Goal: Information Seeking & Learning: Learn about a topic

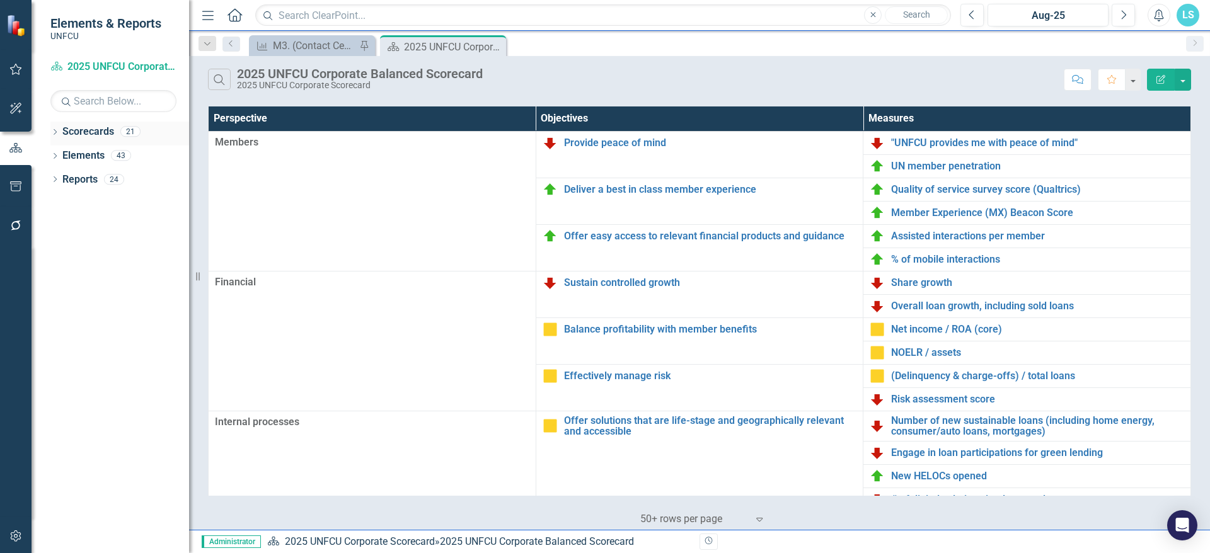
click at [54, 128] on div "Dropdown" at bounding box center [54, 133] width 9 height 11
click at [64, 155] on icon "Dropdown" at bounding box center [61, 155] width 9 height 8
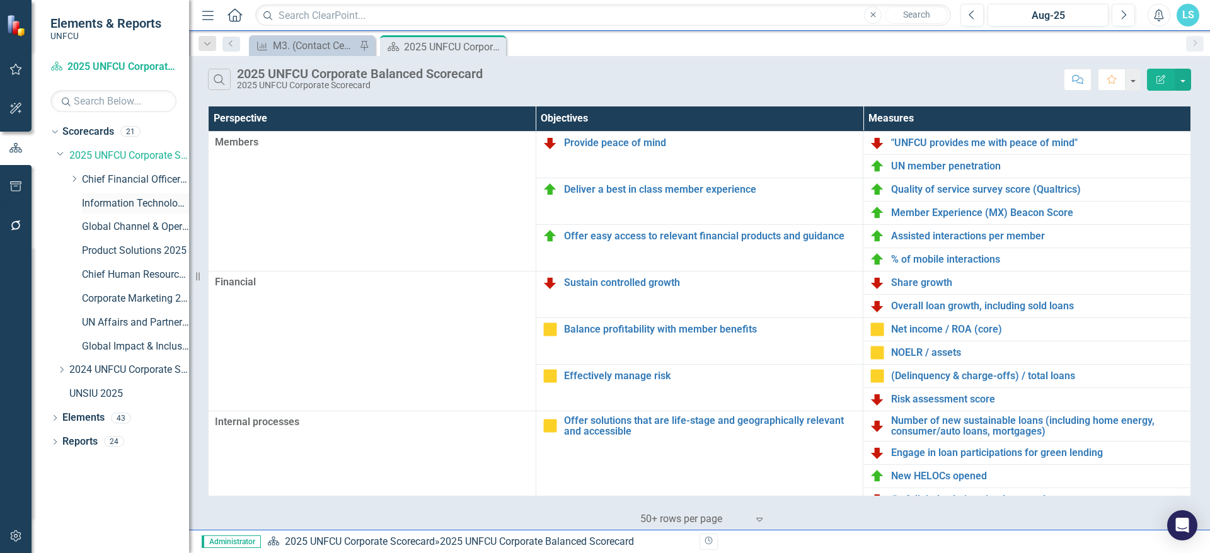
click at [134, 202] on link "Information Technology & Security 2025" at bounding box center [135, 204] width 107 height 14
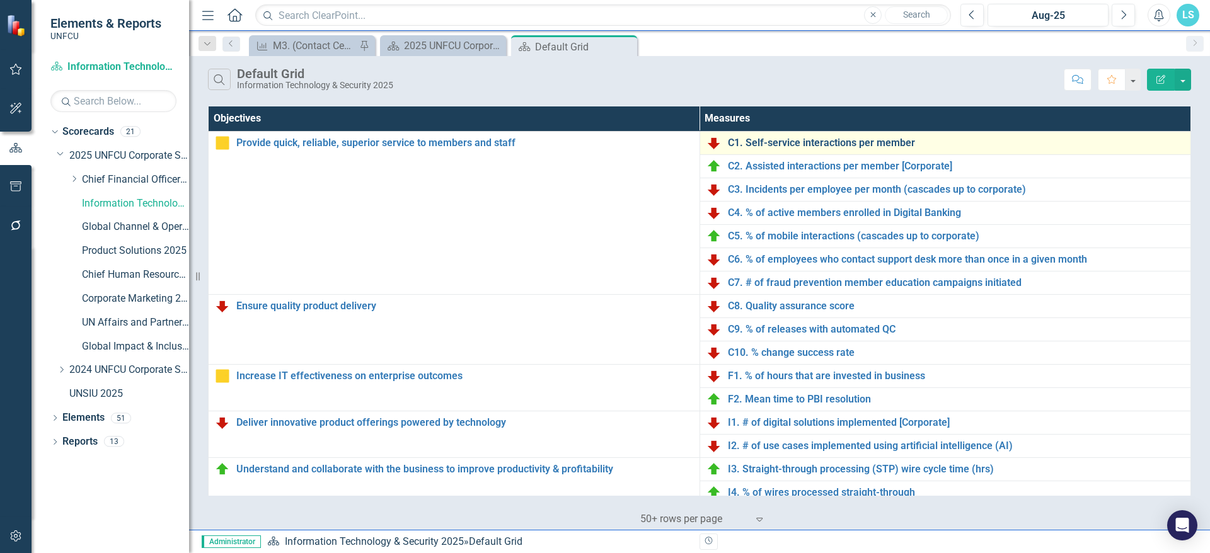
click at [814, 144] on link "C1. Self-service interactions per member" at bounding box center [956, 142] width 457 height 11
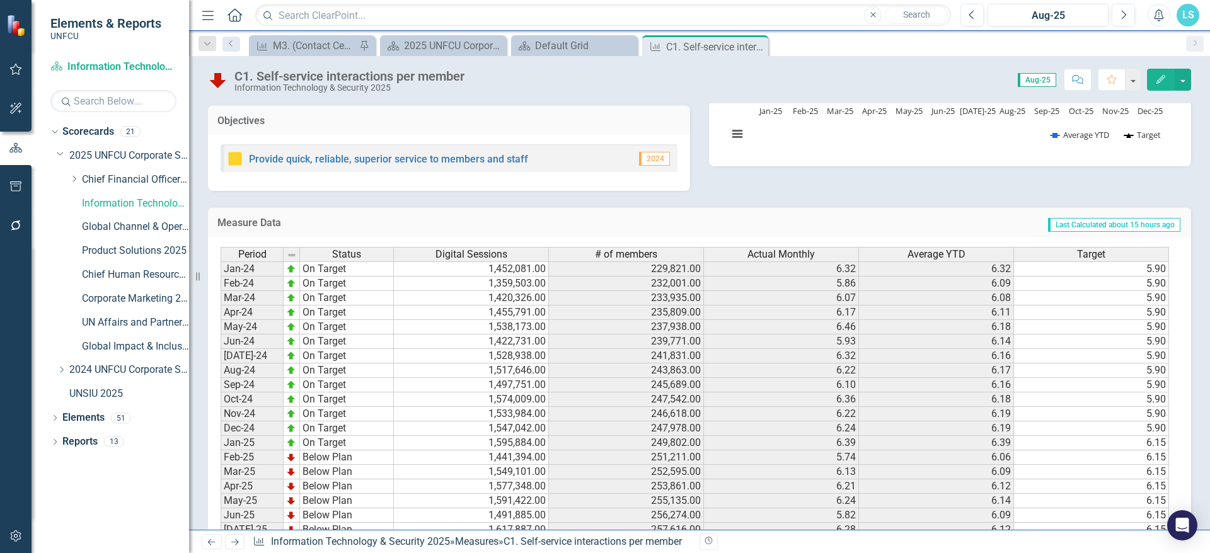
scroll to position [305, 0]
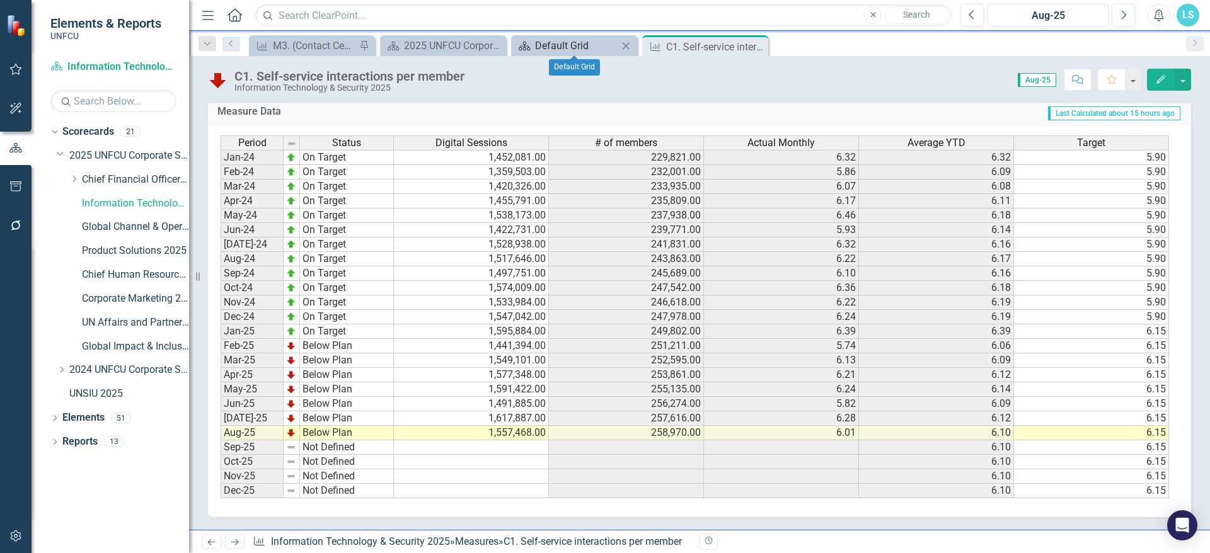
click at [577, 47] on div "Default Grid" at bounding box center [576, 46] width 83 height 16
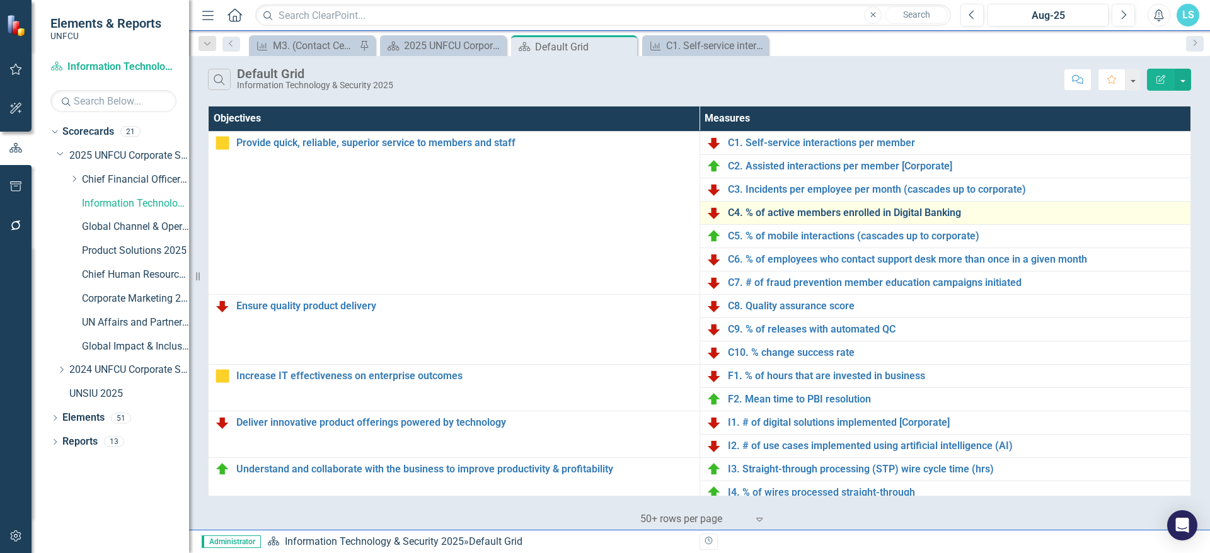
click at [867, 209] on link "C4. % of active members enrolled in Digital Banking" at bounding box center [956, 212] width 457 height 11
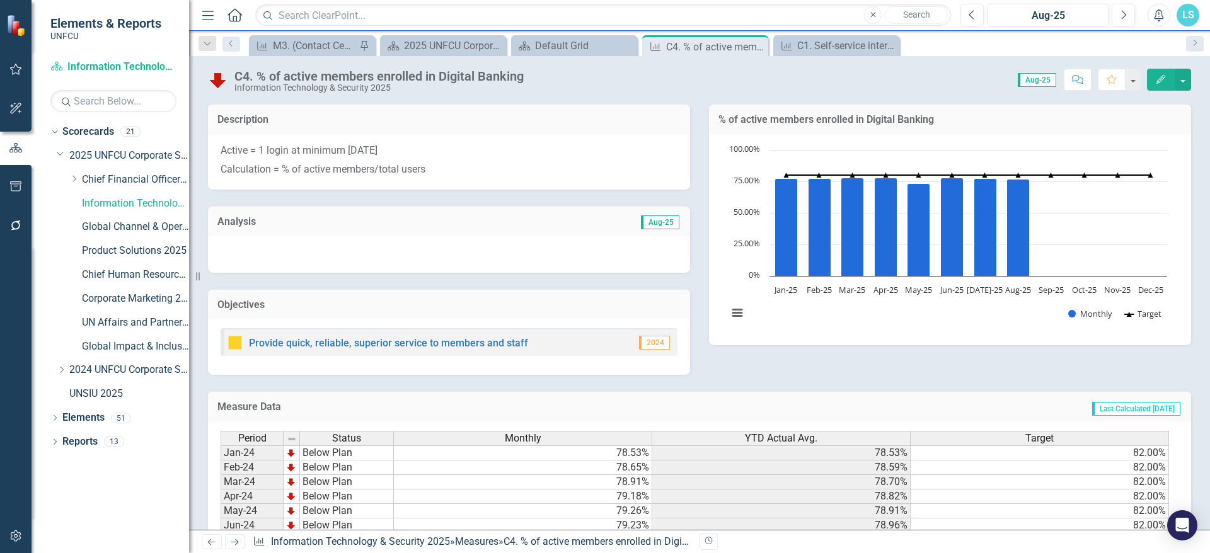
scroll to position [296, 0]
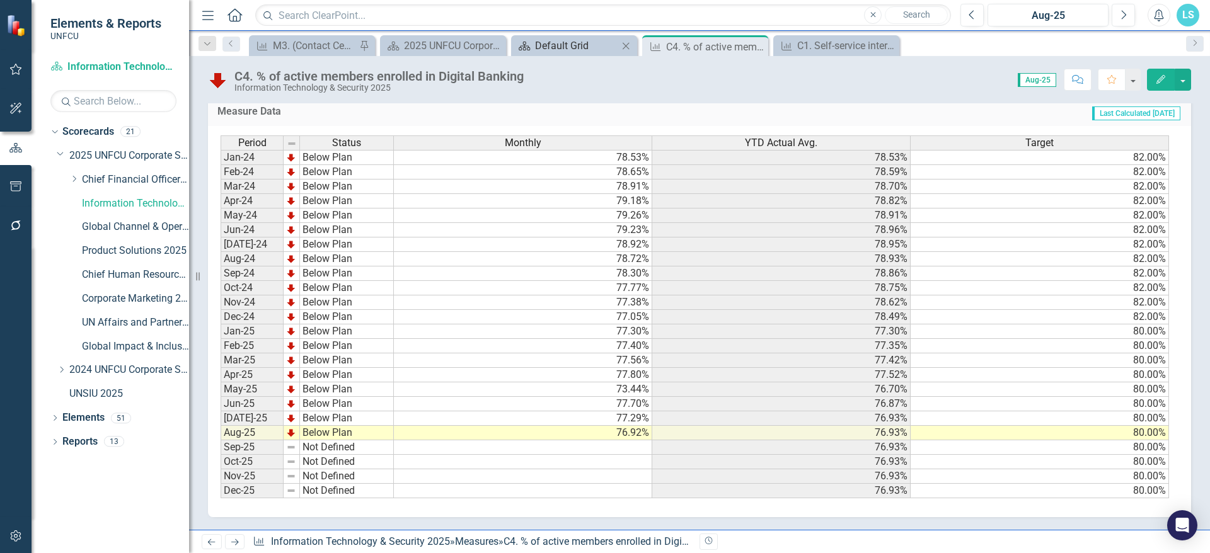
click at [587, 43] on div "Default Grid" at bounding box center [576, 46] width 83 height 16
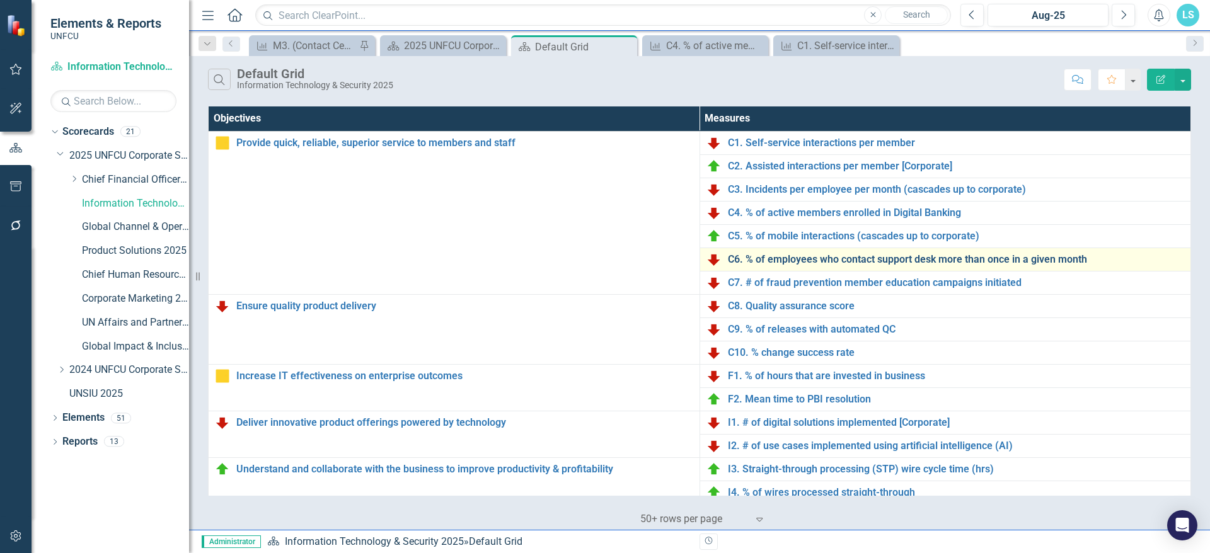
click at [813, 264] on link "C6. % of employees who contact support desk more than once in a given month" at bounding box center [956, 259] width 457 height 11
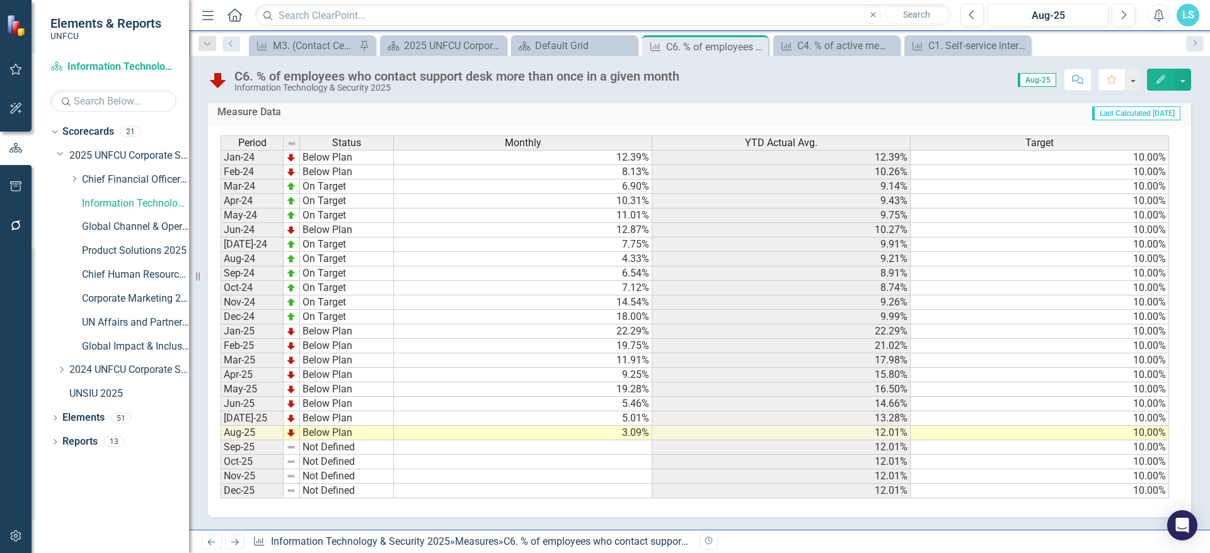
scroll to position [202, 0]
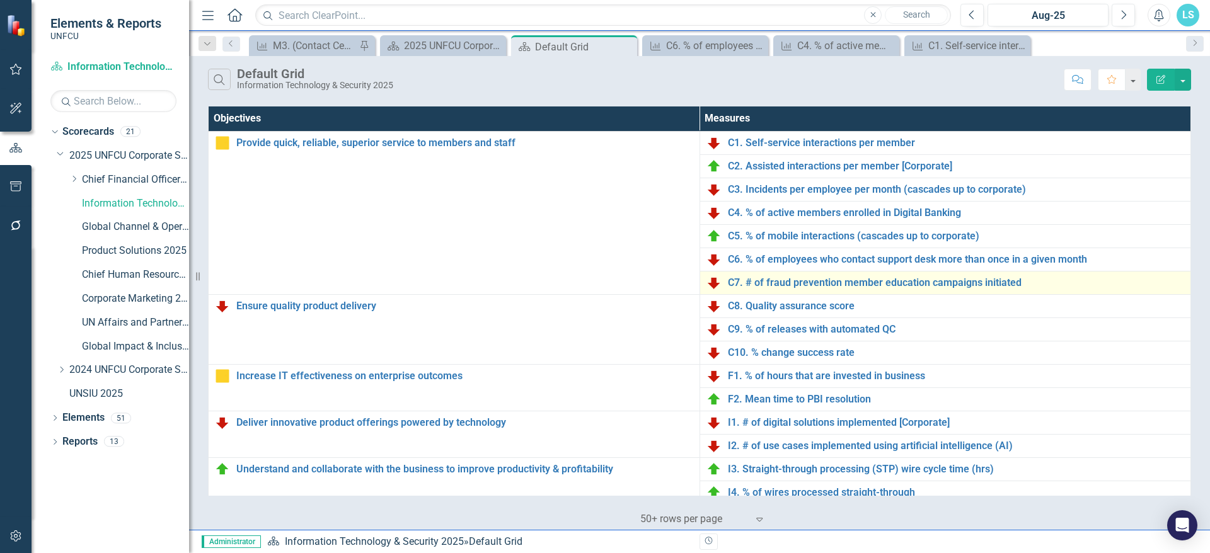
click at [838, 289] on div "C7. # of fraud prevention member education campaigns initiated" at bounding box center [945, 282] width 478 height 15
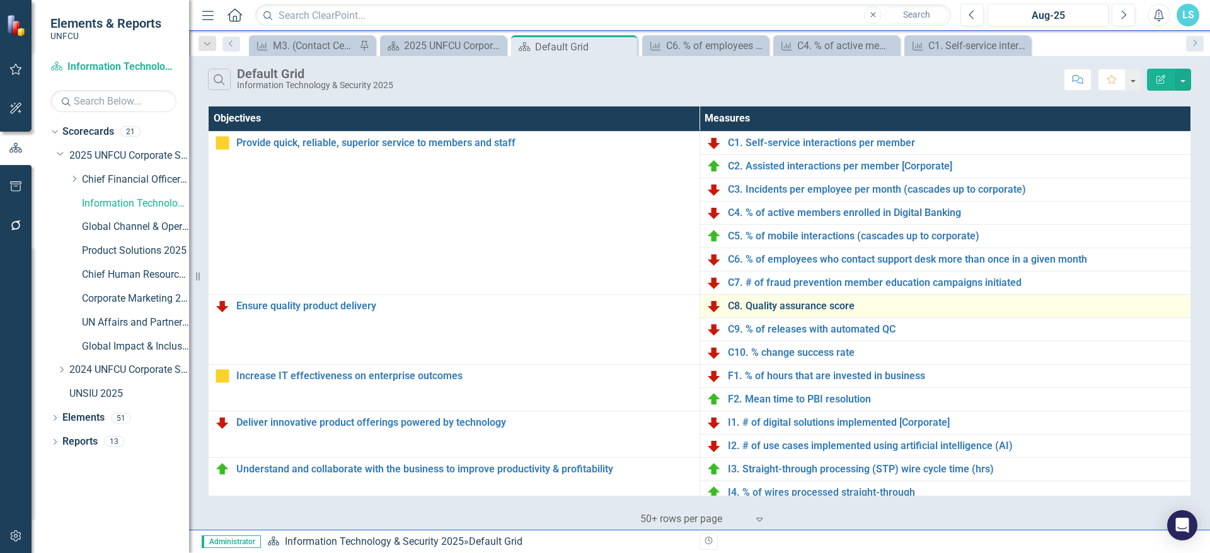
click at [808, 303] on link "C8. Quality assurance score" at bounding box center [956, 306] width 457 height 11
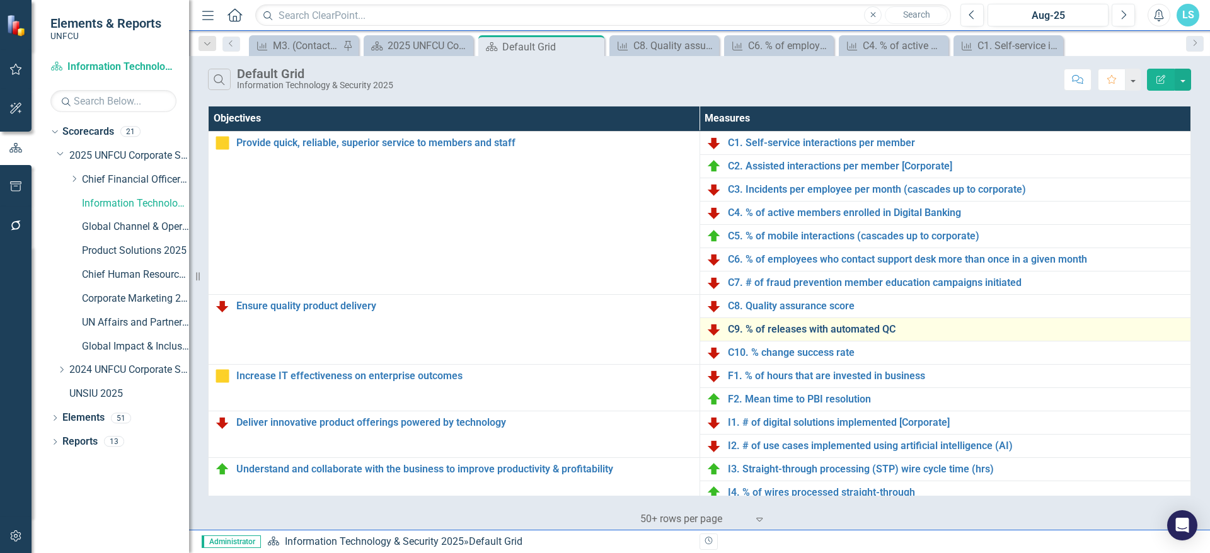
click at [864, 328] on link "C9. % of releases with automated QC" at bounding box center [956, 329] width 457 height 11
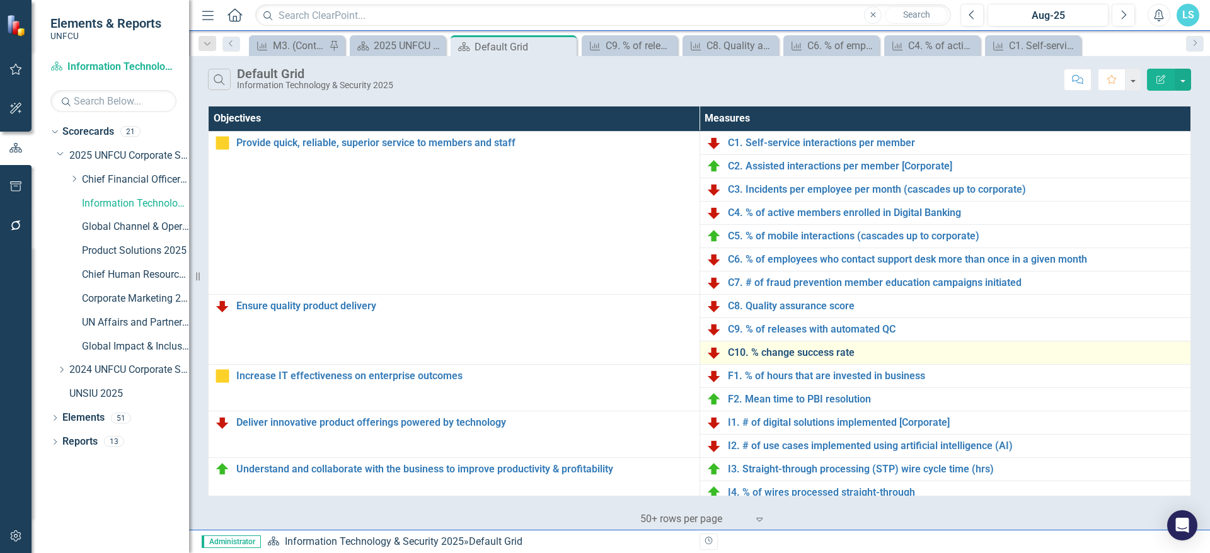
click at [776, 353] on link "C10. % change success rate" at bounding box center [956, 352] width 457 height 11
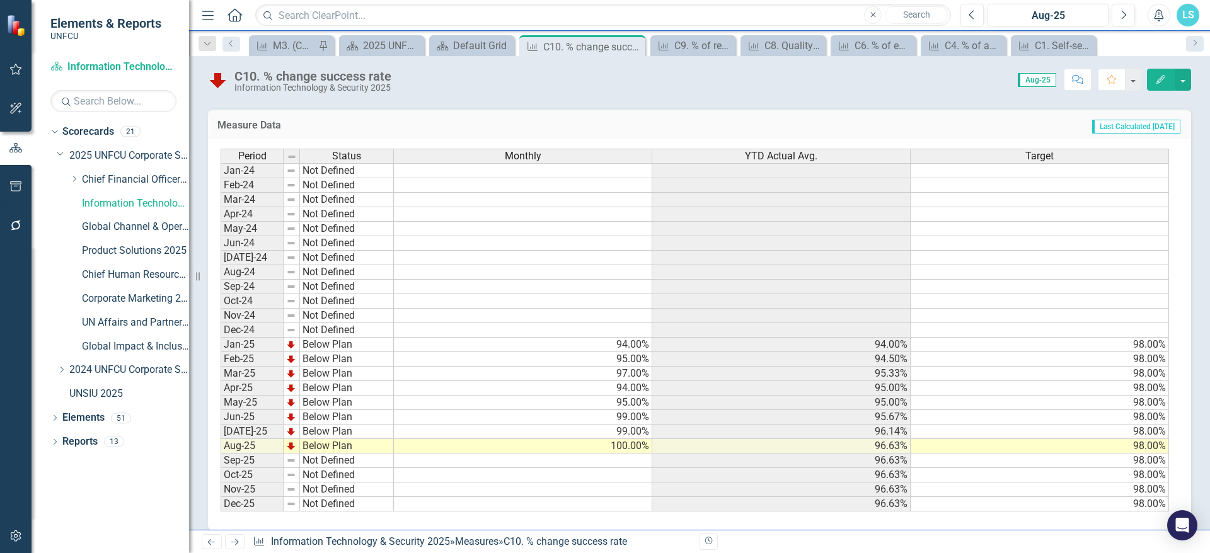
scroll to position [265, 0]
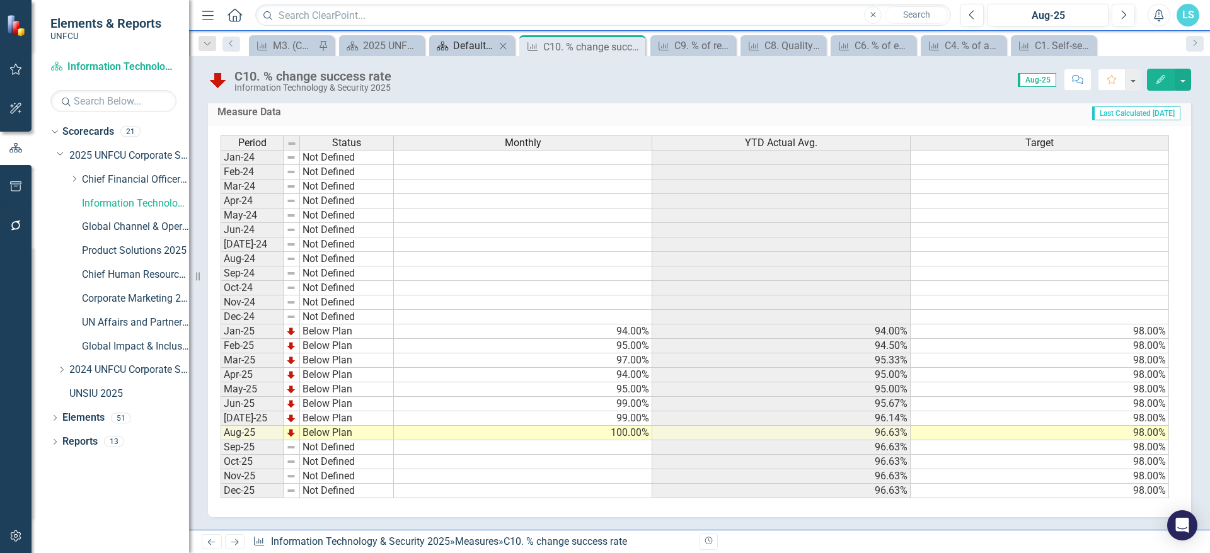
click at [476, 45] on div "Default Grid" at bounding box center [474, 46] width 42 height 16
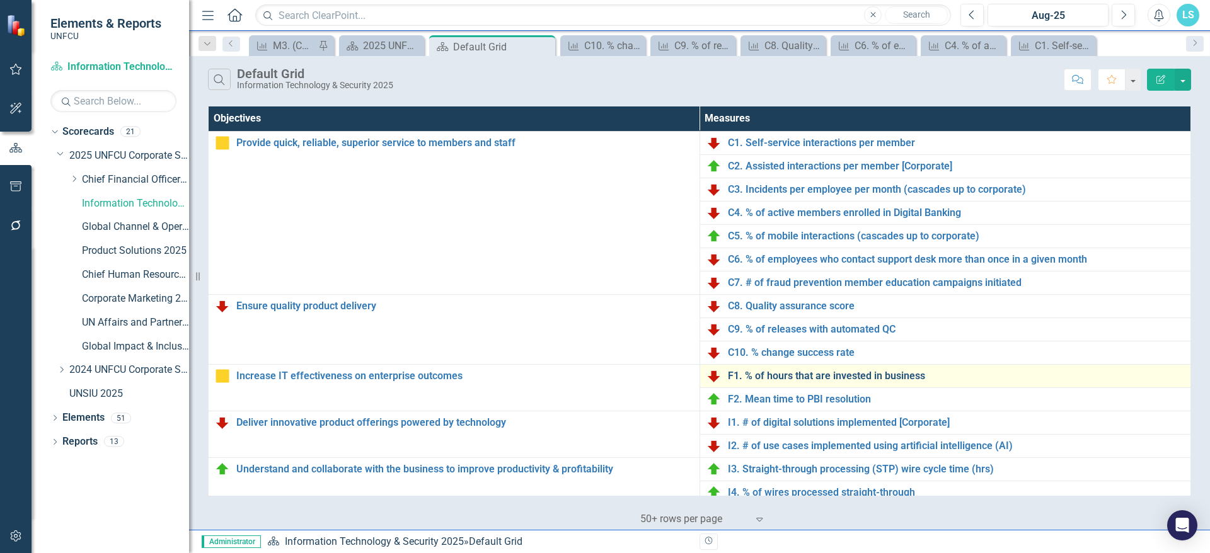
click at [789, 372] on link "F1. % of hours that are invested in business" at bounding box center [956, 376] width 457 height 11
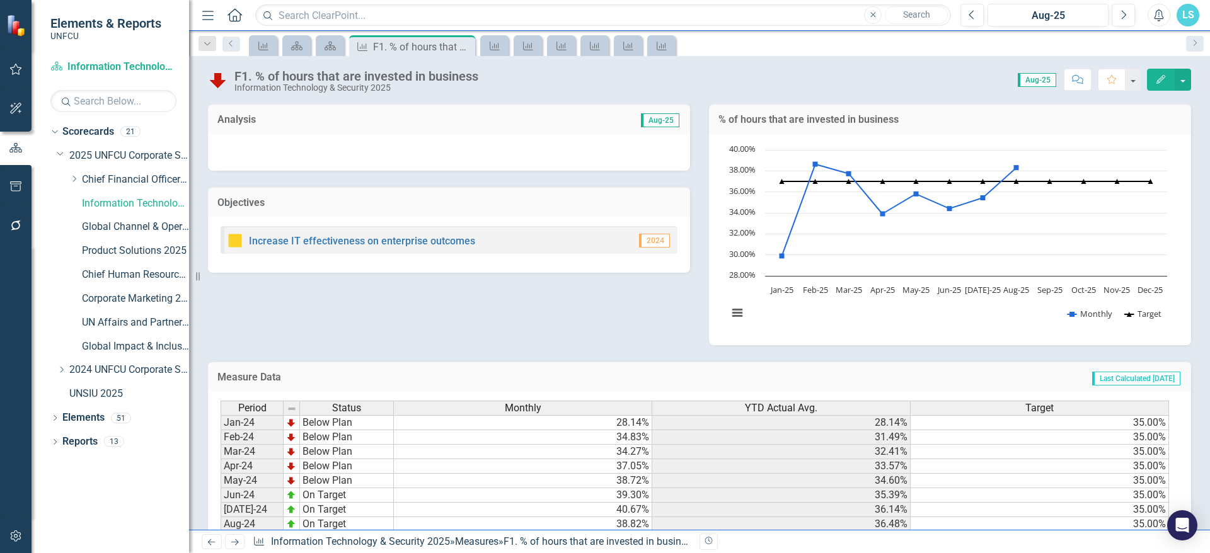
scroll to position [265, 0]
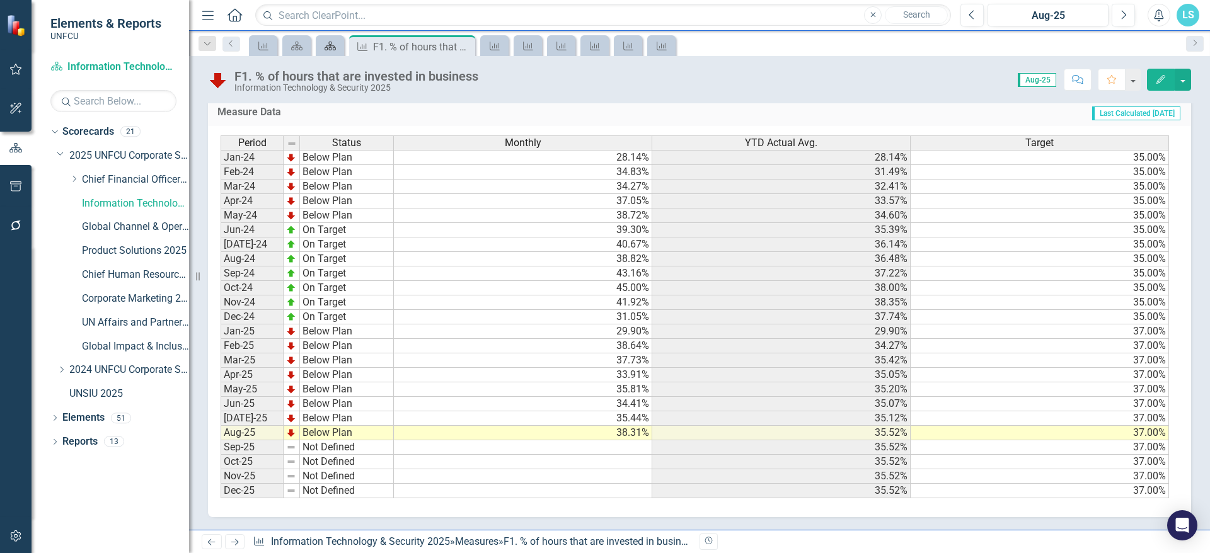
click at [337, 48] on link "Scorecard" at bounding box center [330, 46] width 22 height 16
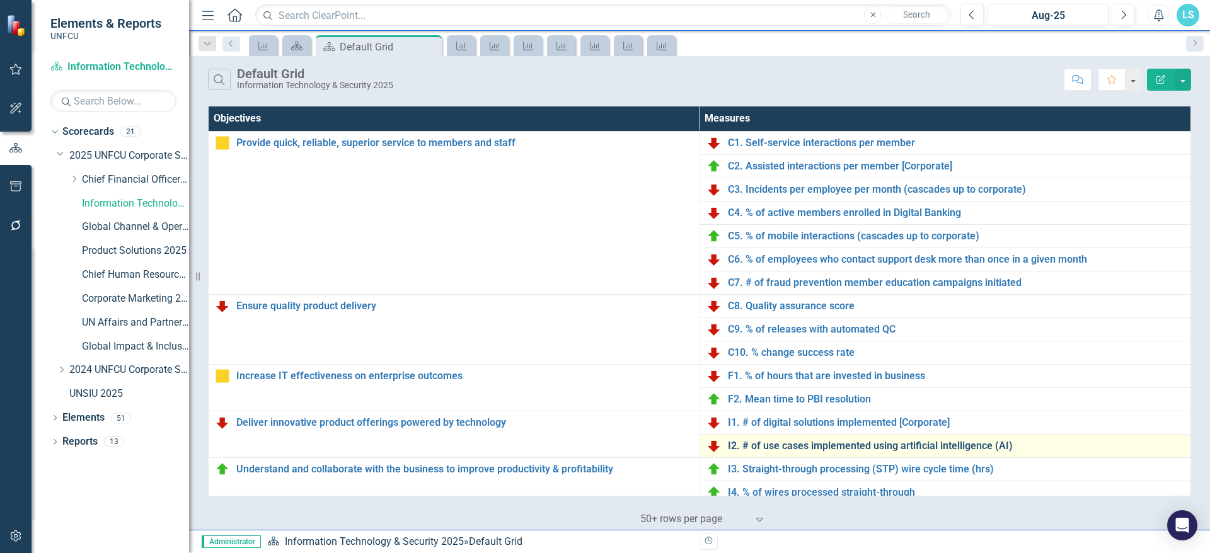
click at [813, 448] on link "I2. # of use cases implemented using artificial intelligence (AI)" at bounding box center [956, 446] width 457 height 11
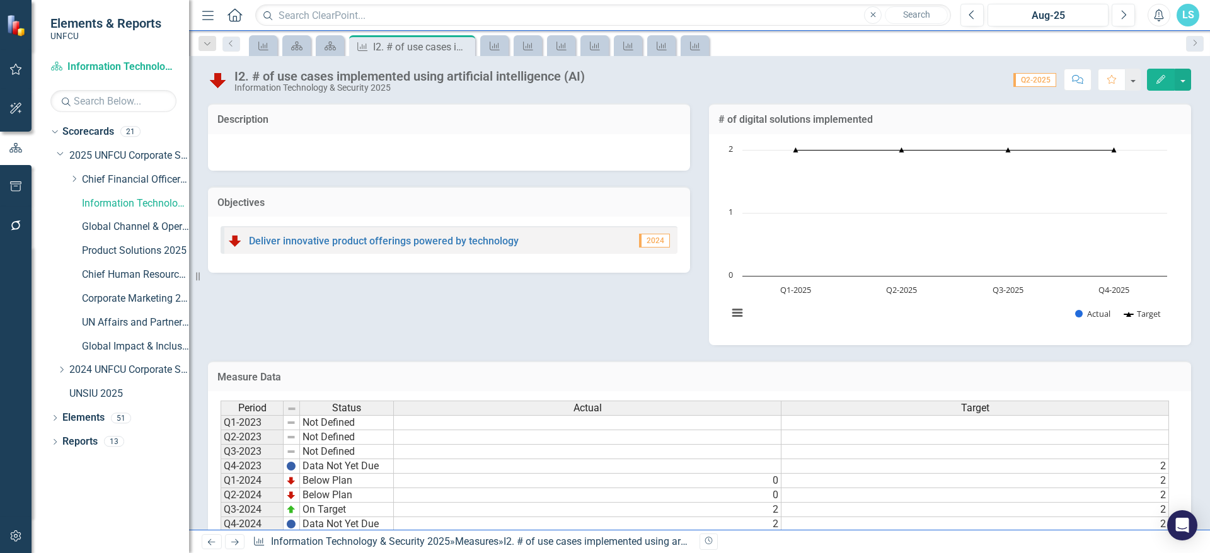
scroll to position [91, 0]
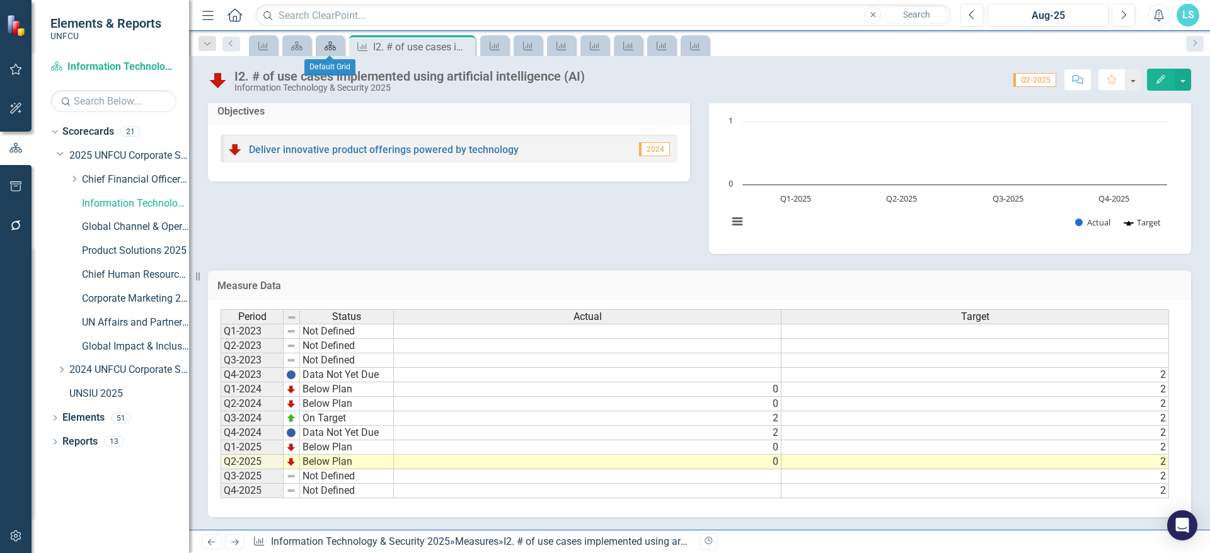
click at [331, 47] on icon at bounding box center [330, 46] width 11 height 9
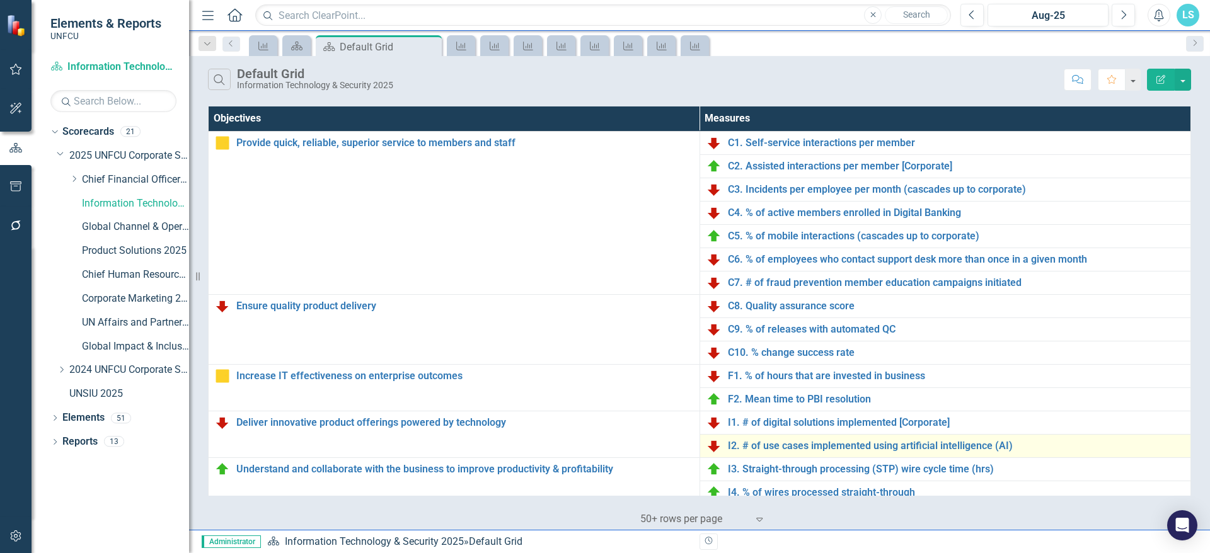
scroll to position [63, 0]
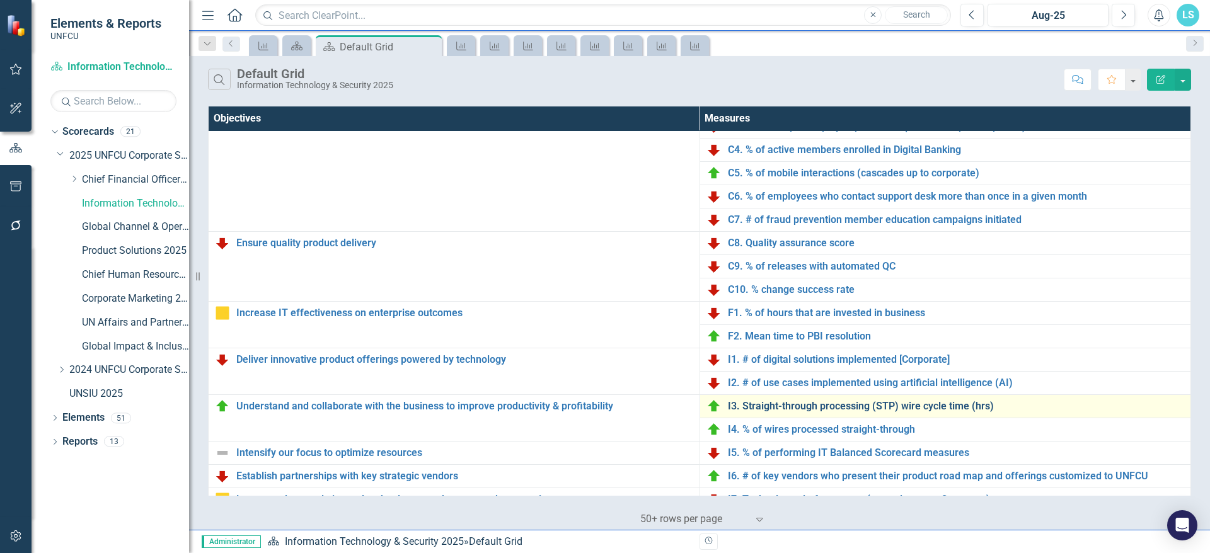
click at [876, 401] on link "I3. Straight-through processing (STP) wire cycle time (hrs)" at bounding box center [956, 406] width 457 height 11
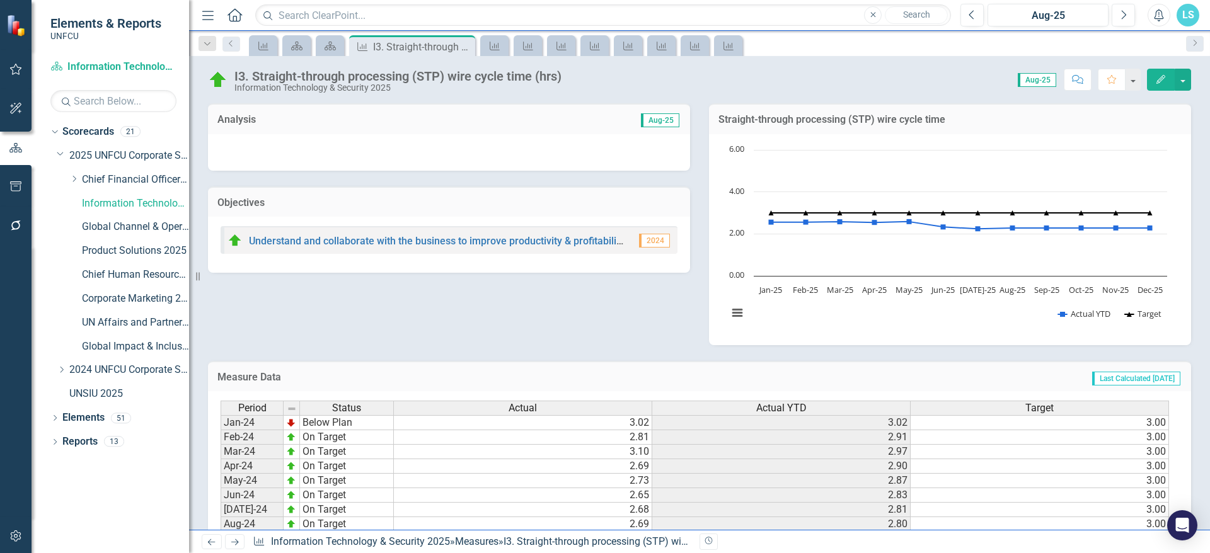
scroll to position [265, 0]
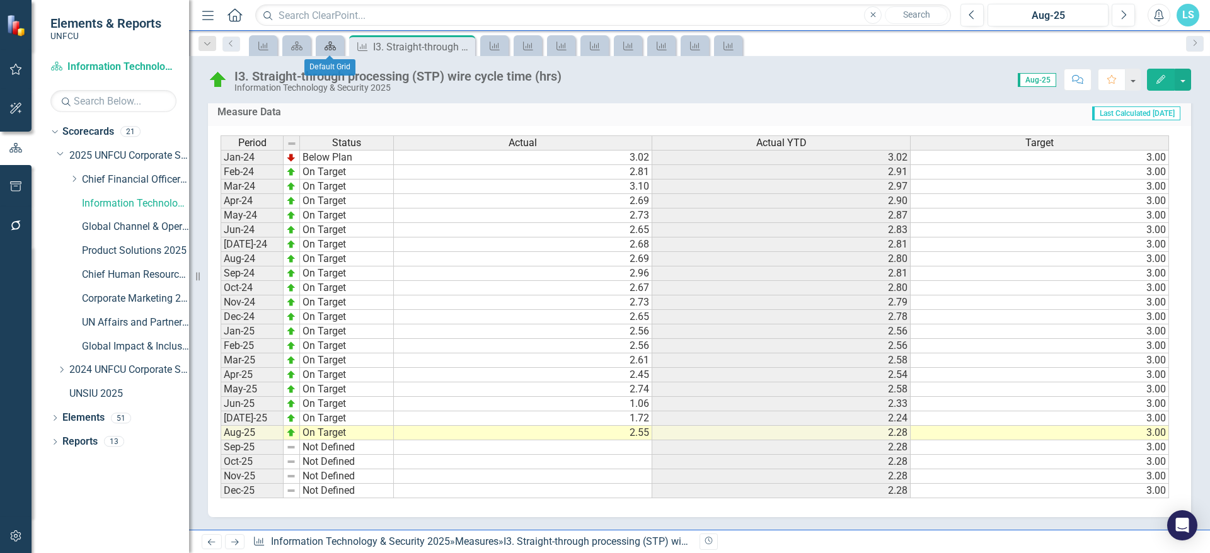
click at [329, 44] on icon "Scorecard" at bounding box center [330, 46] width 13 height 10
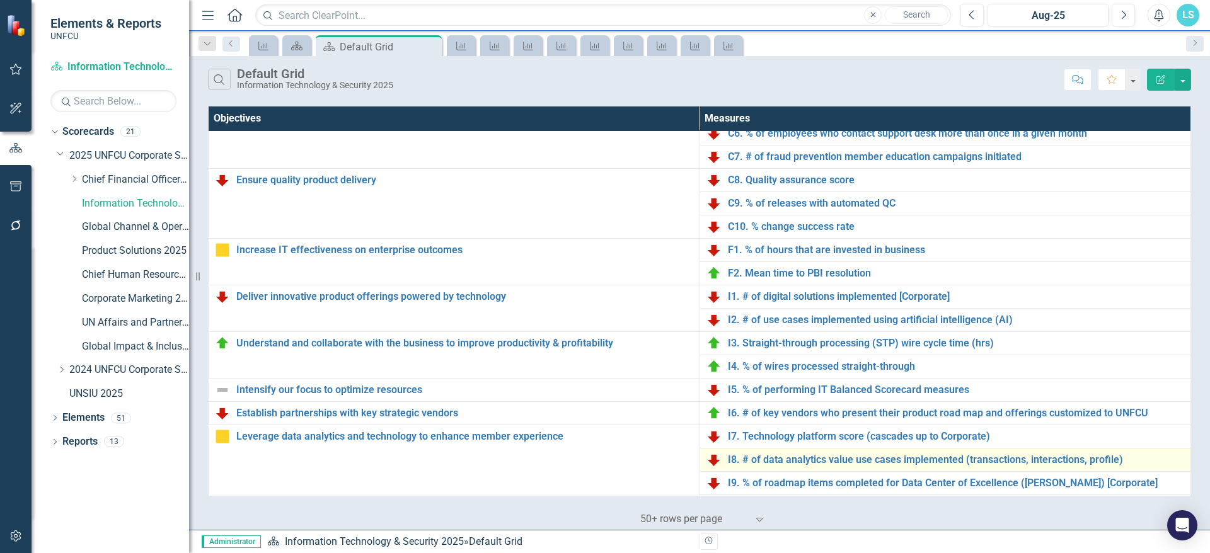
scroll to position [189, 0]
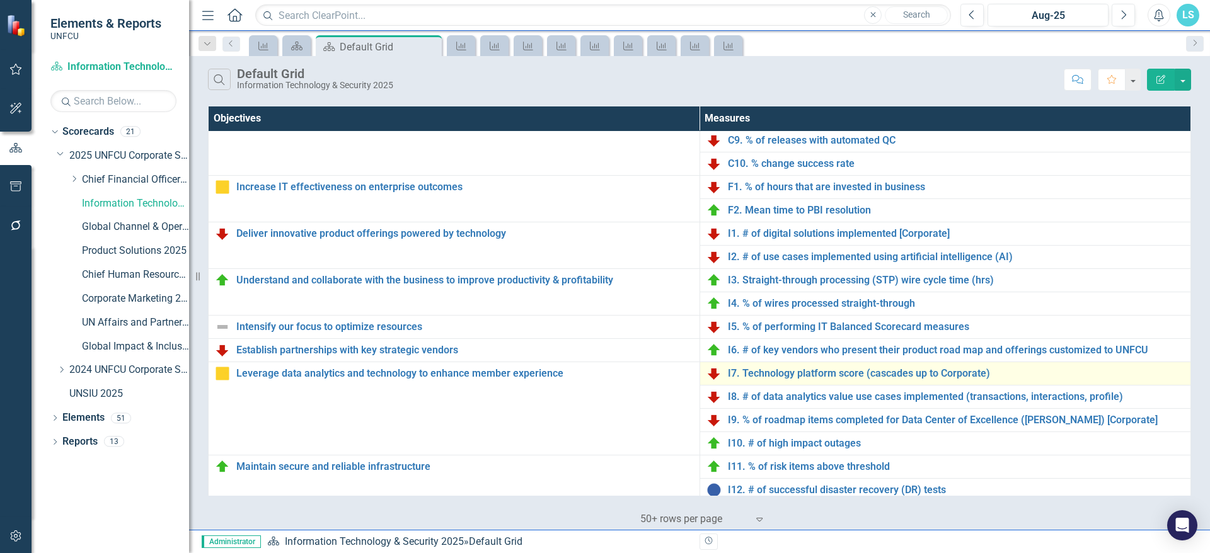
click at [763, 381] on td "I7. Technology platform score (cascades up to Corporate) Link Map View Link Map…" at bounding box center [946, 373] width 492 height 23
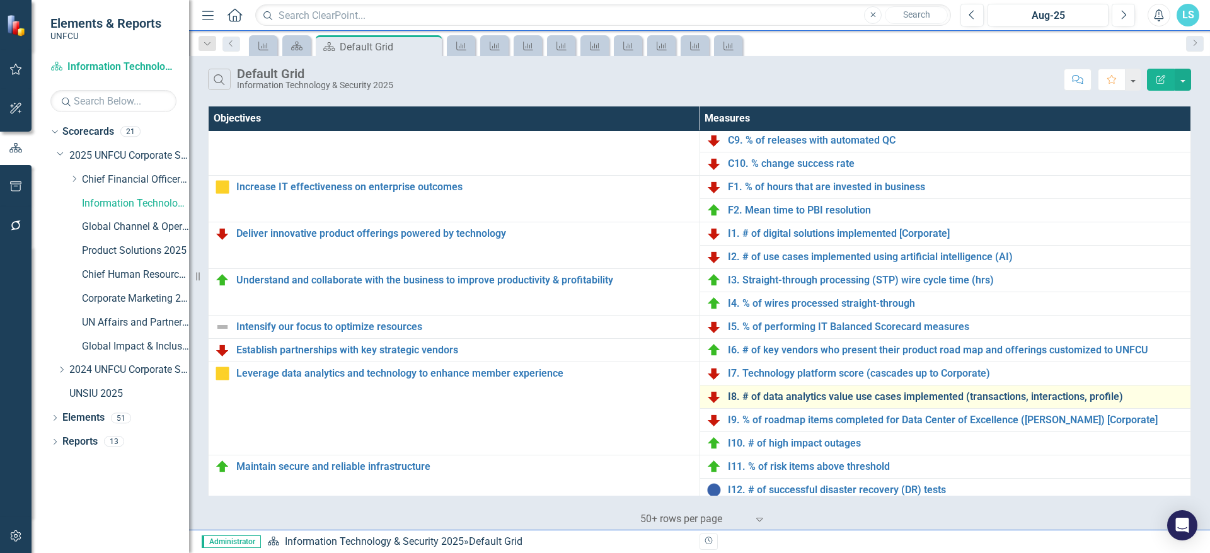
click at [744, 398] on link "I8. # of data analytics value use cases implemented (transactions, interactions…" at bounding box center [956, 396] width 457 height 11
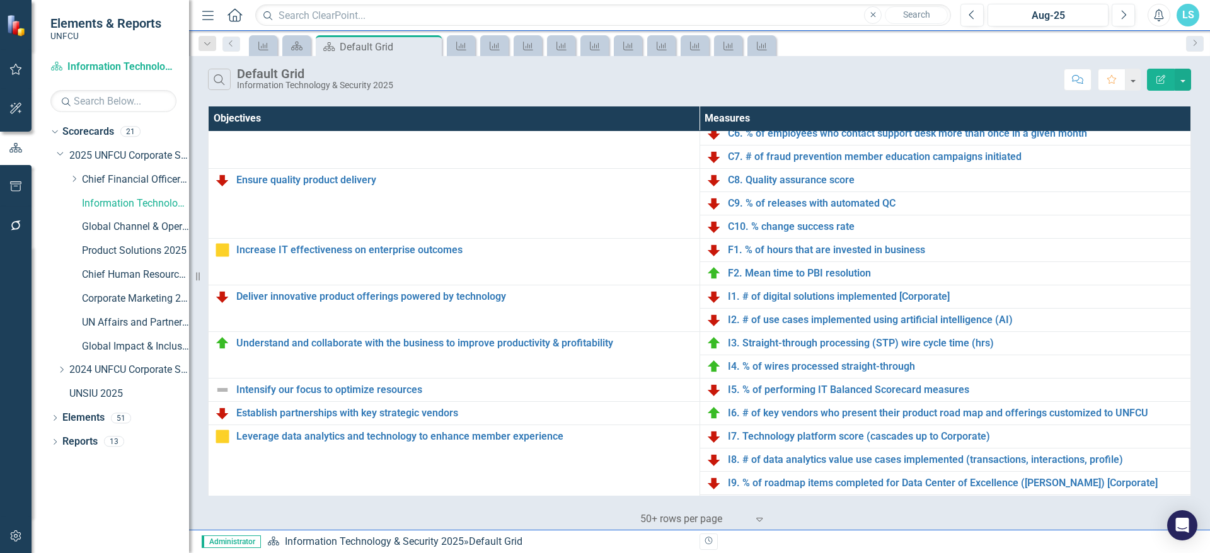
scroll to position [315, 0]
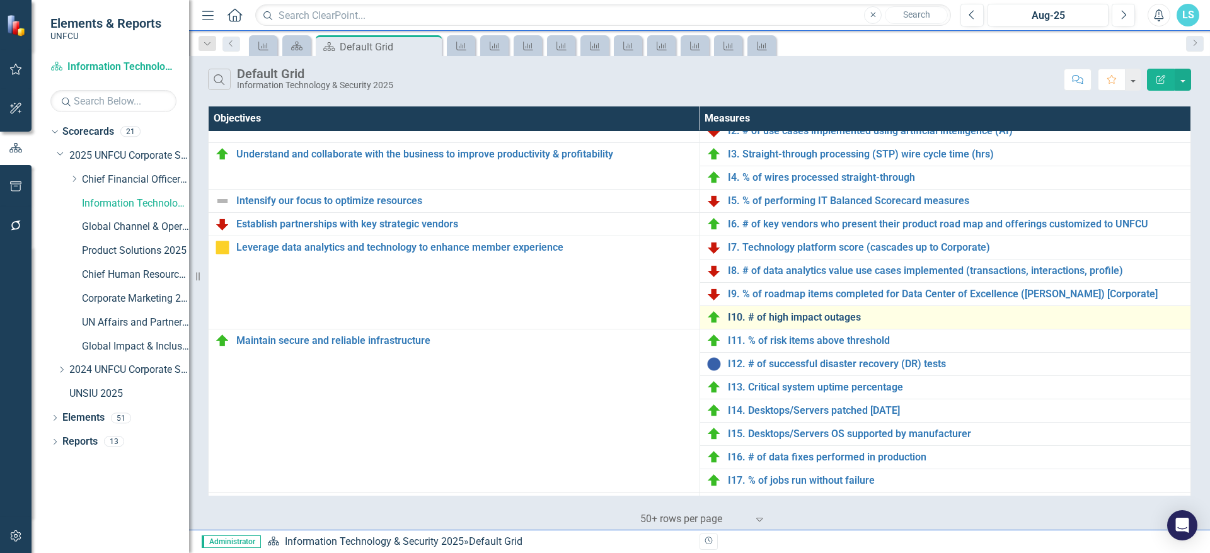
click at [824, 320] on link "I10. # of high impact outages" at bounding box center [956, 317] width 457 height 11
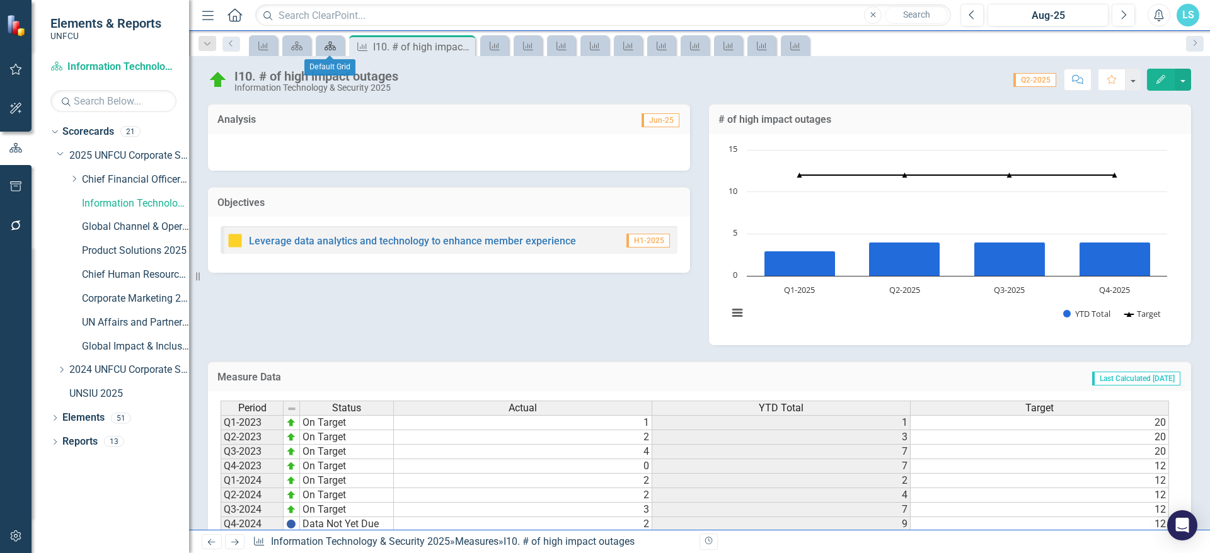
click at [334, 45] on icon "Scorecard" at bounding box center [330, 46] width 13 height 10
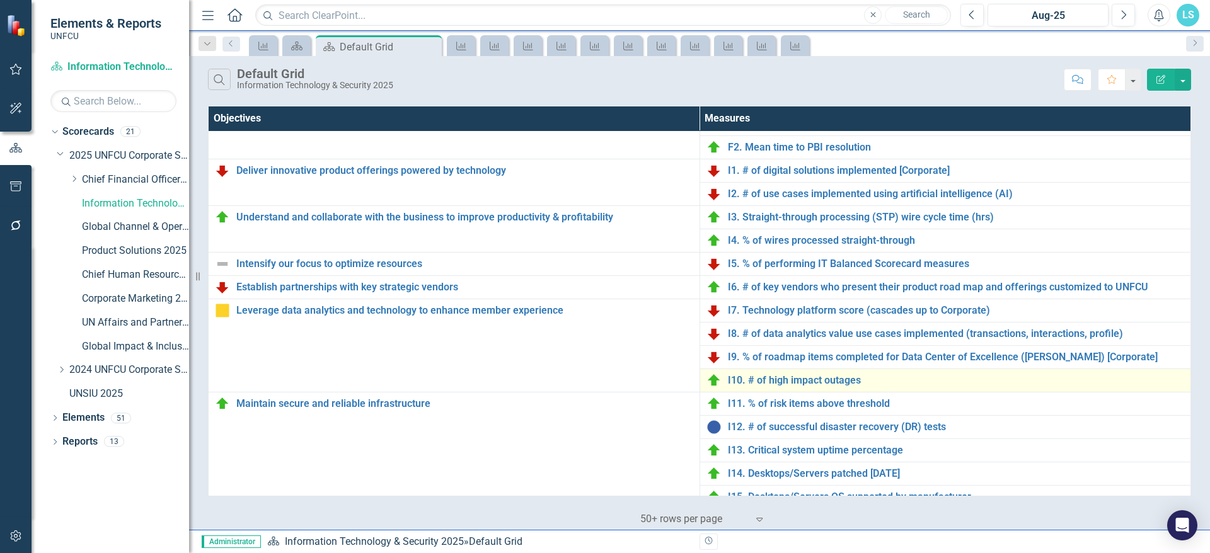
scroll to position [315, 0]
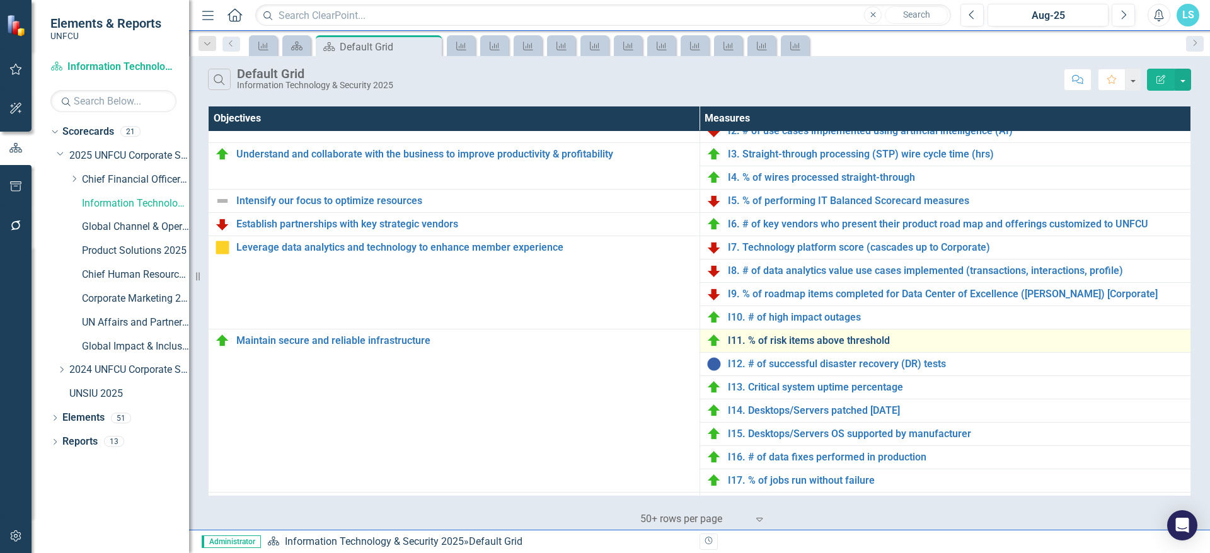
click at [832, 338] on link "I11. % of risk items above threshold" at bounding box center [956, 340] width 457 height 11
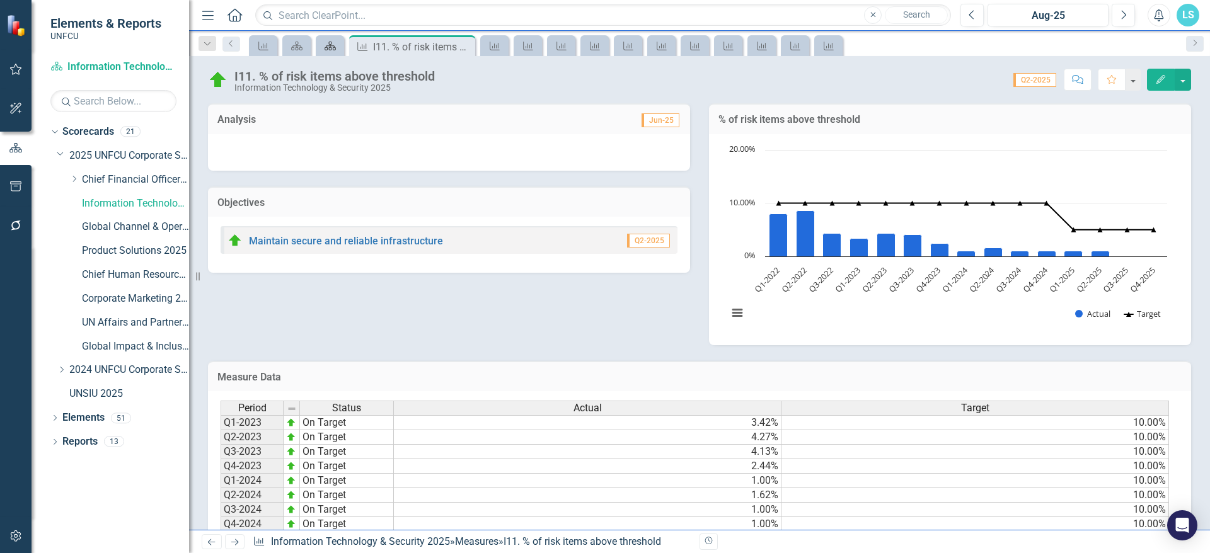
click at [328, 42] on icon "Scorecard" at bounding box center [330, 46] width 13 height 10
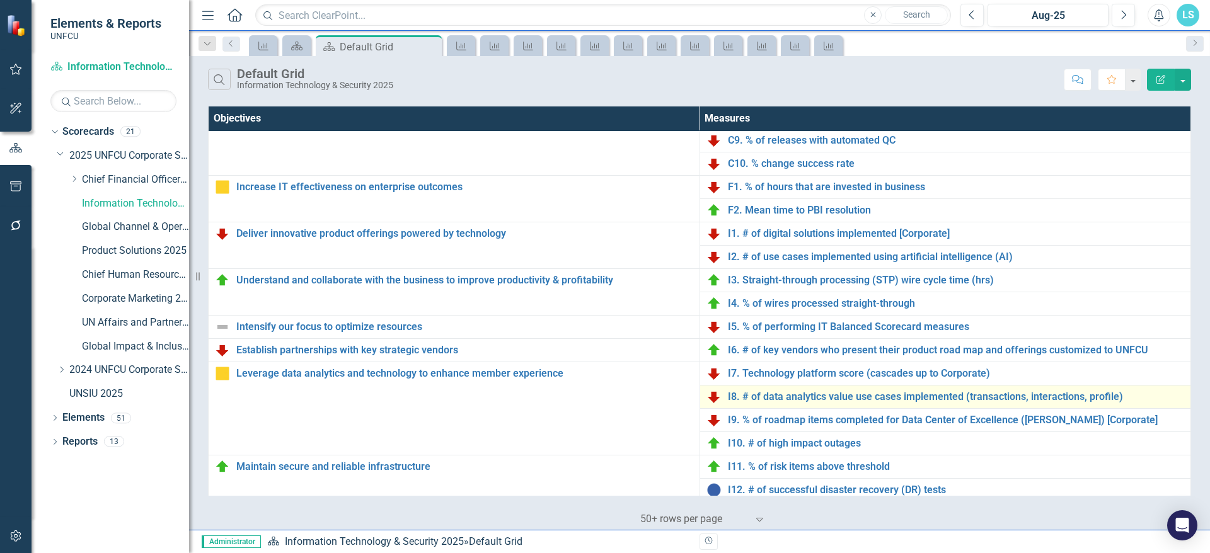
scroll to position [252, 0]
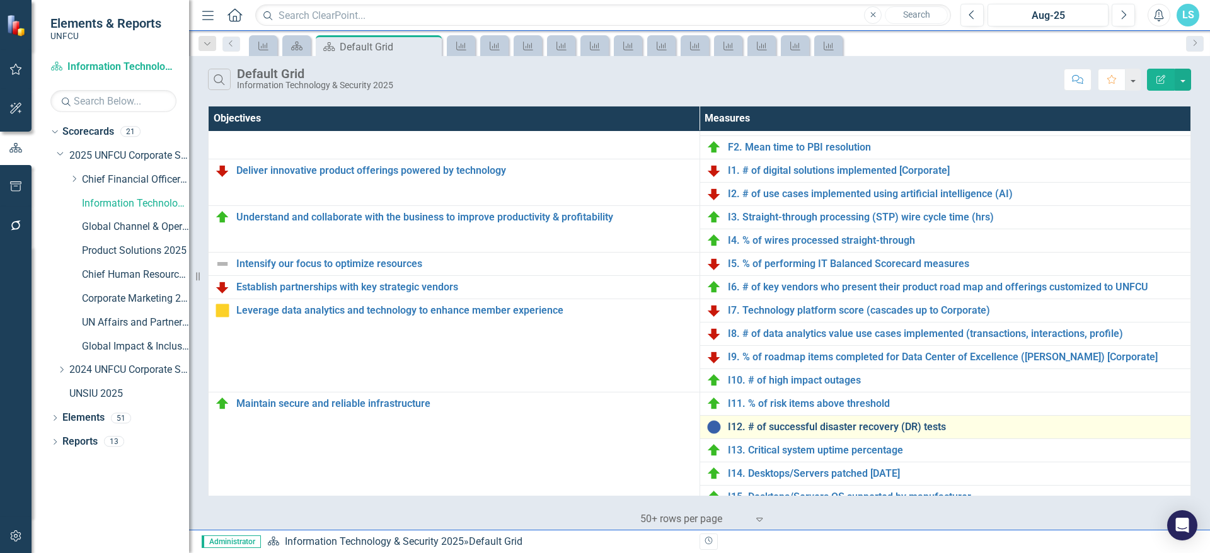
click at [884, 424] on link "I12. # of successful disaster recovery (DR) tests" at bounding box center [956, 427] width 457 height 11
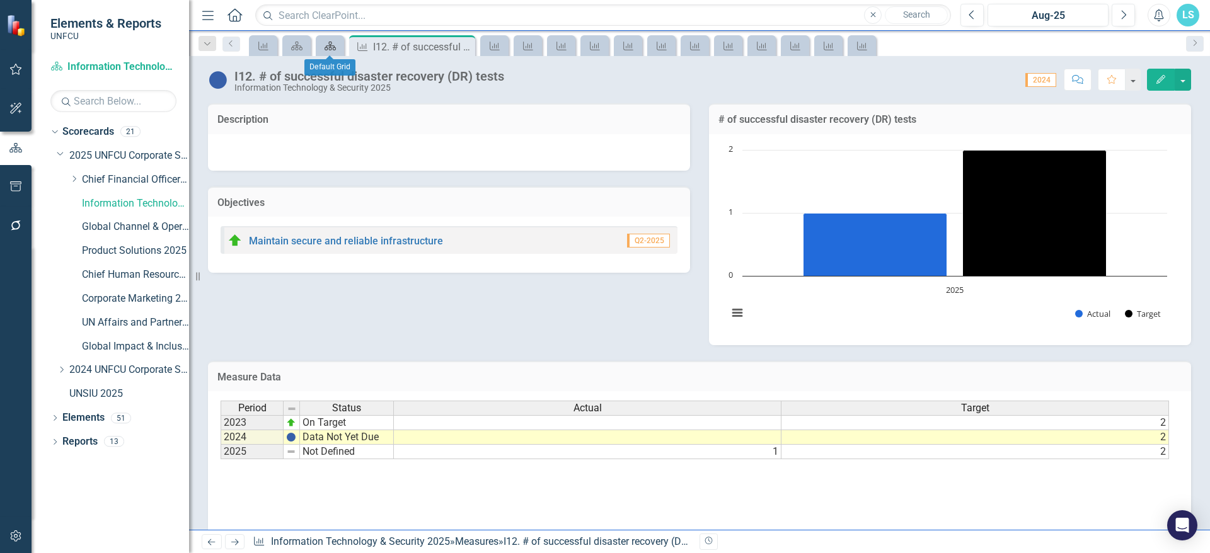
click at [335, 41] on icon "Scorecard" at bounding box center [330, 46] width 13 height 10
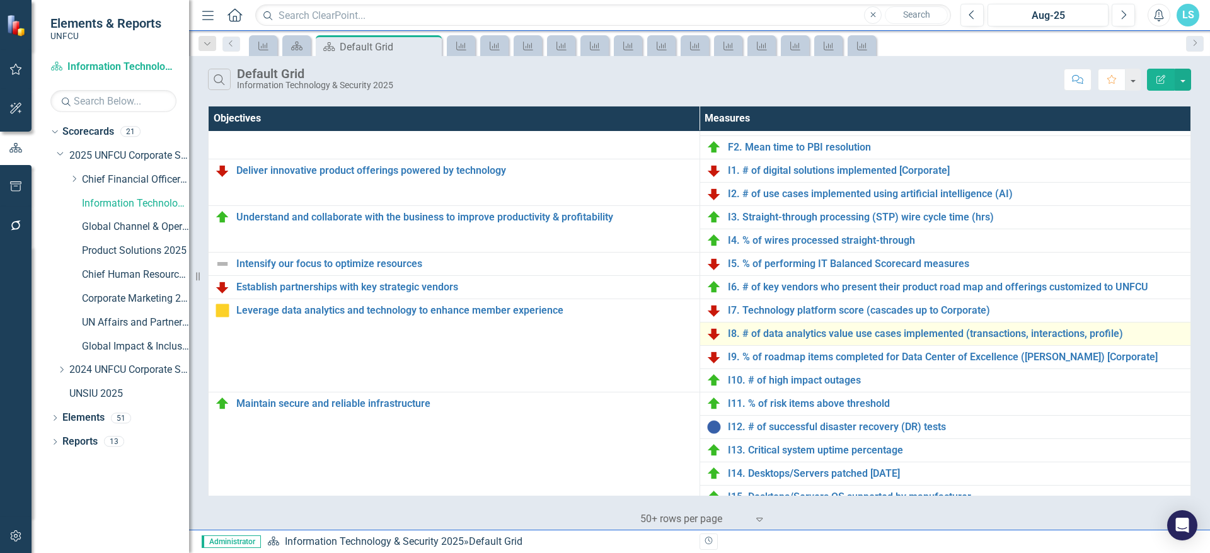
scroll to position [315, 0]
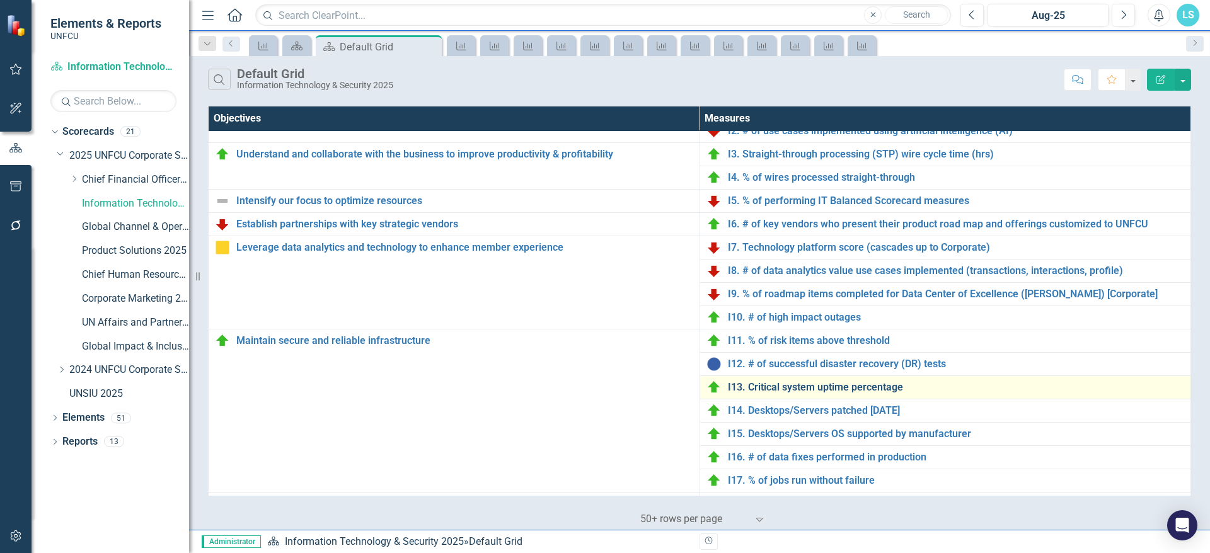
click at [816, 383] on link "I13. Critical system uptime percentage" at bounding box center [956, 387] width 457 height 11
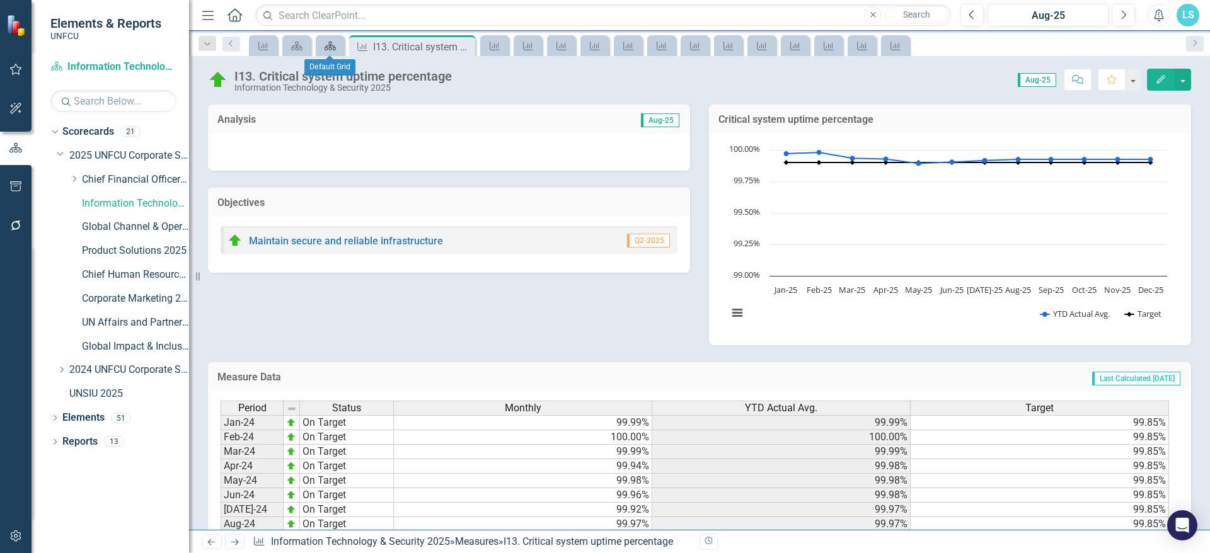
click at [336, 42] on icon "Scorecard" at bounding box center [330, 46] width 13 height 10
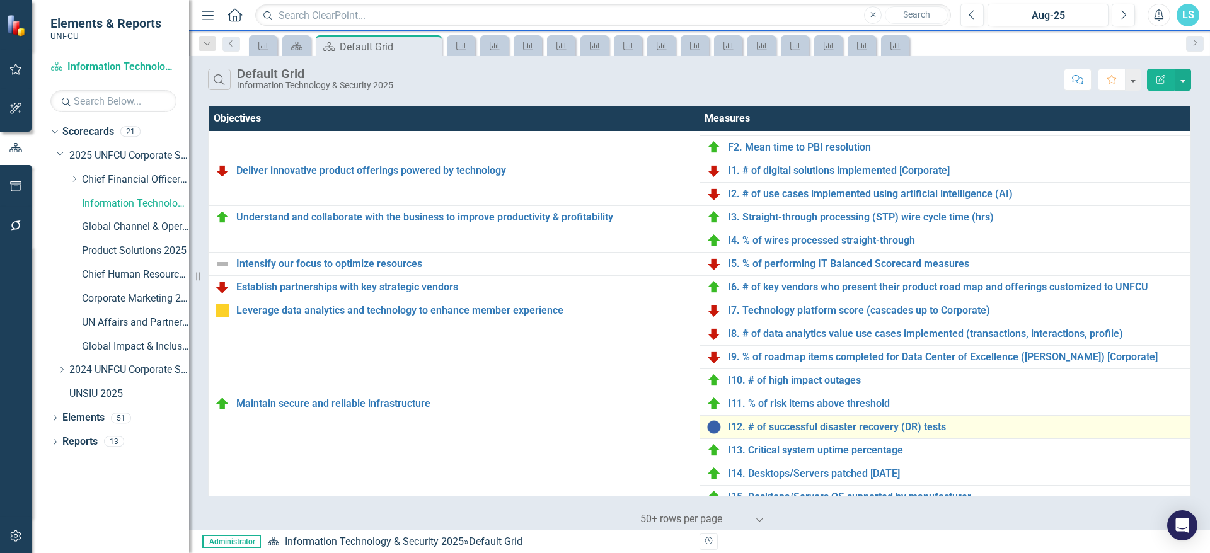
scroll to position [378, 0]
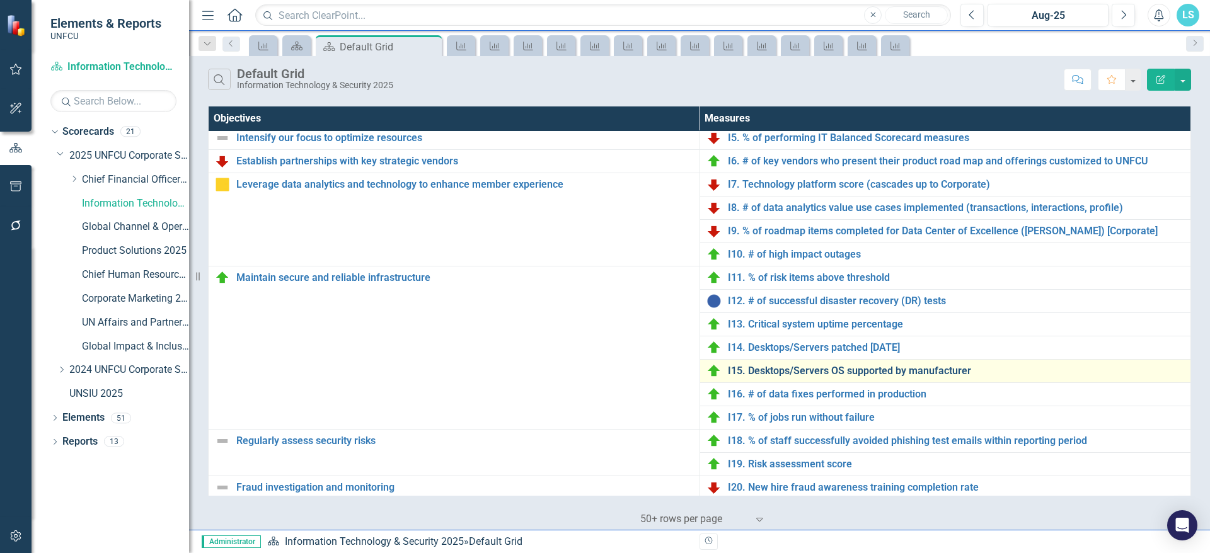
click at [754, 367] on link "I15. Desktops/Servers OS supported by manufacturer" at bounding box center [956, 371] width 457 height 11
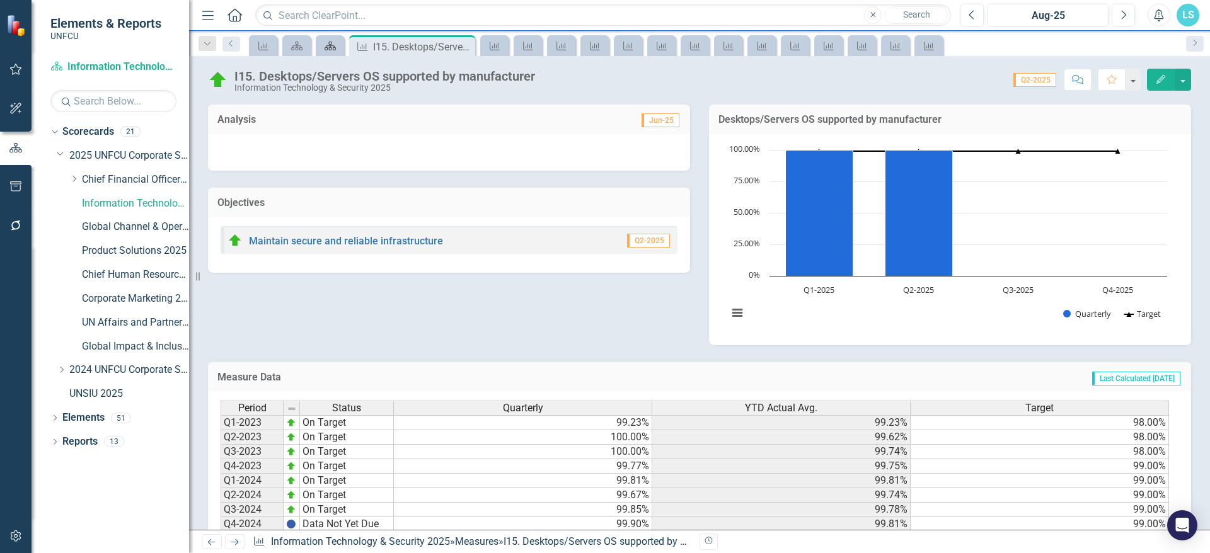
click at [335, 42] on icon "Scorecard" at bounding box center [330, 46] width 13 height 10
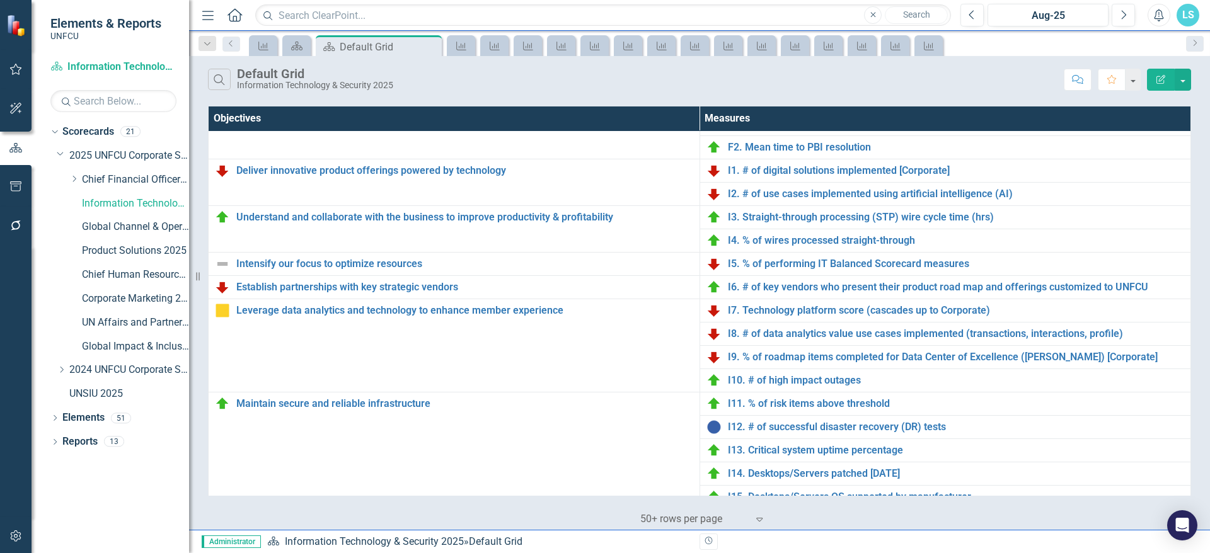
scroll to position [499, 0]
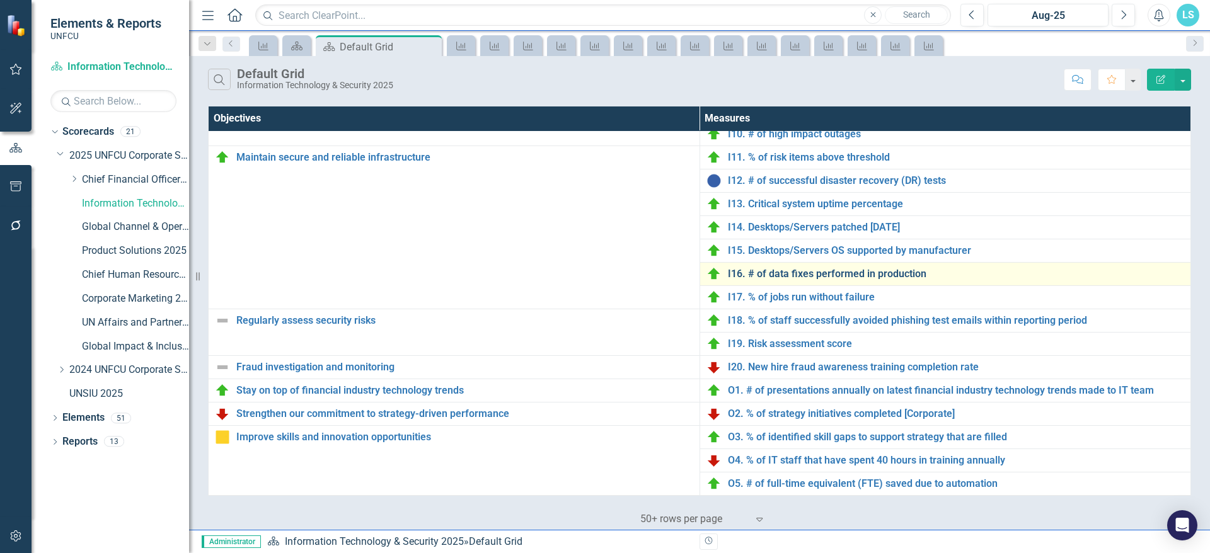
click at [810, 277] on link "I16. # of data fixes performed in production" at bounding box center [956, 273] width 457 height 11
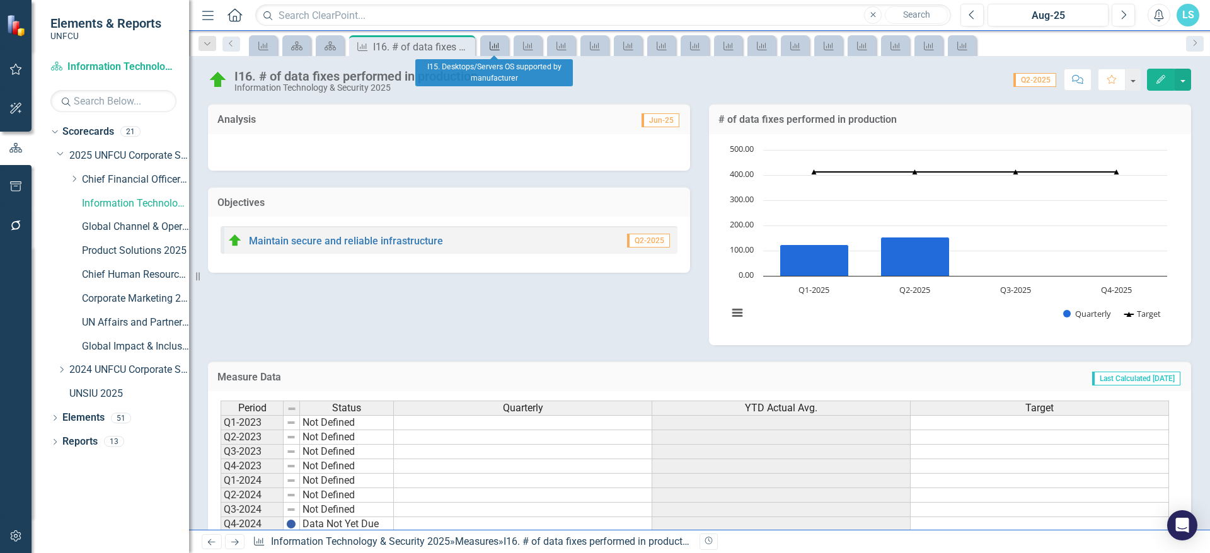
click at [493, 43] on icon "Measure" at bounding box center [494, 46] width 13 height 10
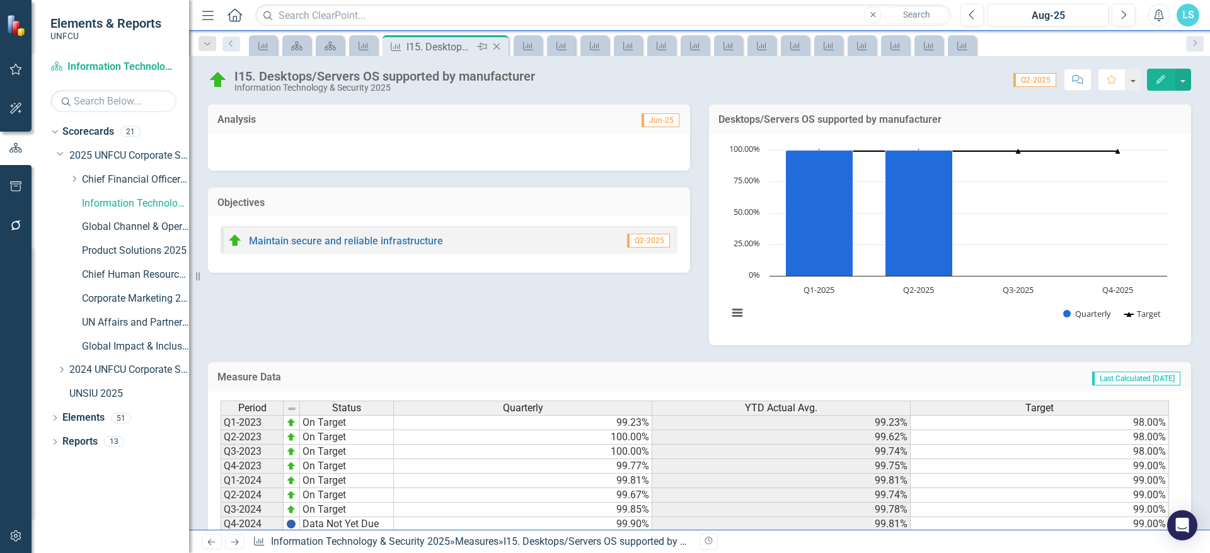
click at [493, 45] on icon "Close" at bounding box center [496, 47] width 13 height 10
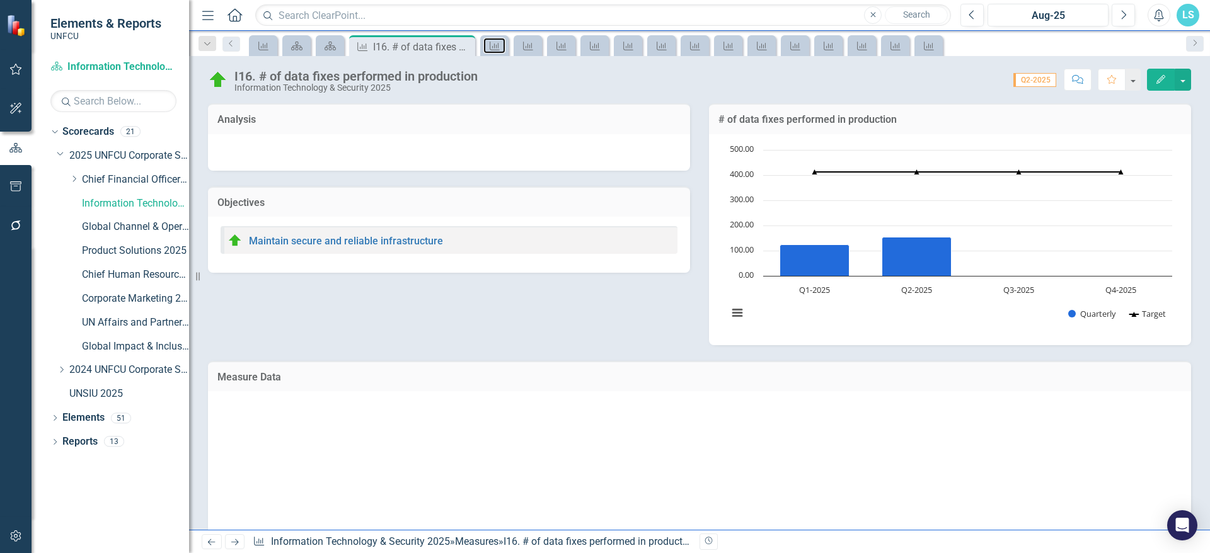
click at [494, 45] on icon "Measure" at bounding box center [494, 46] width 13 height 10
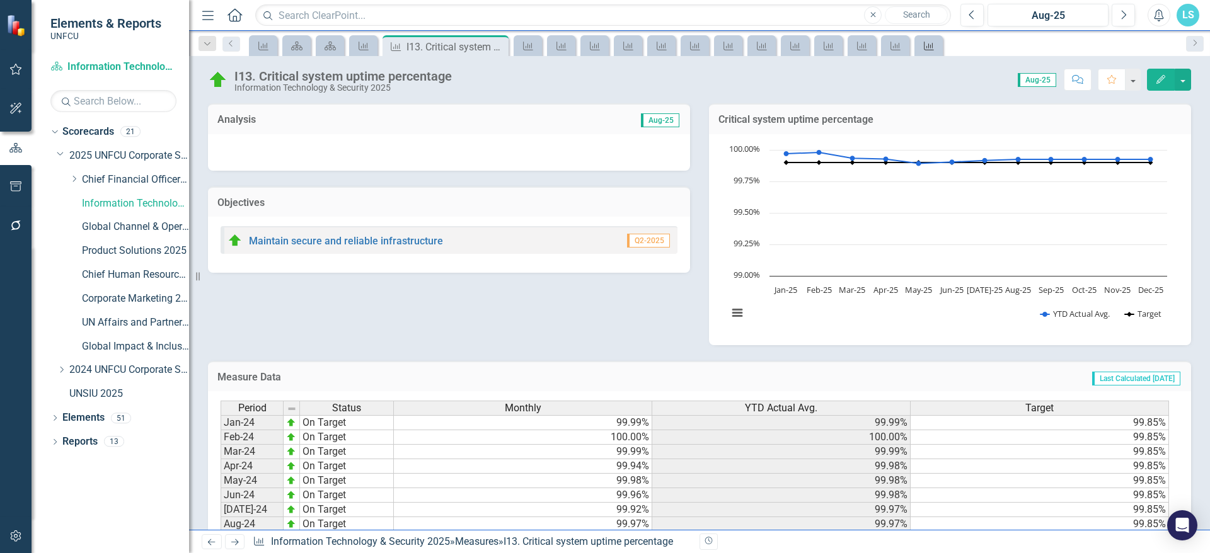
click at [938, 45] on link "Measure" at bounding box center [929, 46] width 22 height 16
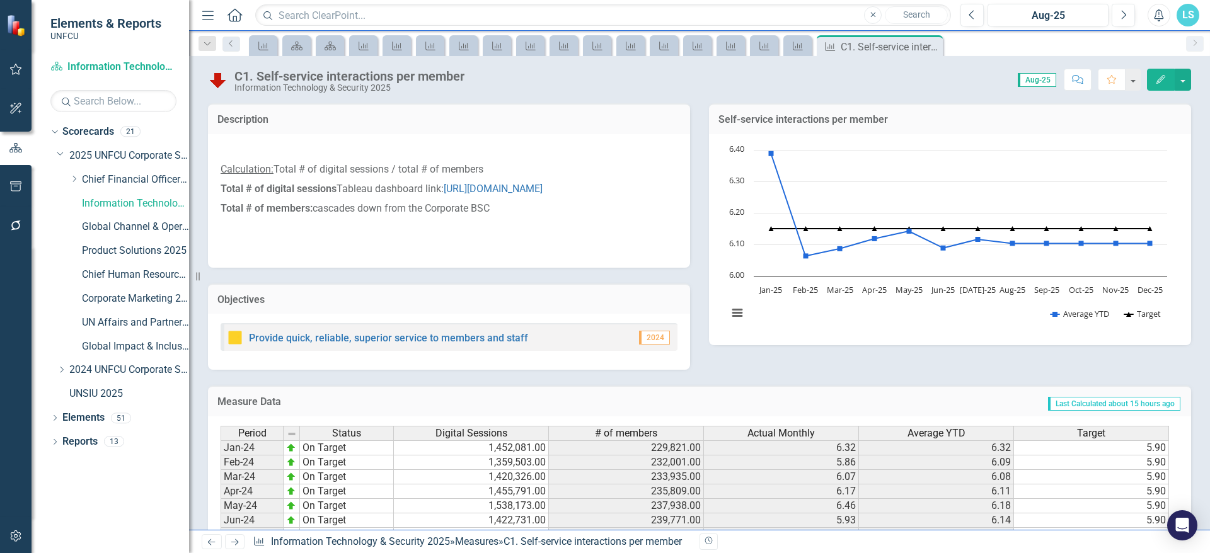
click at [0, 0] on icon "Close" at bounding box center [0, 0] width 0 height 0
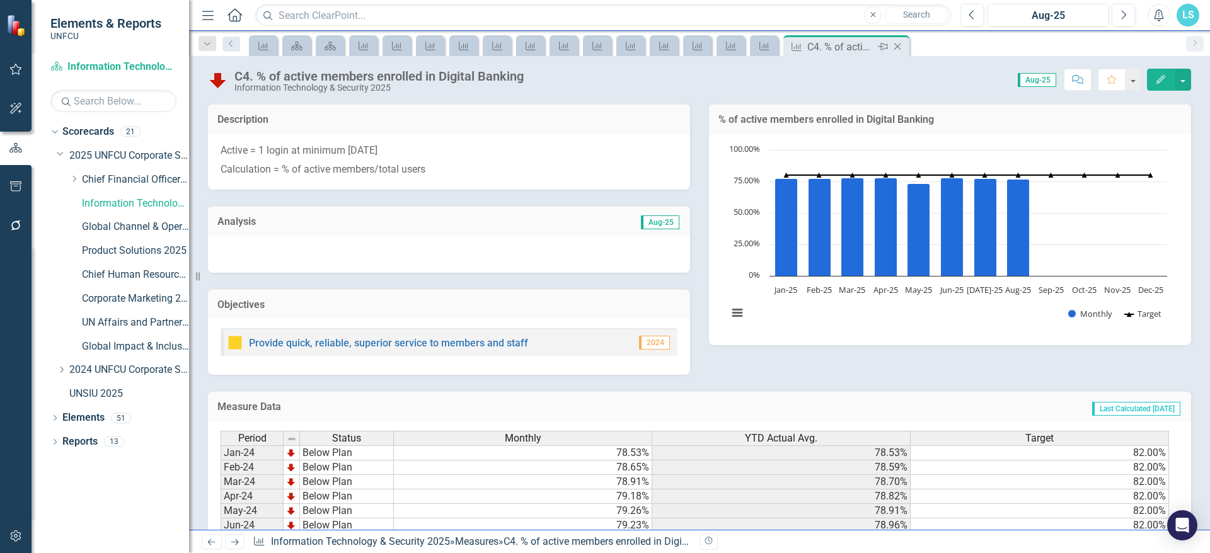
click at [900, 47] on icon "Close" at bounding box center [897, 47] width 13 height 10
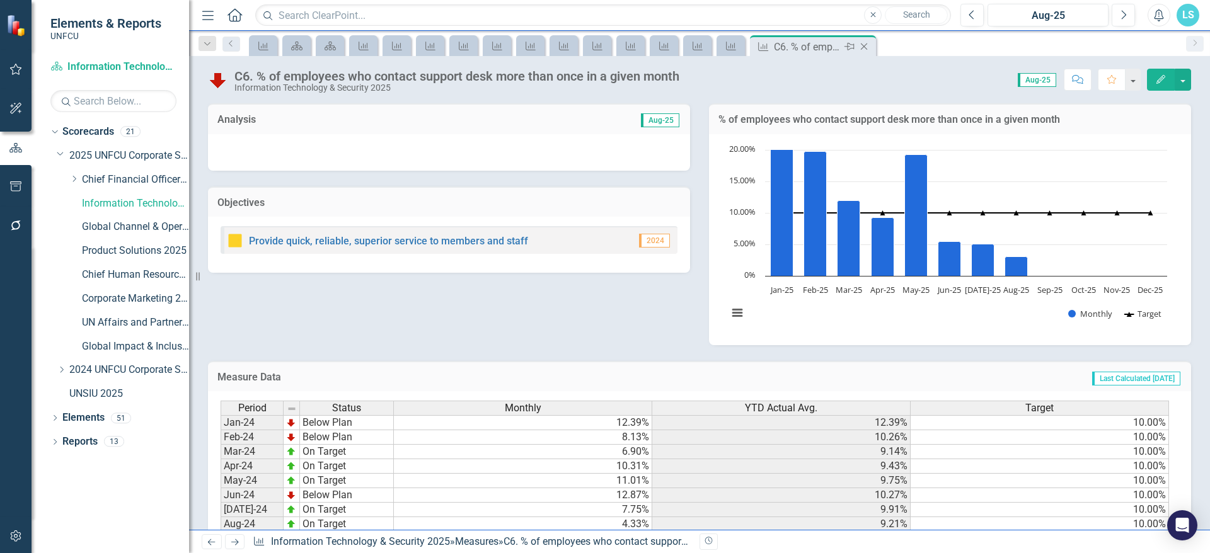
click at [863, 47] on icon at bounding box center [864, 46] width 7 height 7
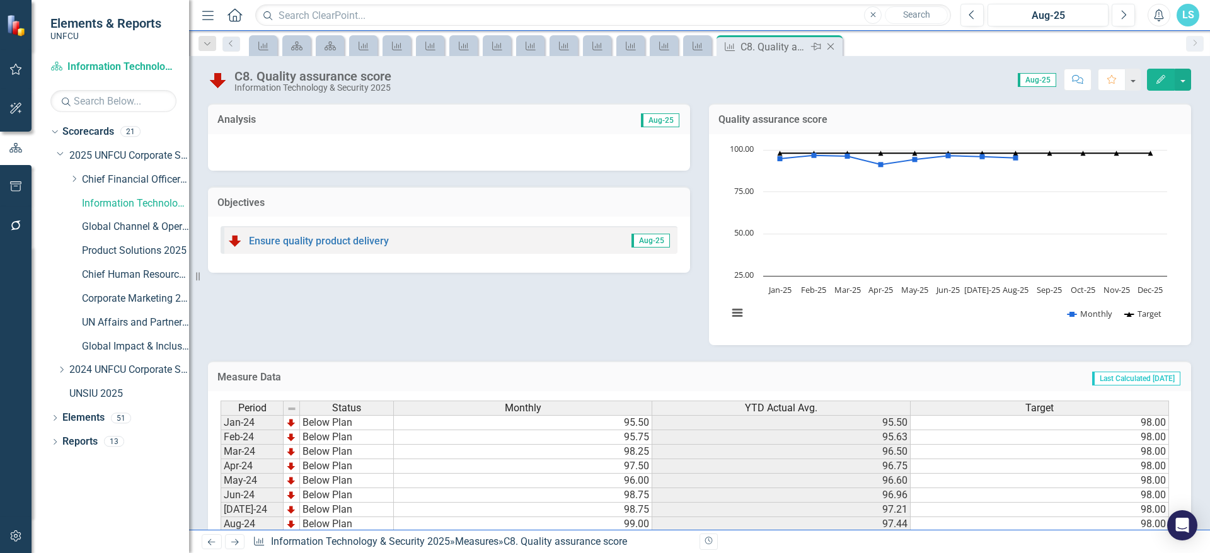
click at [836, 47] on icon "Close" at bounding box center [830, 47] width 13 height 10
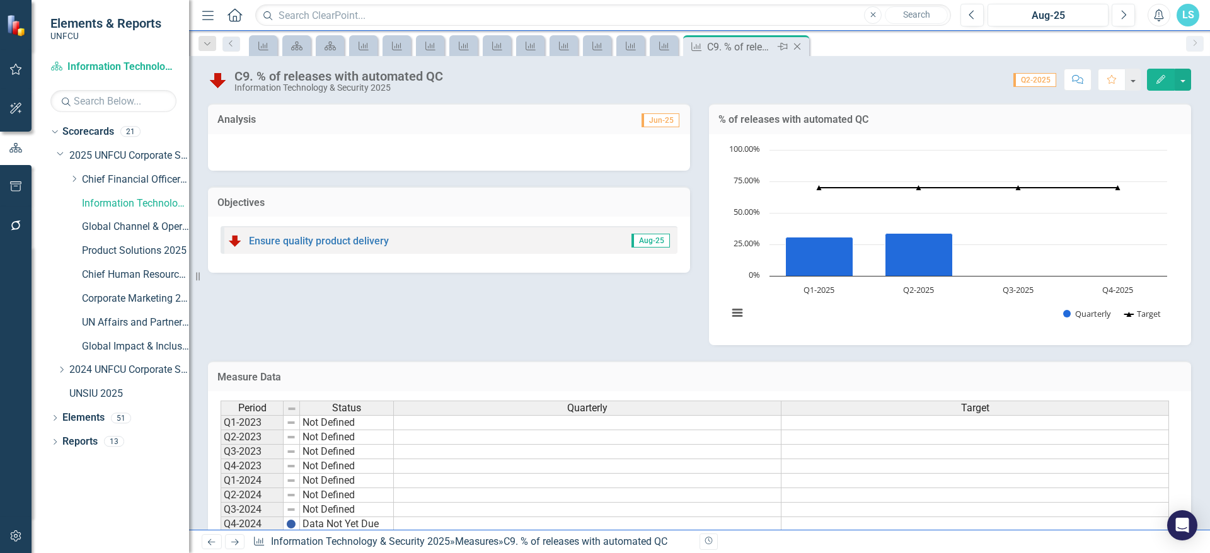
click at [798, 44] on icon "Close" at bounding box center [797, 47] width 13 height 10
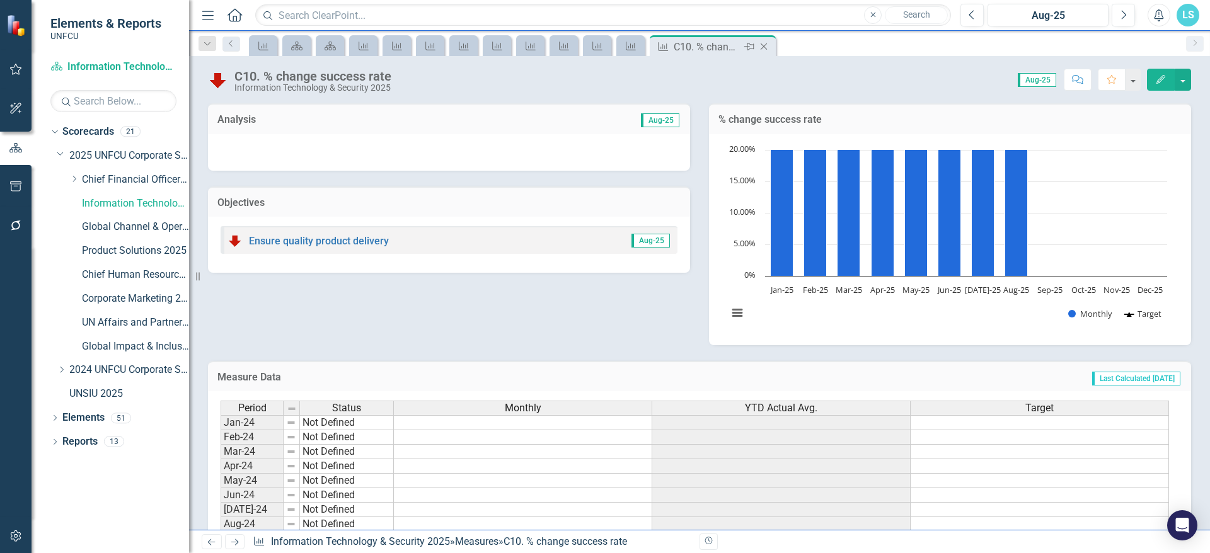
click at [769, 45] on icon "Close" at bounding box center [764, 47] width 13 height 10
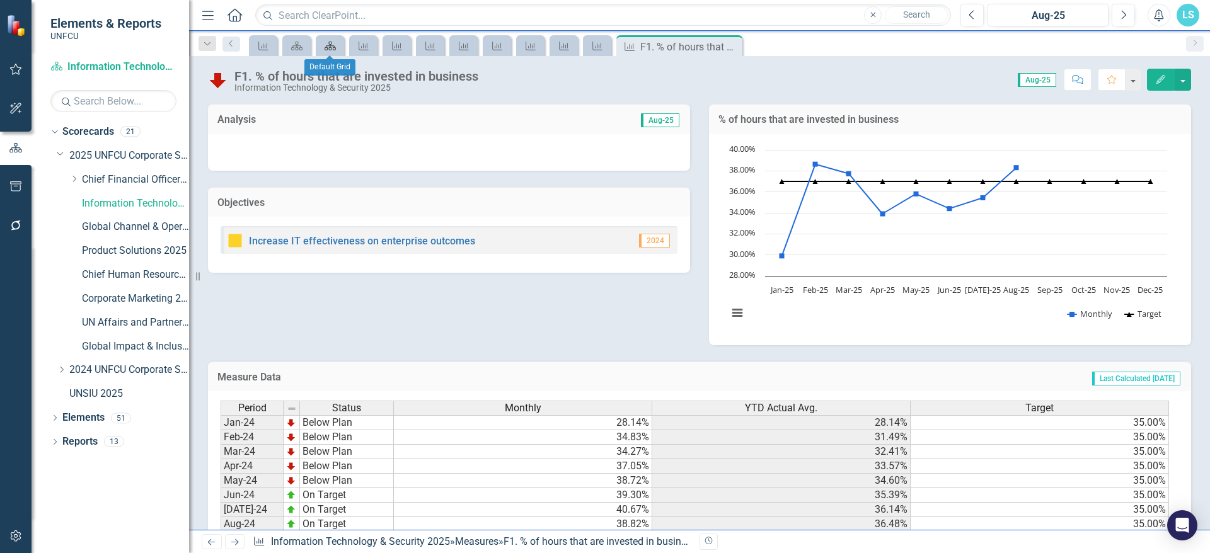
click at [333, 46] on icon at bounding box center [330, 46] width 11 height 9
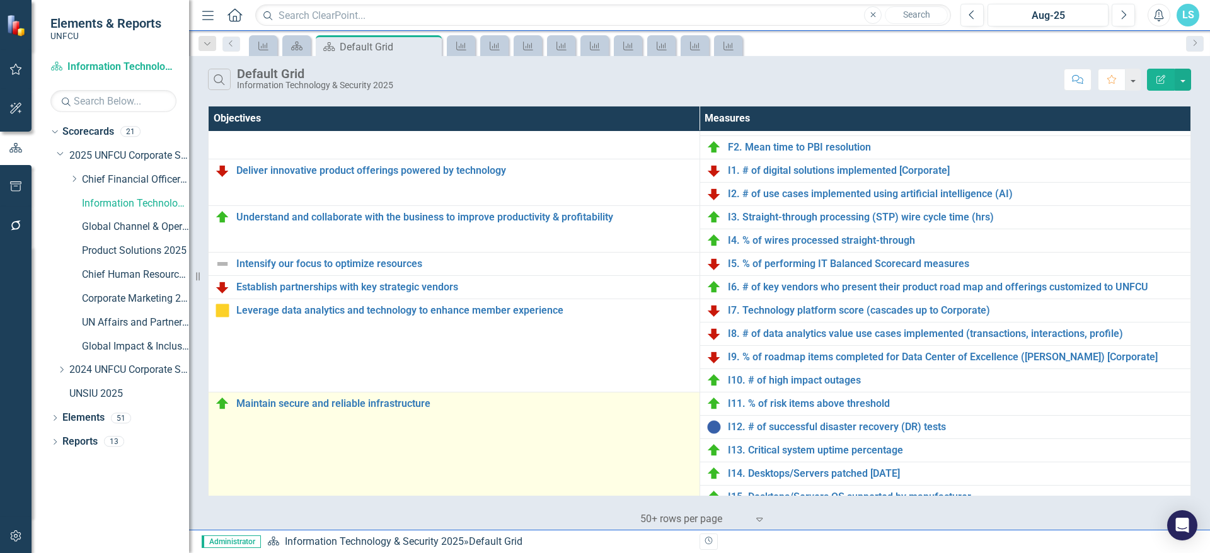
scroll to position [499, 0]
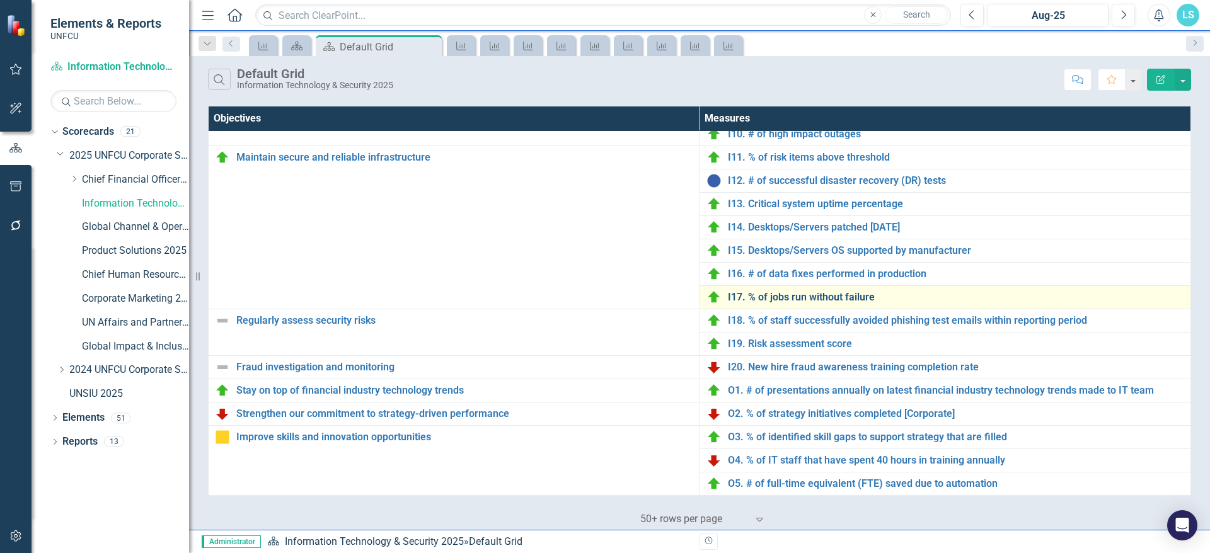
click at [813, 298] on link "I17. % of jobs run without failure" at bounding box center [956, 297] width 457 height 11
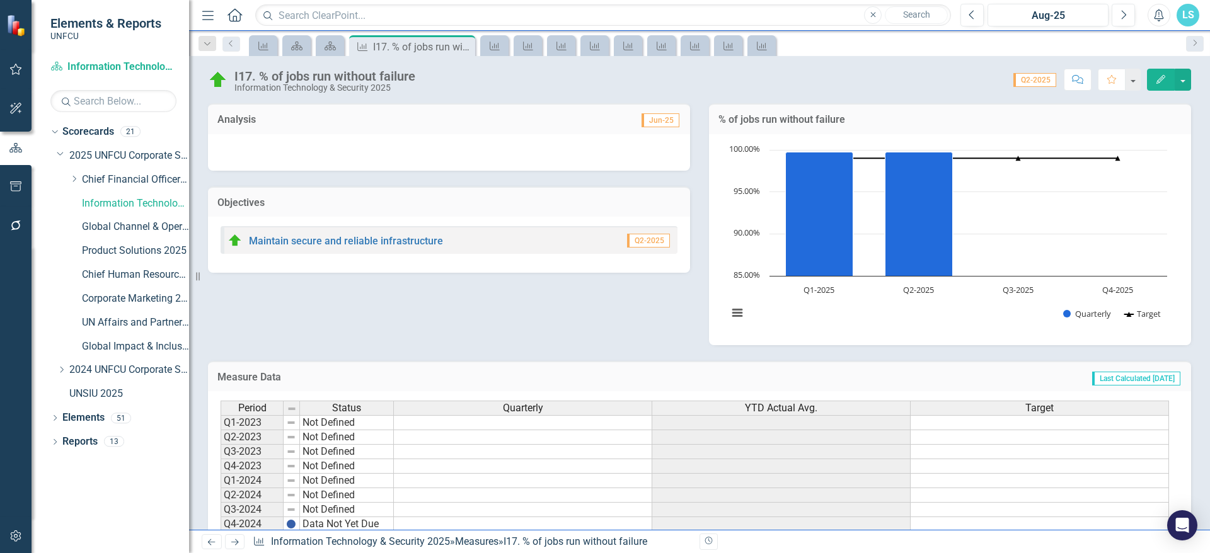
scroll to position [91, 0]
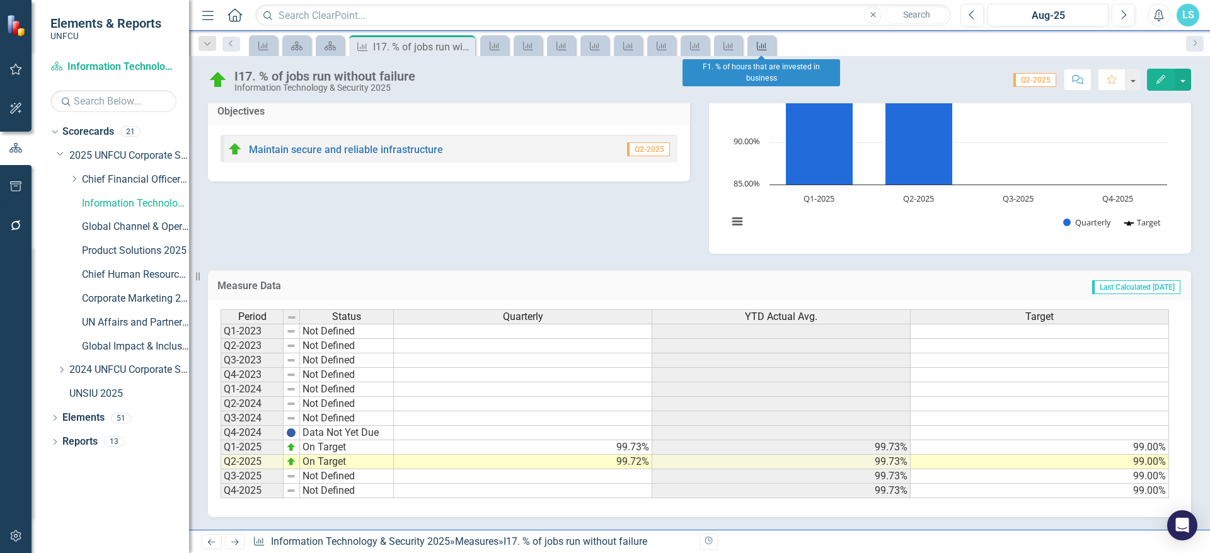
click at [754, 42] on div "Measure" at bounding box center [760, 46] width 18 height 16
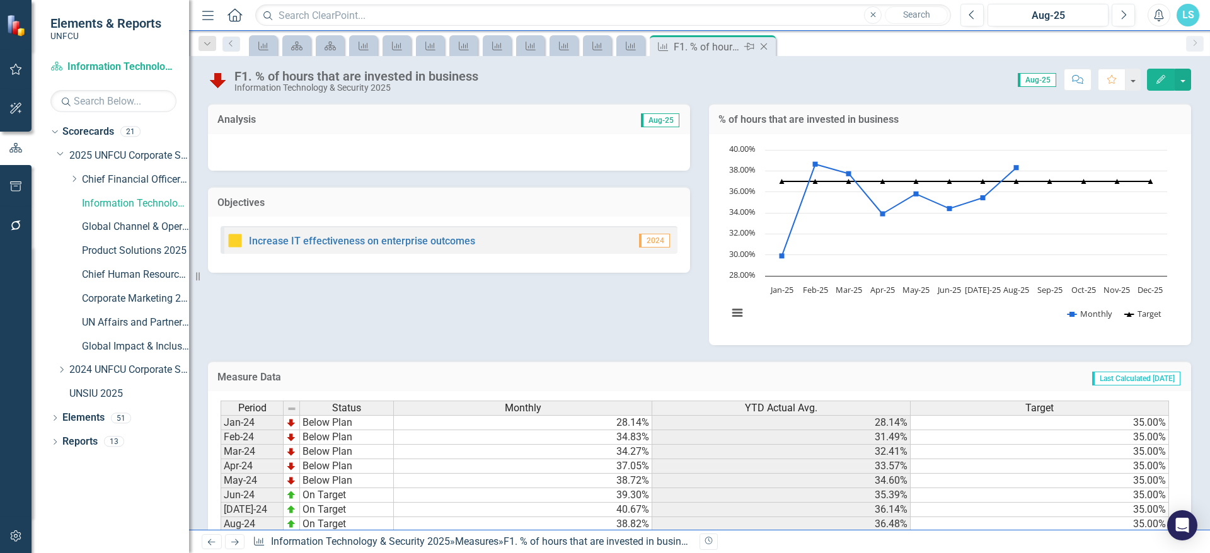
click at [766, 44] on icon "Close" at bounding box center [764, 47] width 13 height 10
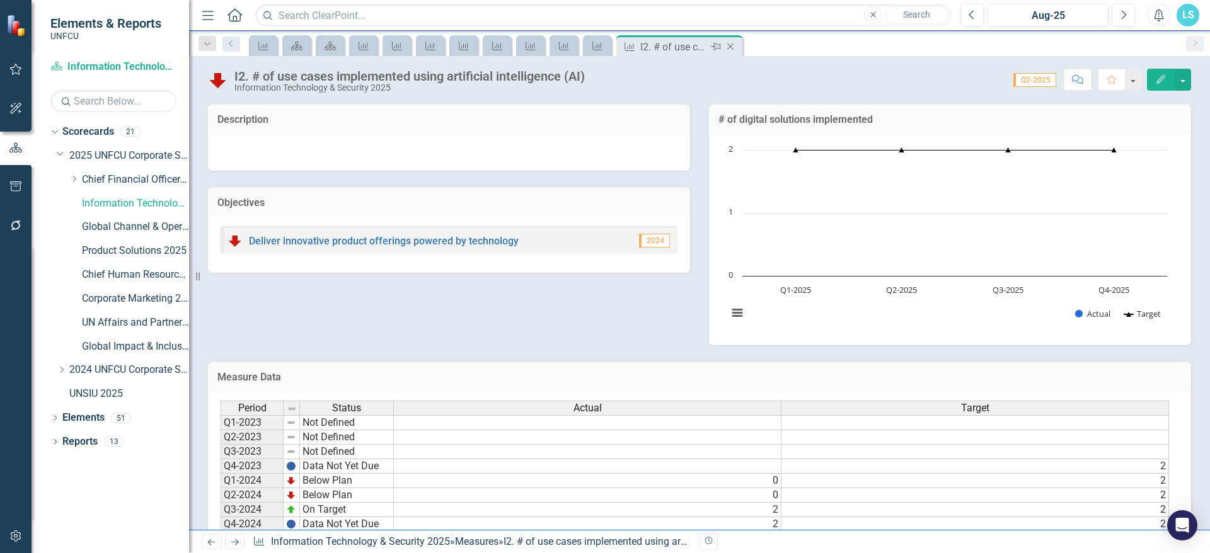
click at [735, 43] on icon "Close" at bounding box center [730, 47] width 13 height 10
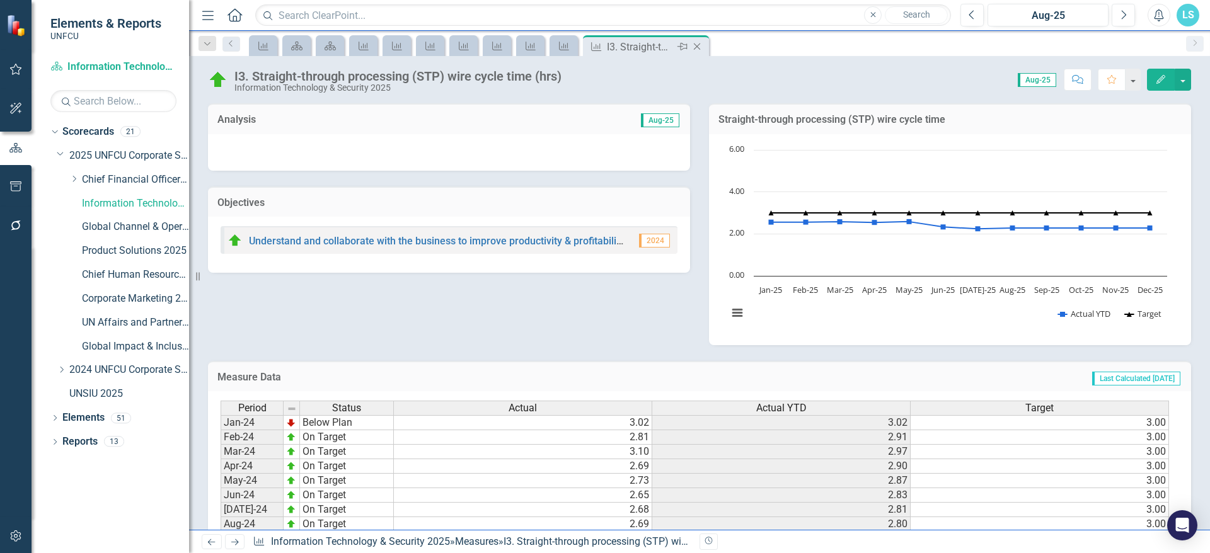
click at [695, 43] on icon "Close" at bounding box center [697, 47] width 13 height 10
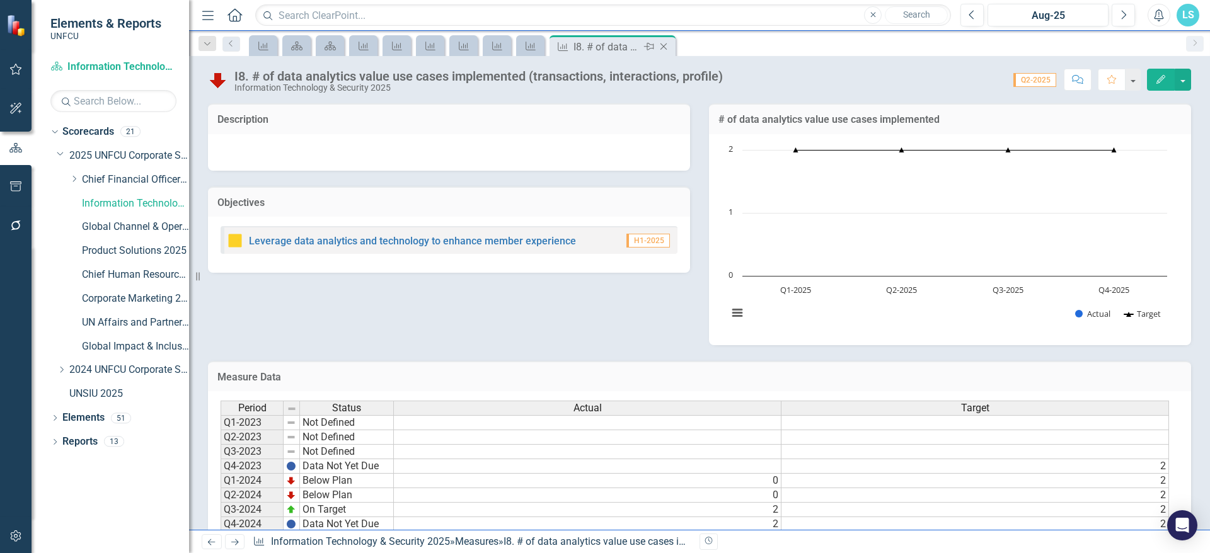
click at [661, 43] on icon "Close" at bounding box center [663, 47] width 13 height 10
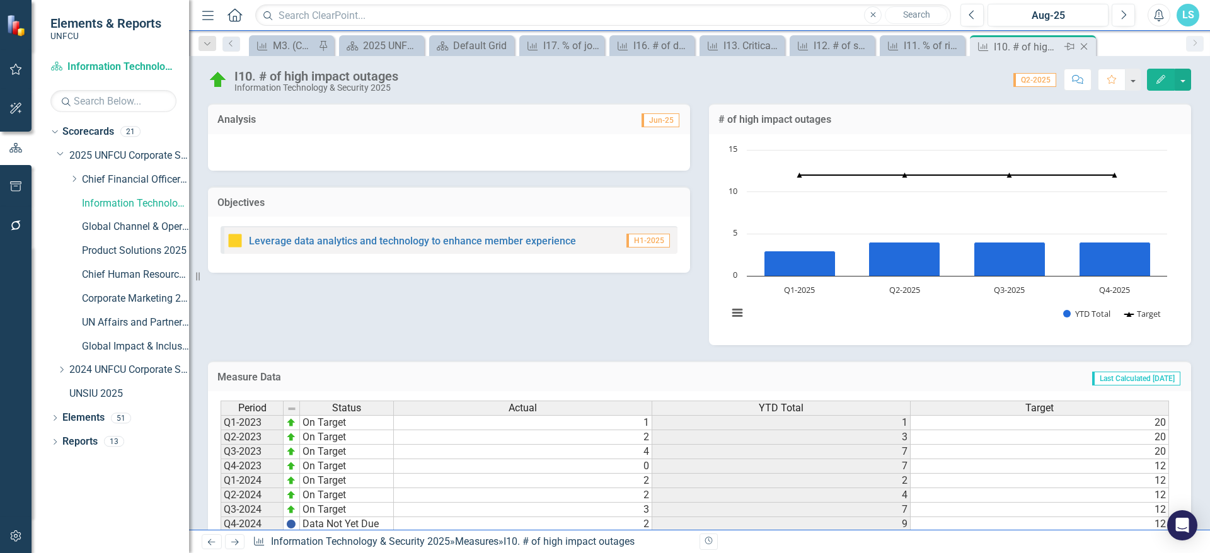
click at [1081, 47] on icon "Close" at bounding box center [1084, 47] width 13 height 10
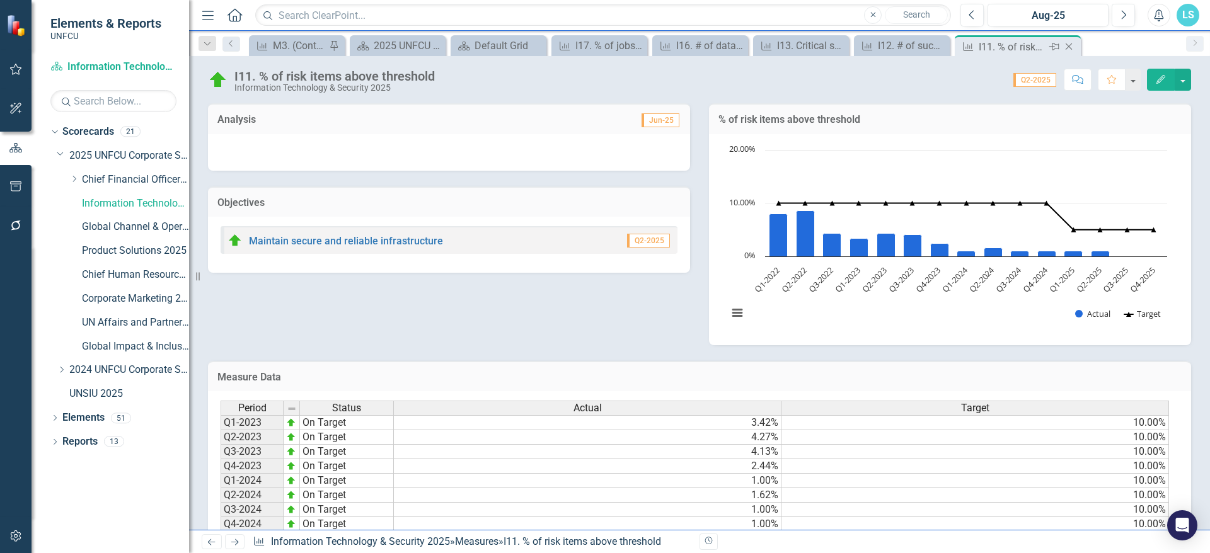
click at [1072, 47] on icon "Close" at bounding box center [1069, 47] width 13 height 10
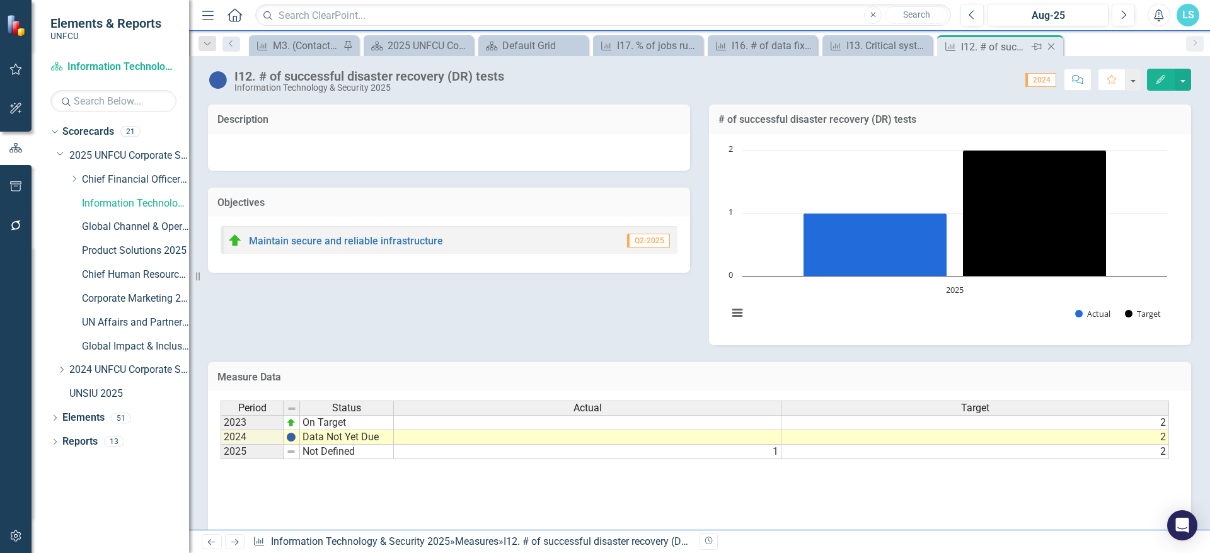
click at [1051, 49] on icon "Close" at bounding box center [1051, 47] width 13 height 10
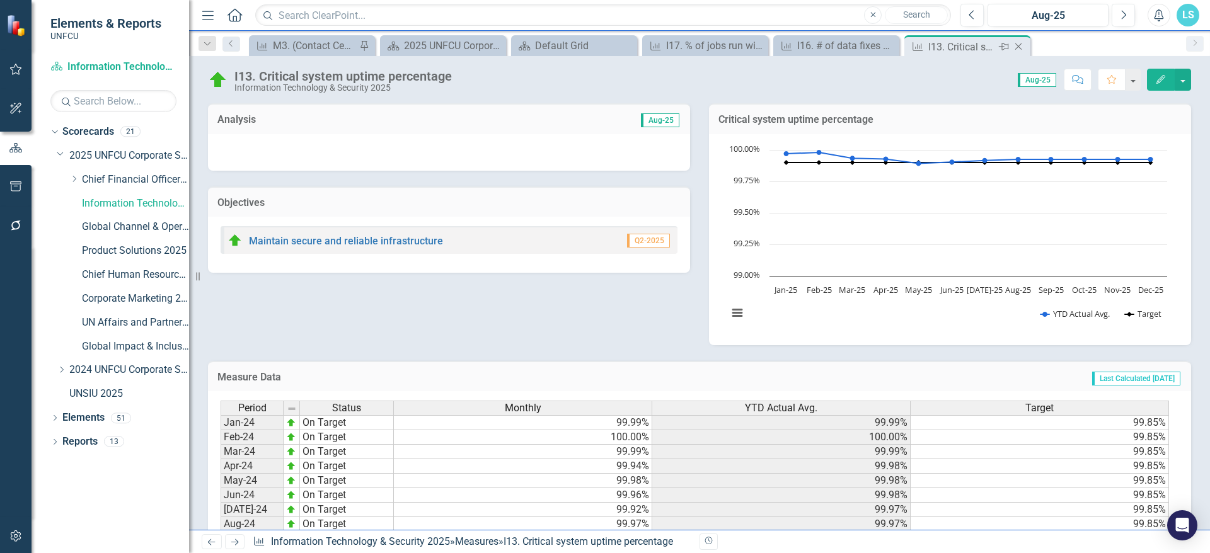
click at [1018, 50] on icon "Close" at bounding box center [1018, 47] width 13 height 10
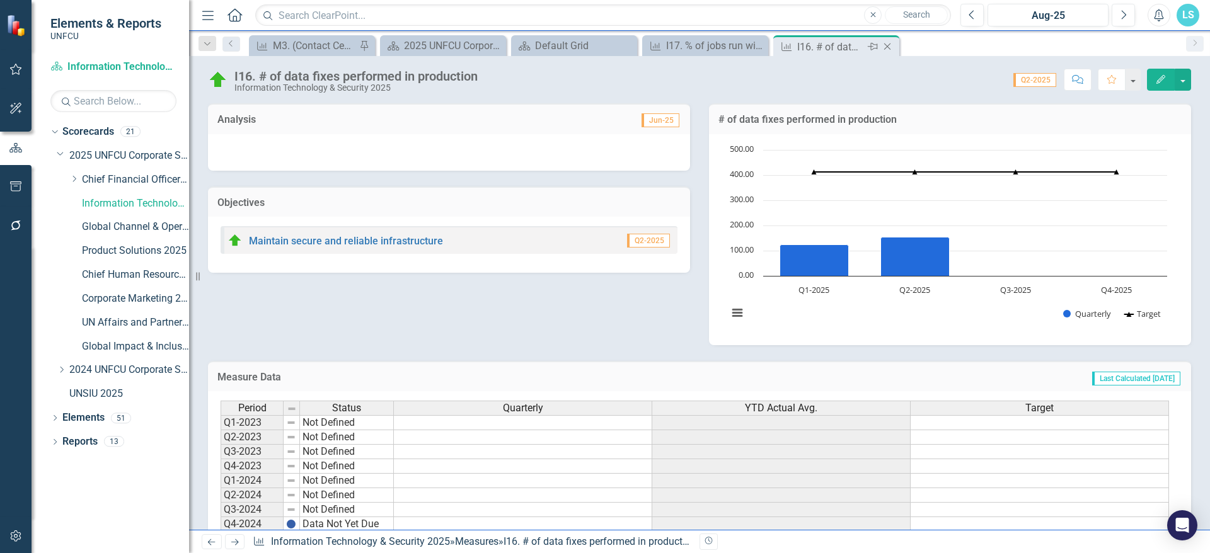
click at [885, 45] on icon "Close" at bounding box center [887, 47] width 13 height 10
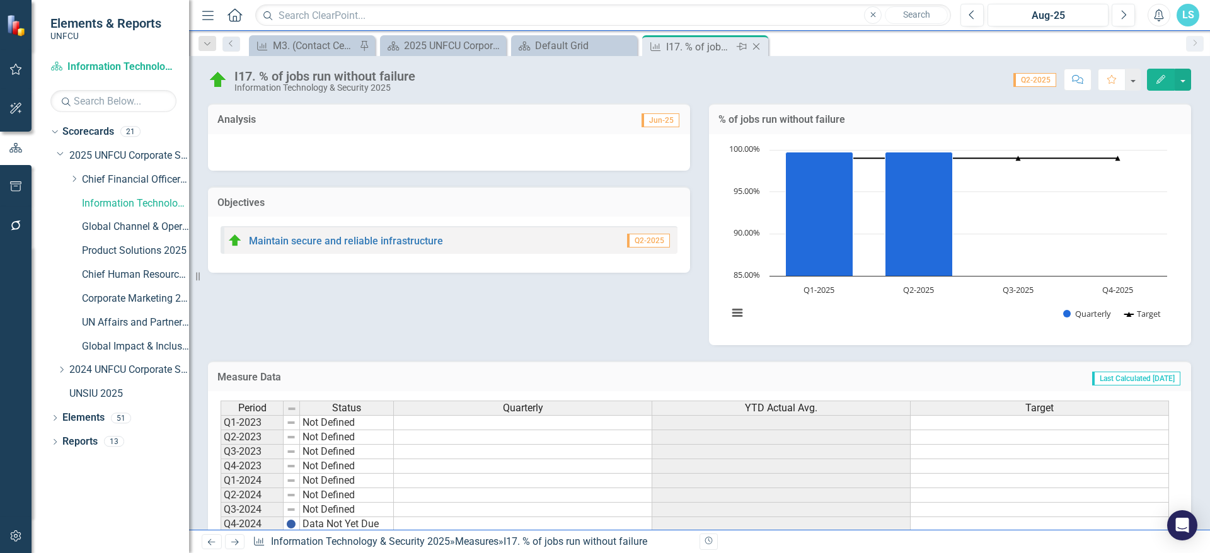
click at [761, 48] on icon "Close" at bounding box center [756, 47] width 13 height 10
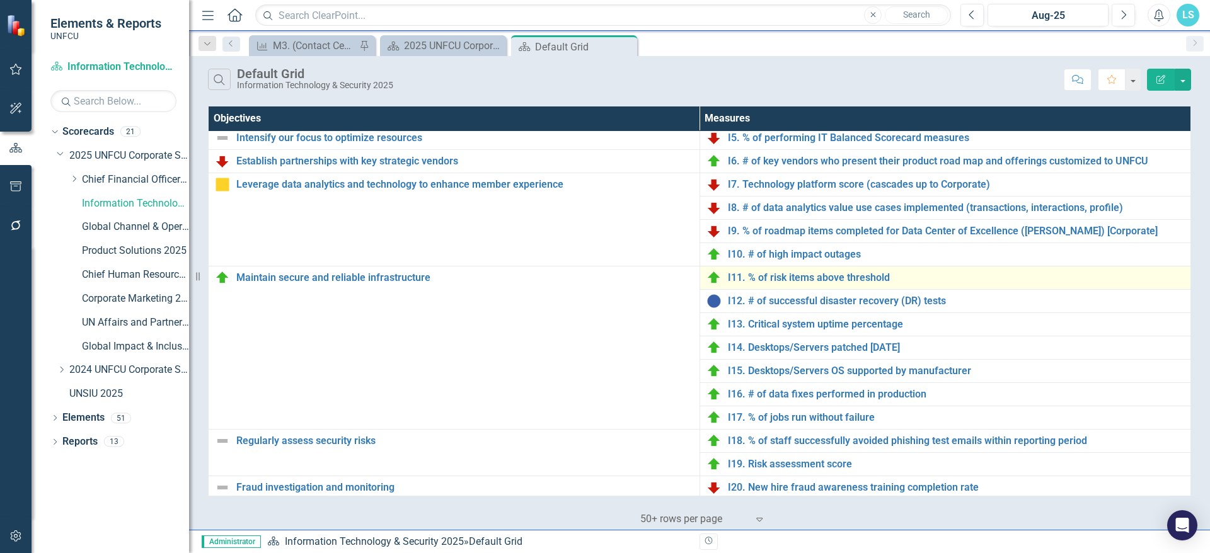
scroll to position [441, 0]
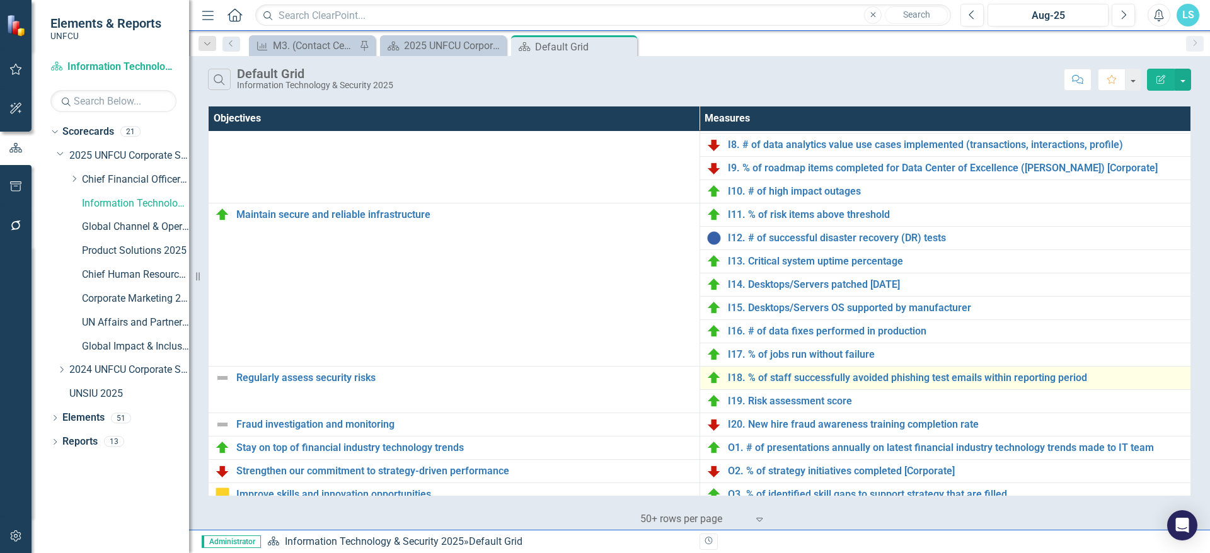
click at [822, 388] on td "I18. % of staff successfully avoided phishing test emails within reporting peri…" at bounding box center [946, 377] width 492 height 23
click at [822, 387] on td "I18. % of staff successfully avoided phishing test emails within reporting peri…" at bounding box center [946, 377] width 492 height 23
click at [834, 376] on link "I18. % of staff successfully avoided phishing test emails within reporting peri…" at bounding box center [956, 377] width 457 height 11
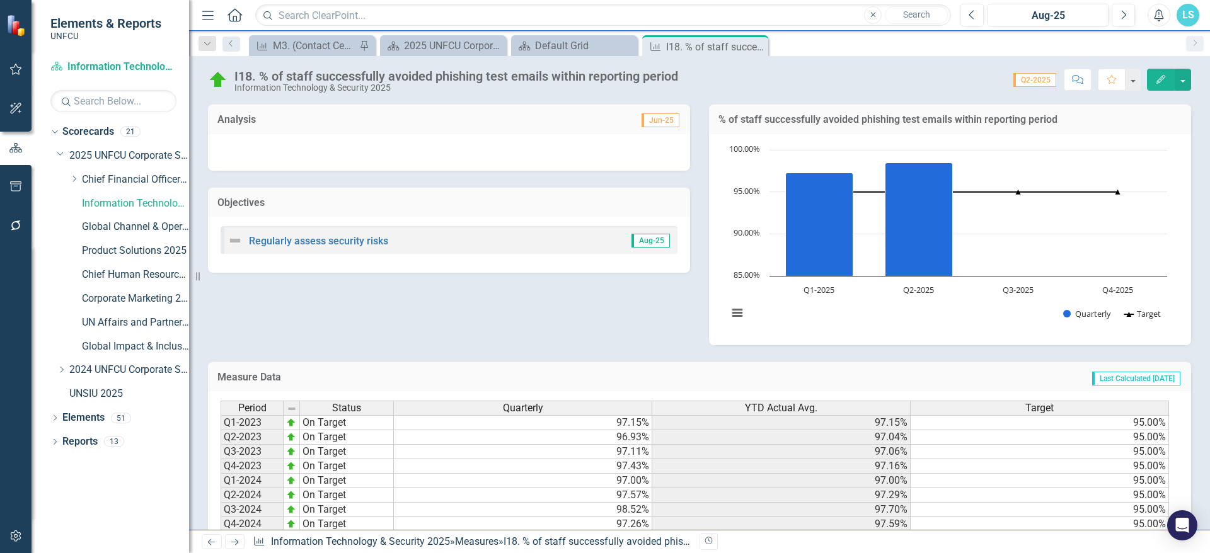
scroll to position [91, 0]
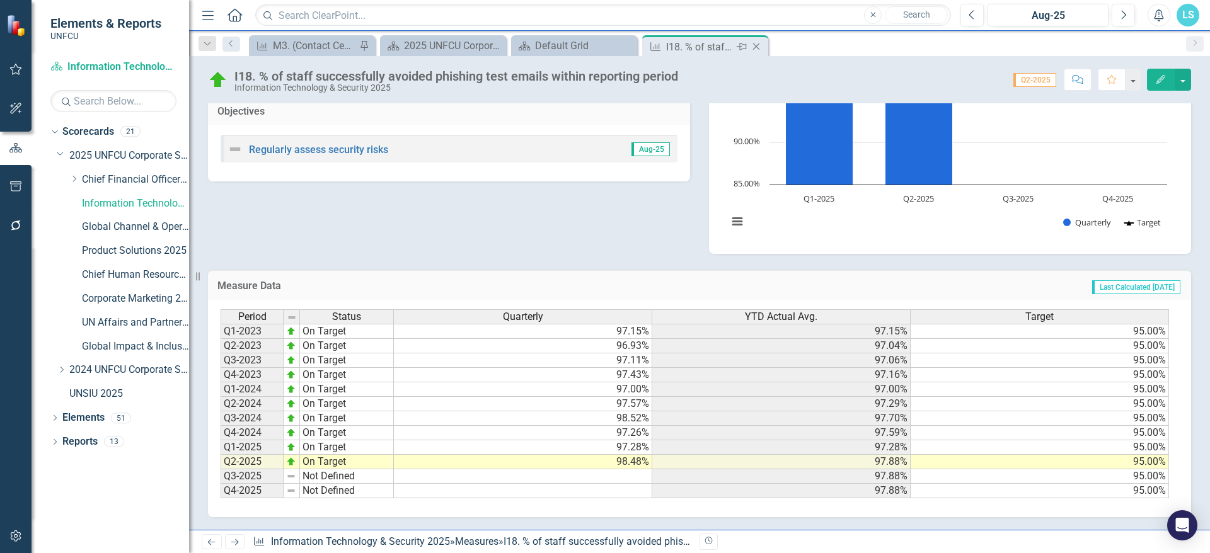
click at [751, 45] on icon "Close" at bounding box center [756, 47] width 13 height 10
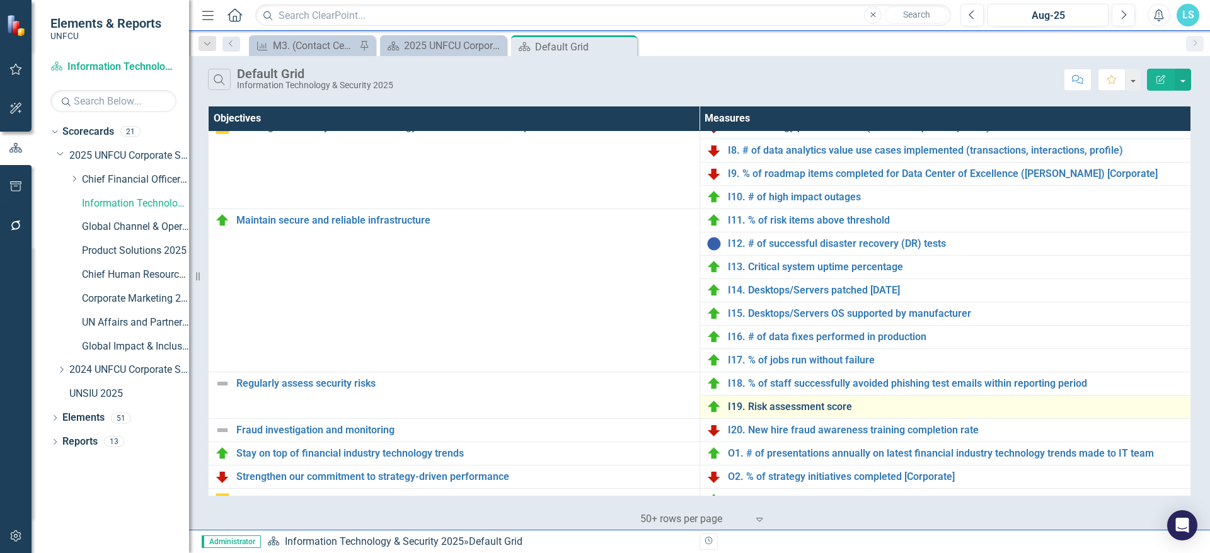
scroll to position [499, 0]
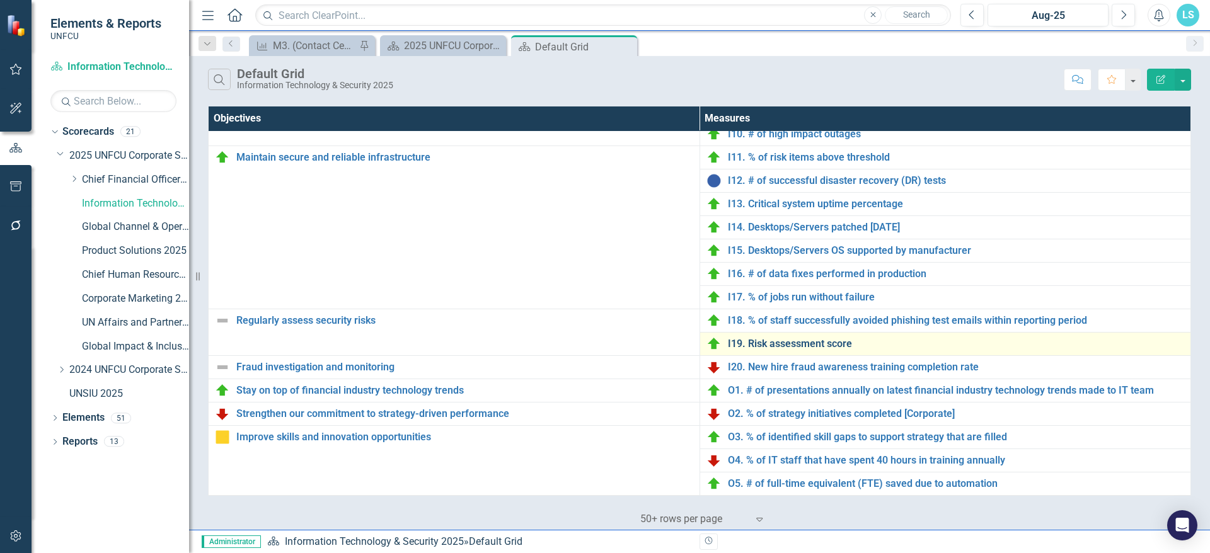
click at [761, 349] on link "I19. Risk assessment score" at bounding box center [956, 343] width 457 height 11
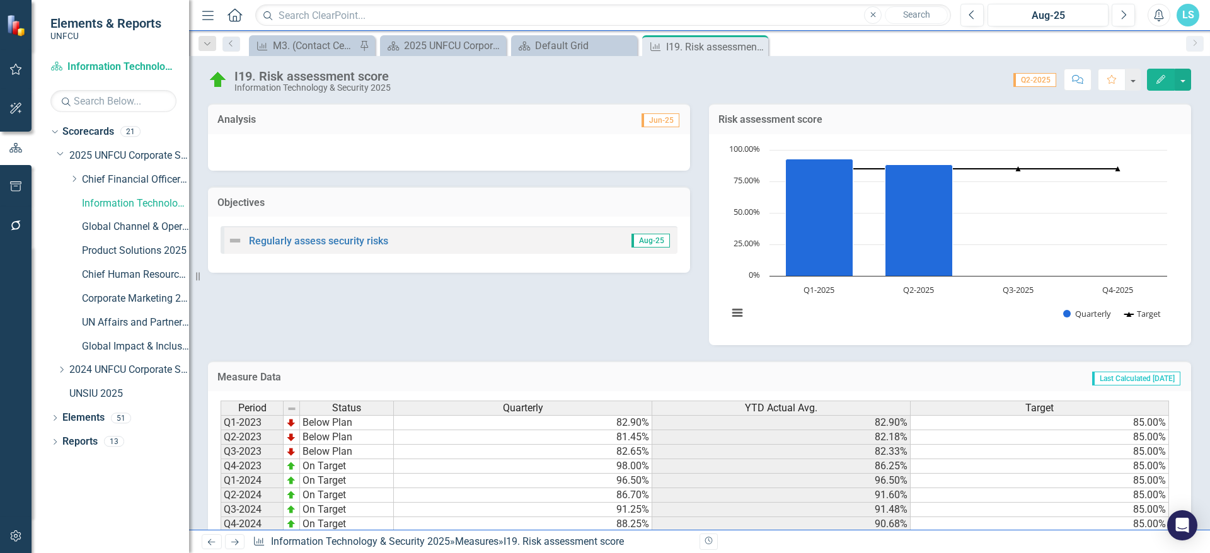
scroll to position [91, 0]
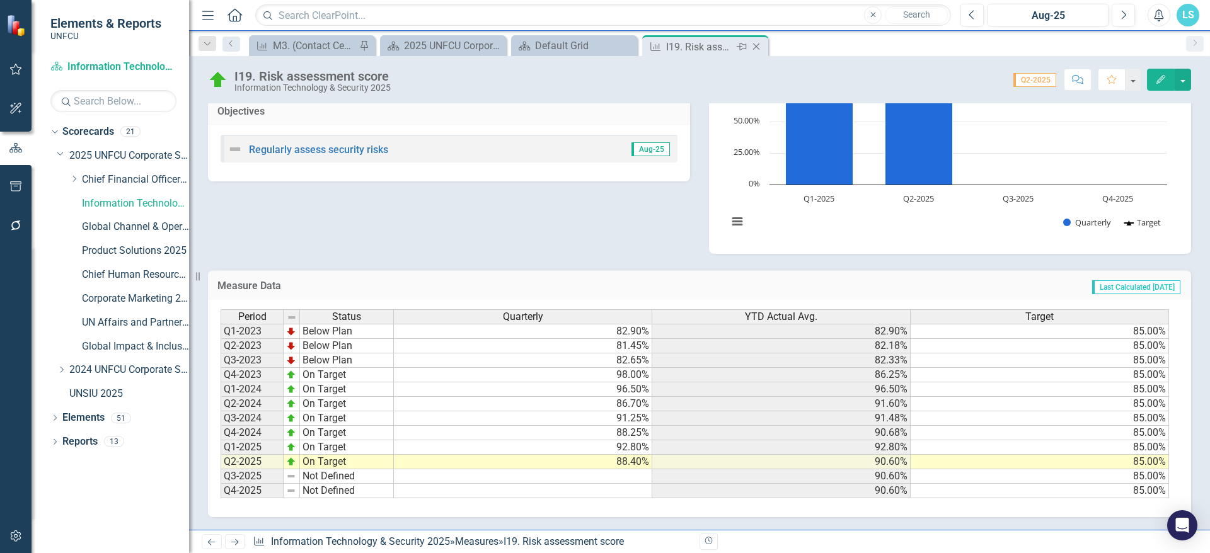
click at [758, 47] on icon "Close" at bounding box center [756, 47] width 13 height 10
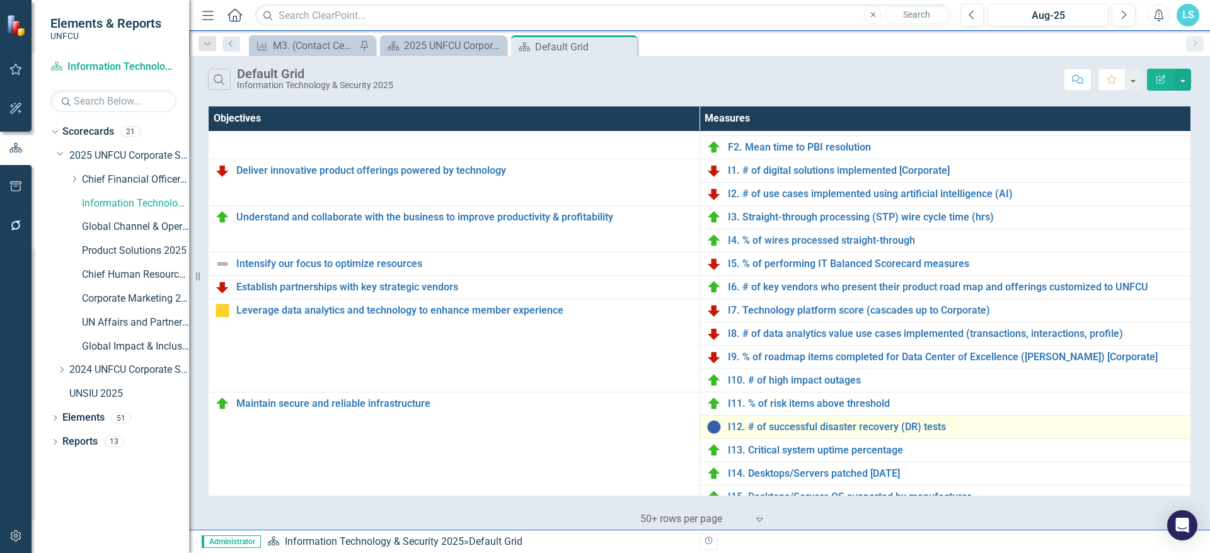
scroll to position [499, 0]
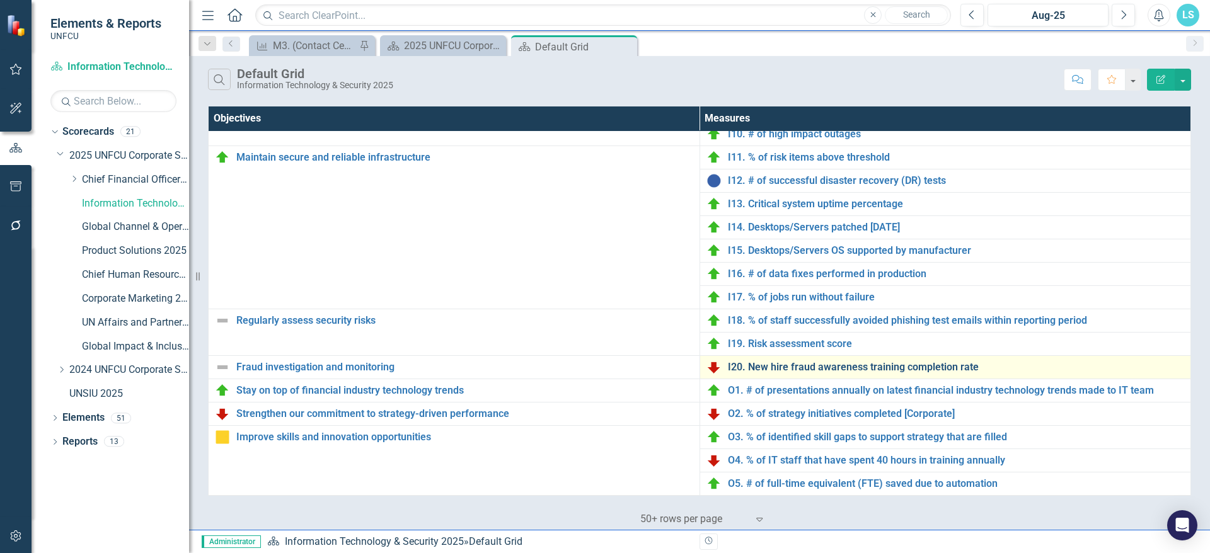
click at [771, 368] on link "I20. New hire fraud awareness training completion rate" at bounding box center [956, 367] width 457 height 11
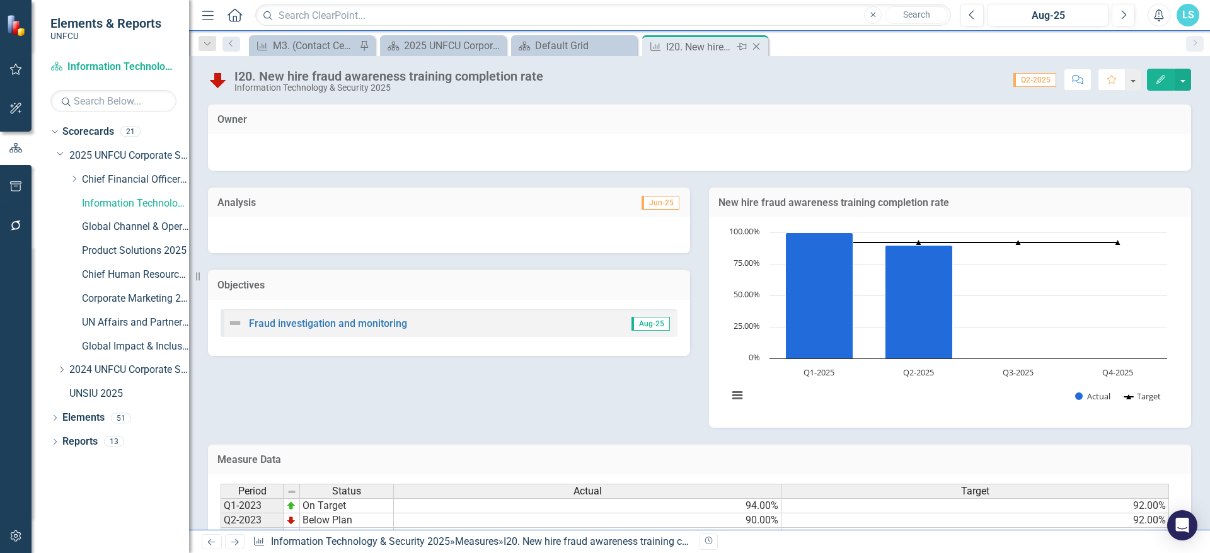
click at [758, 48] on icon at bounding box center [756, 46] width 7 height 7
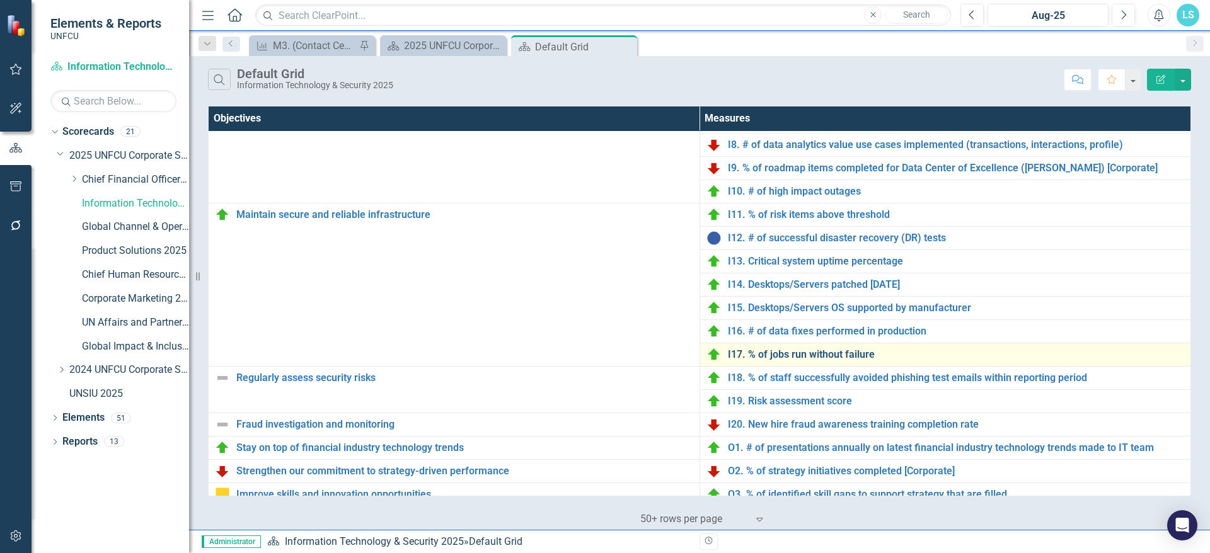
scroll to position [499, 0]
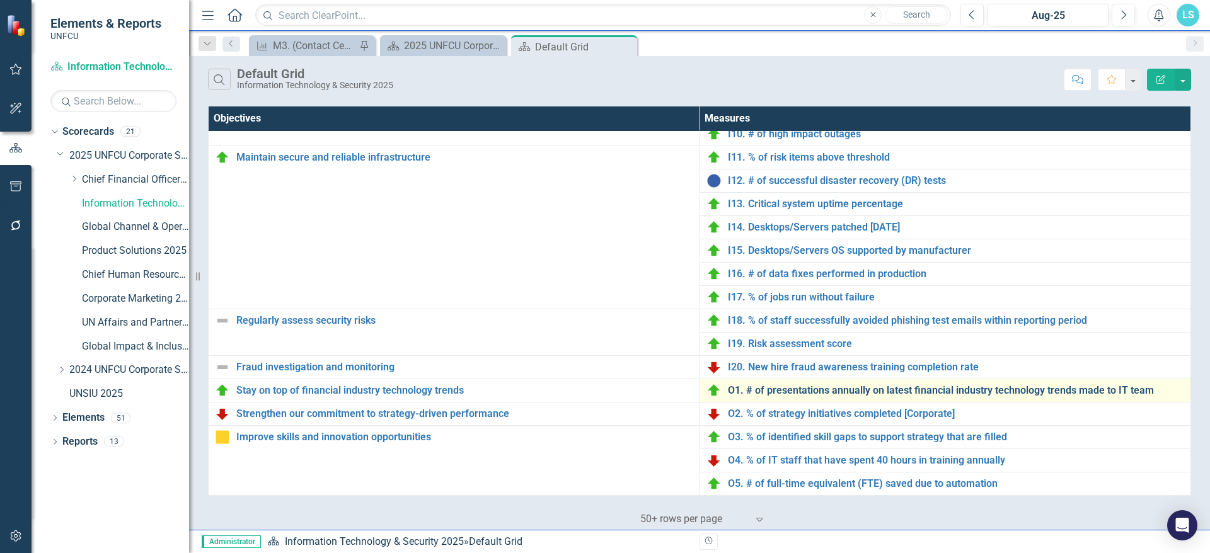
click at [782, 388] on link "O1. # of presentations annually on latest financial industry technology trends …" at bounding box center [956, 390] width 457 height 11
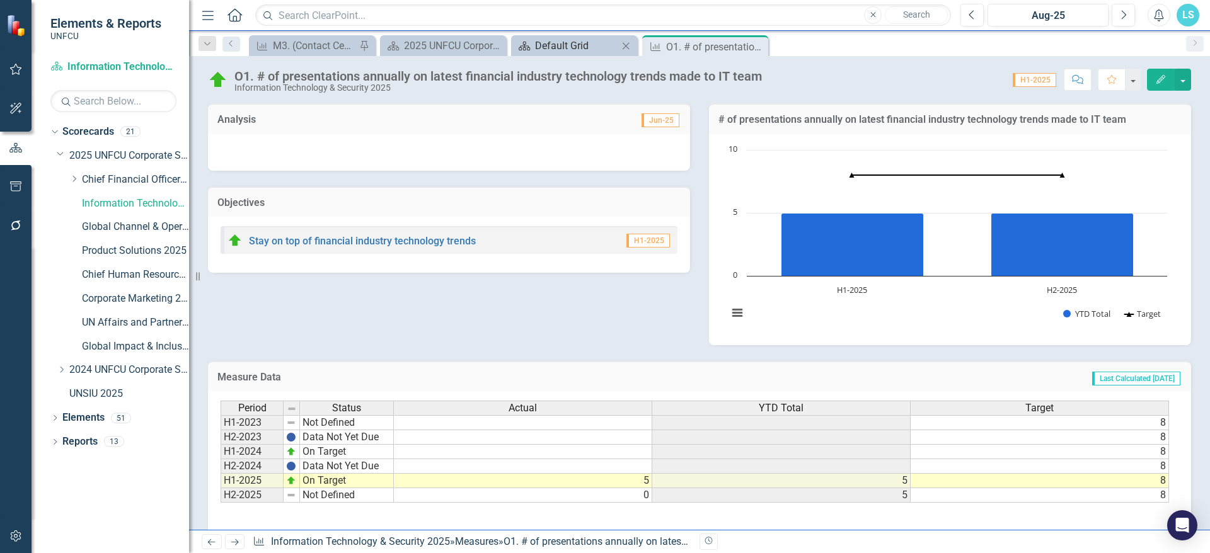
click at [545, 45] on div "Default Grid" at bounding box center [576, 46] width 83 height 16
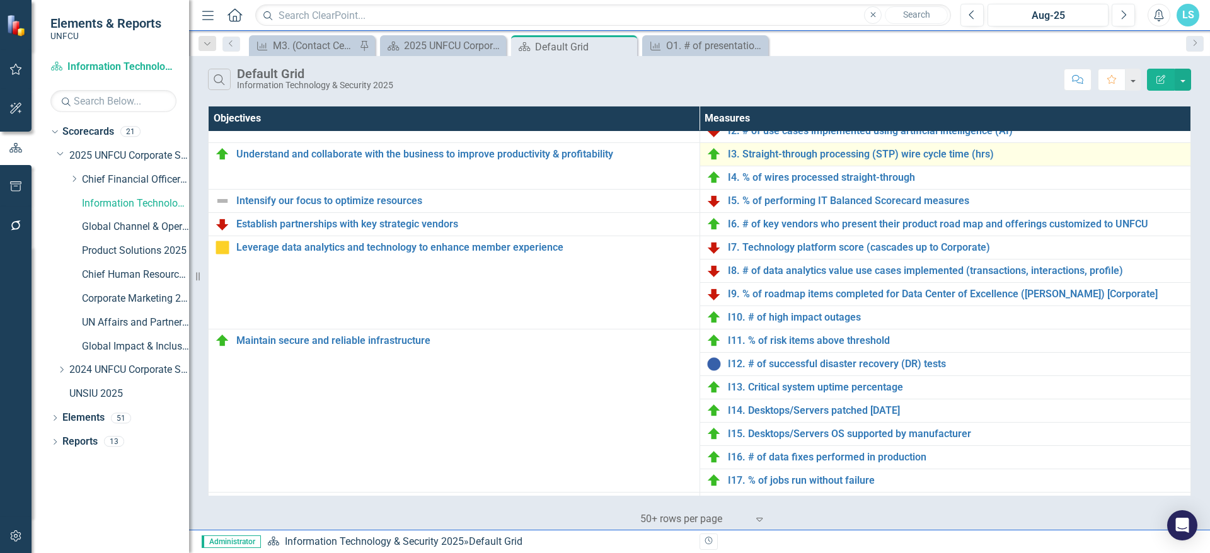
scroll to position [499, 0]
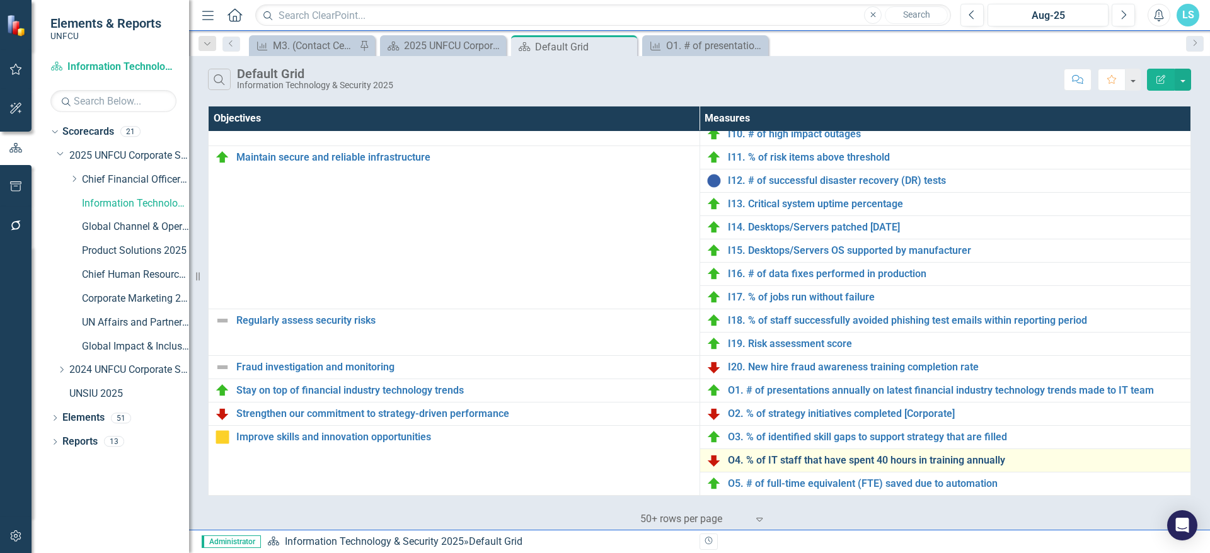
click at [761, 463] on link "O4. % of IT staff that have spent 40 hours in training annually" at bounding box center [956, 460] width 457 height 11
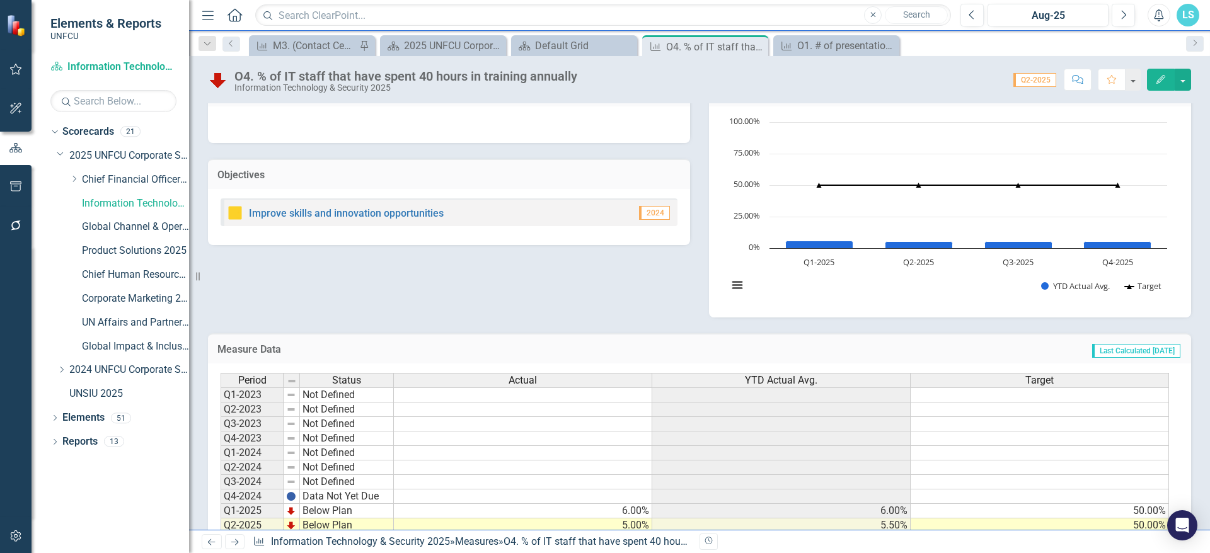
scroll to position [91, 0]
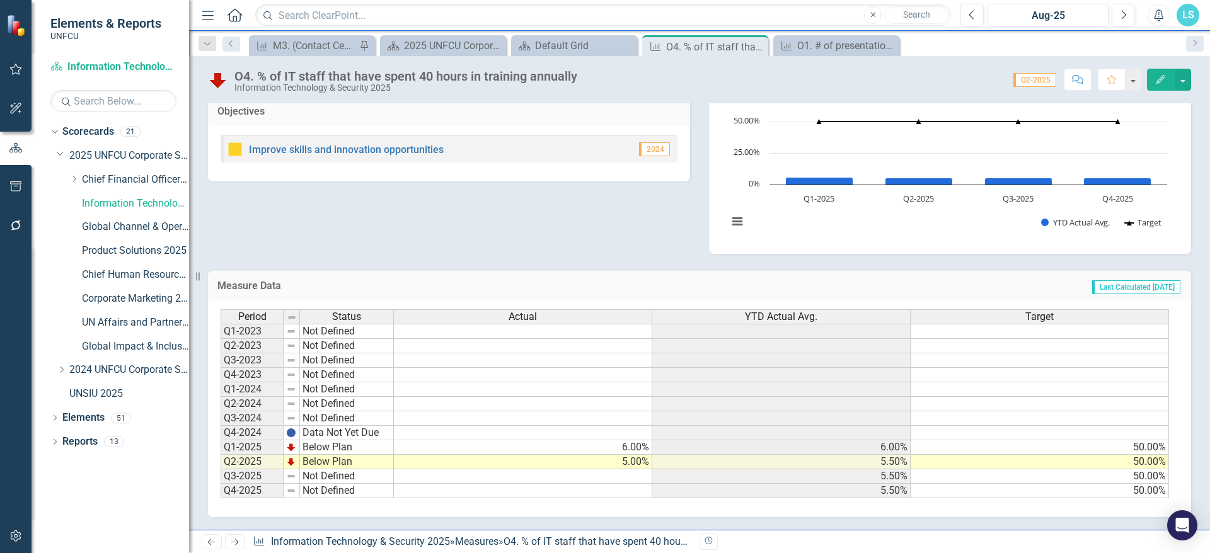
click at [535, 58] on div "O4. % of IT staff that have spent 40 hours in training annually Information Tec…" at bounding box center [699, 75] width 1021 height 38
click at [546, 54] on div "Scorecard Default Grid Close" at bounding box center [574, 45] width 126 height 21
click at [605, 37] on div "Scorecard Default Grid Close" at bounding box center [574, 45] width 126 height 21
click at [577, 42] on div "Default Grid" at bounding box center [576, 46] width 83 height 16
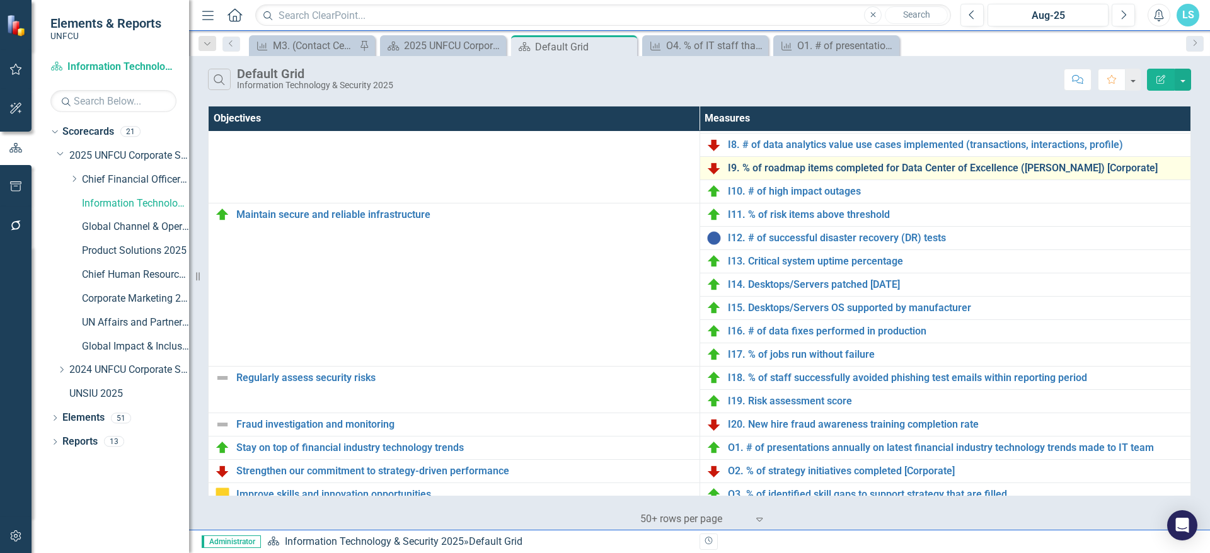
scroll to position [499, 0]
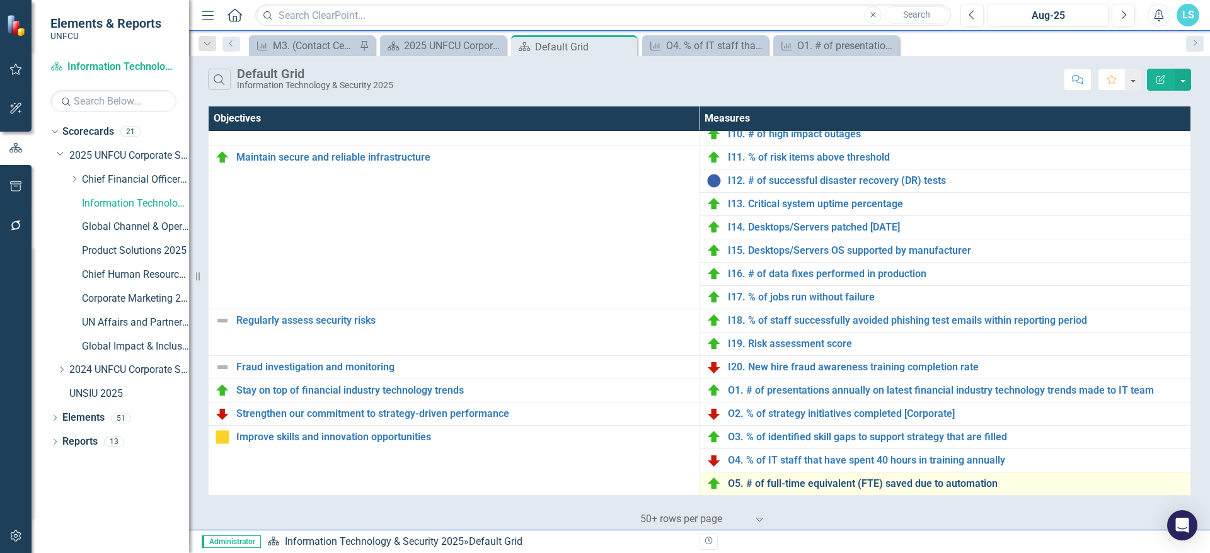
click at [806, 485] on link "O5. # of full-time equivalent (FTE) saved due to automation" at bounding box center [956, 483] width 457 height 11
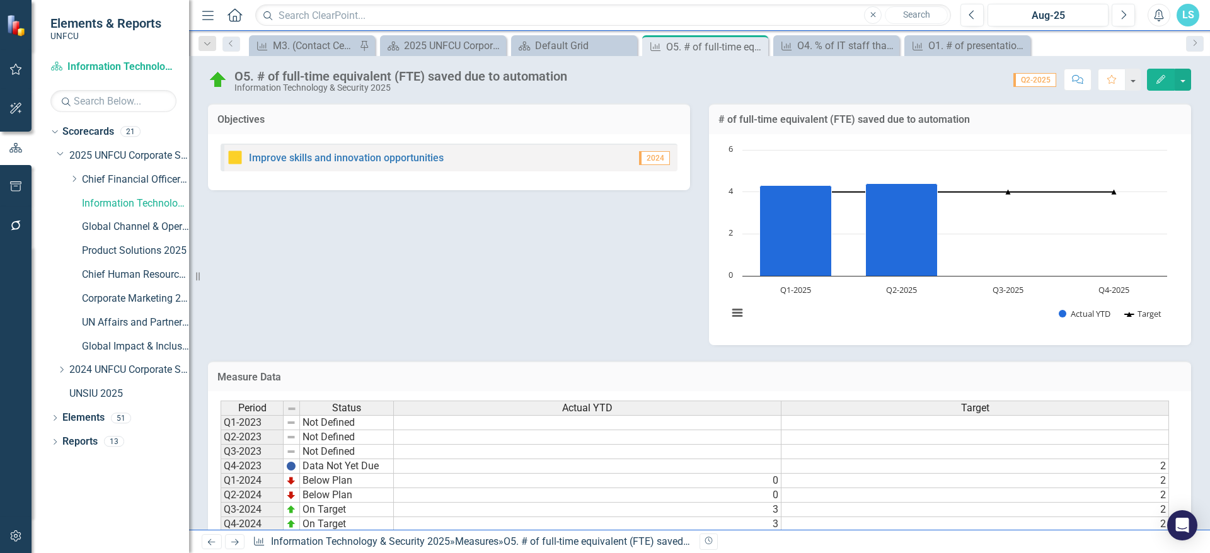
scroll to position [91, 0]
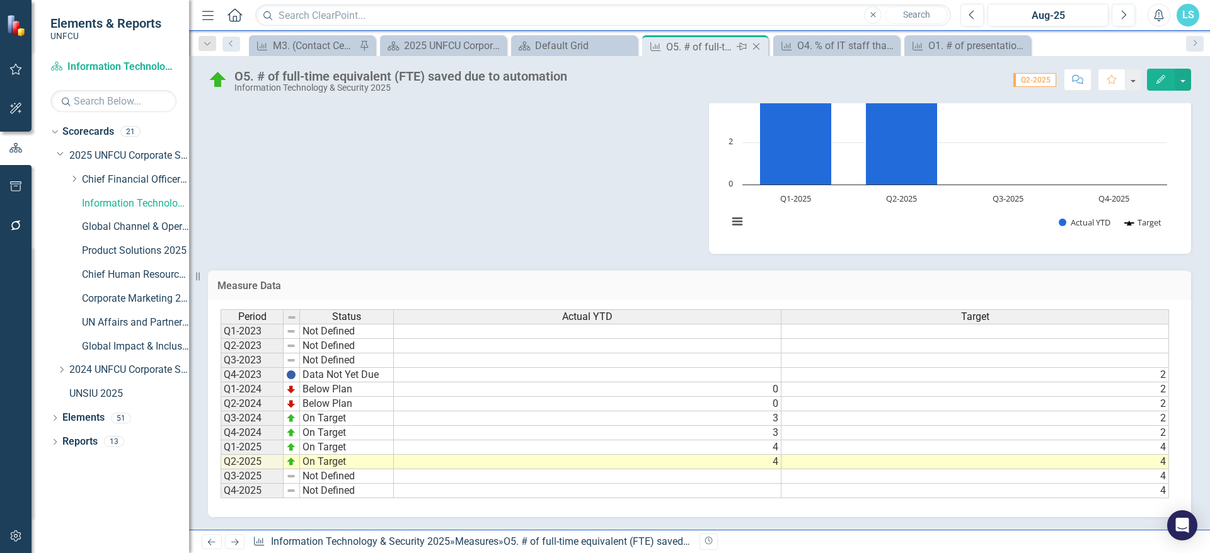
click at [755, 49] on icon "Close" at bounding box center [756, 47] width 13 height 10
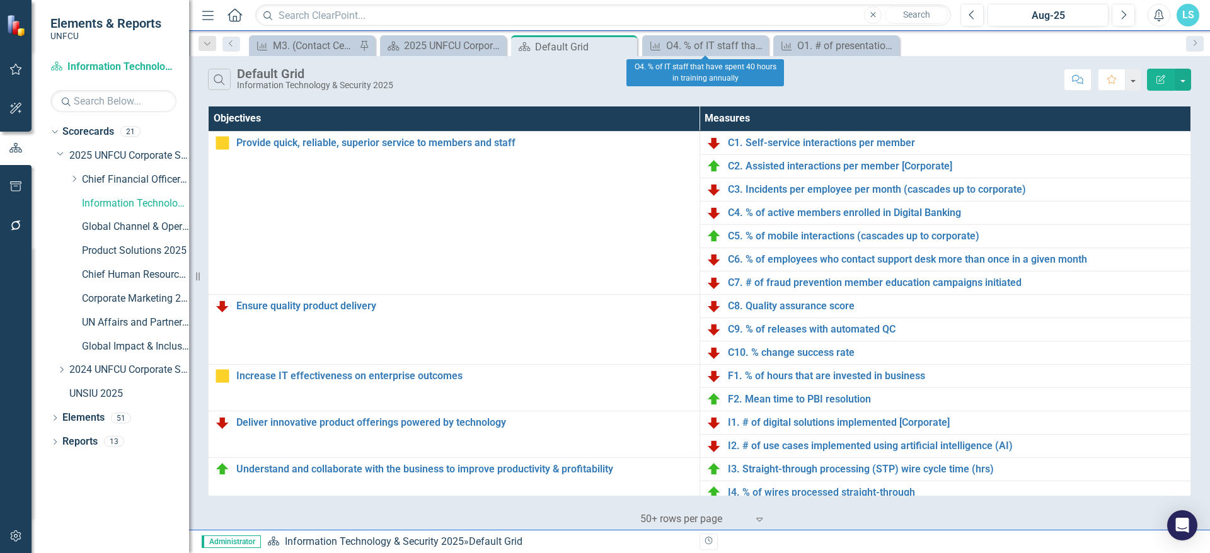
click at [0, 0] on icon "Close" at bounding box center [0, 0] width 0 height 0
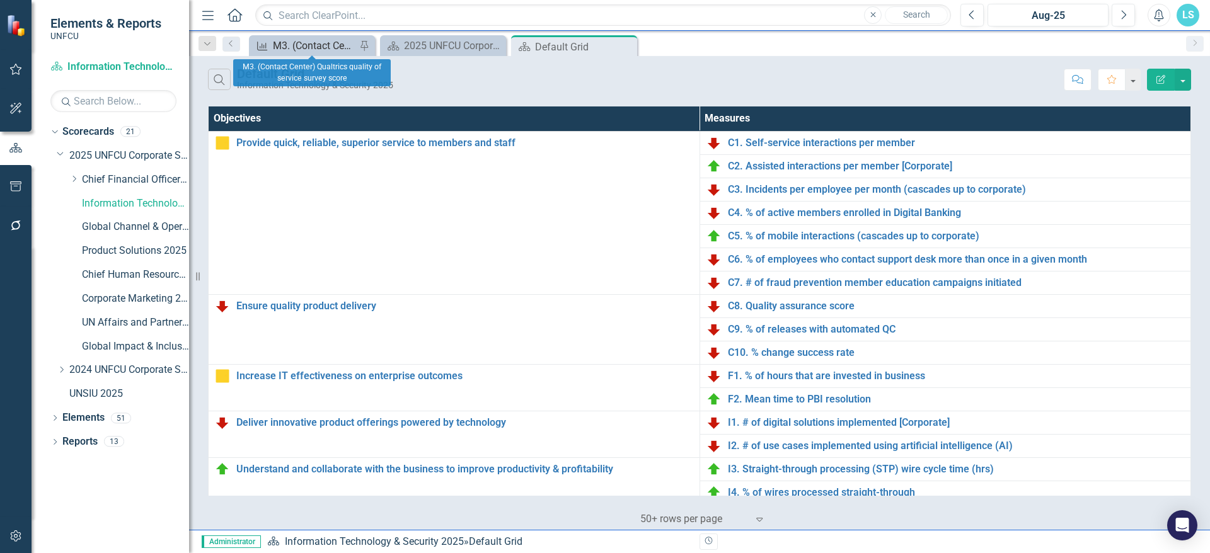
click at [313, 46] on div "M3. (Contact Center) Qualtrics quality of service survey score" at bounding box center [314, 46] width 83 height 16
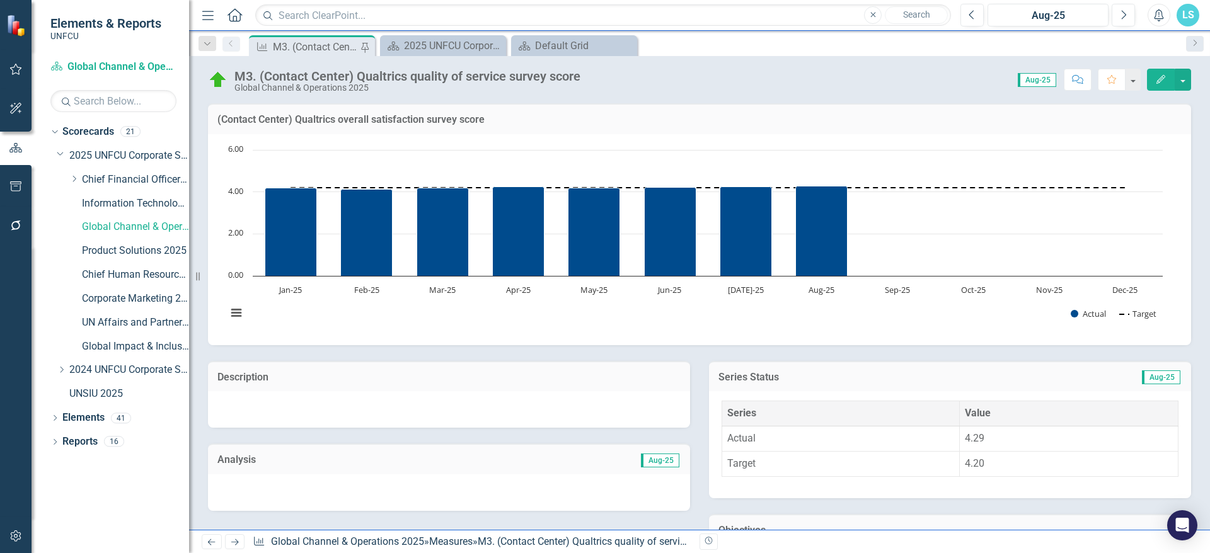
drag, startPoint x: 330, startPoint y: 43, endPoint x: 297, endPoint y: 53, distance: 34.1
click at [297, 53] on div "M3. (Contact Center) Qualtrics quality of service survey score" at bounding box center [316, 47] width 86 height 16
drag, startPoint x: 430, startPoint y: 38, endPoint x: 277, endPoint y: 42, distance: 153.8
click at [277, 42] on div "Measure M3. (Contact Center) Qualtrics quality of service survey score Pin Scor…" at bounding box center [712, 45] width 933 height 20
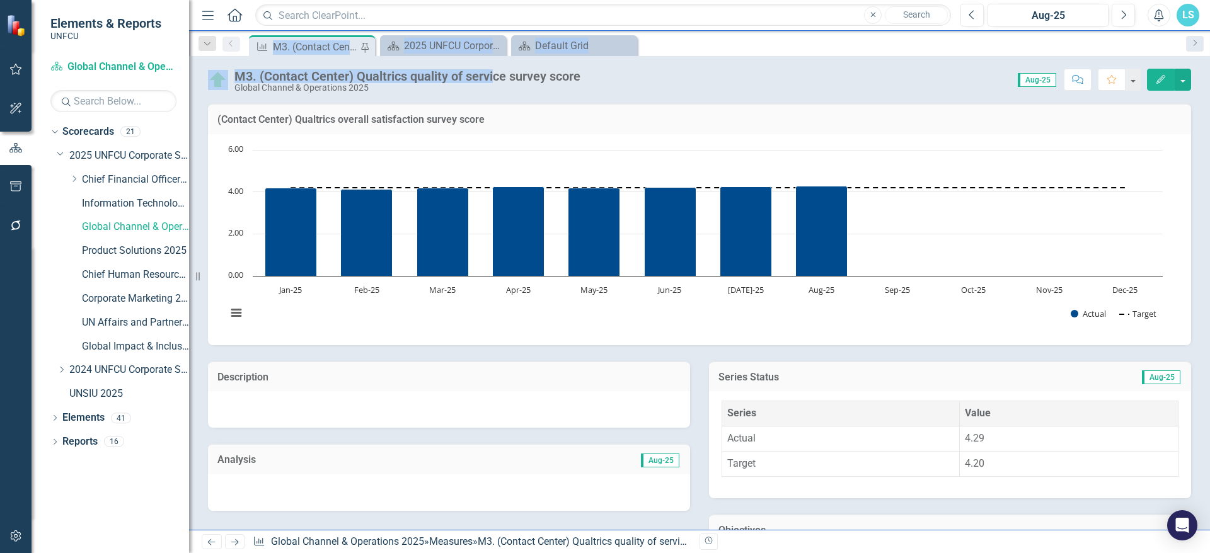
drag, startPoint x: 277, startPoint y: 42, endPoint x: 492, endPoint y: 60, distance: 216.3
click at [492, 60] on div "Menu Home Search Close Search Previous Aug-25 Next Alerts LS User Edit Profile …" at bounding box center [699, 276] width 1021 height 553
click at [484, 46] on div "2025 UNFCU Corporate Balanced Scorecard" at bounding box center [445, 46] width 83 height 16
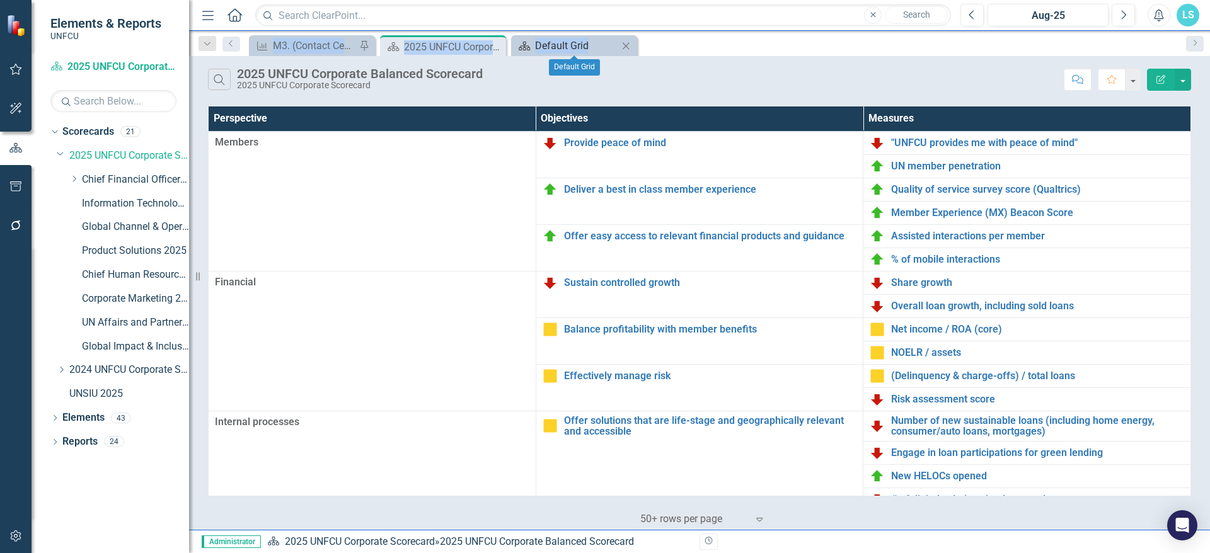
click at [582, 45] on div "Default Grid" at bounding box center [576, 46] width 83 height 16
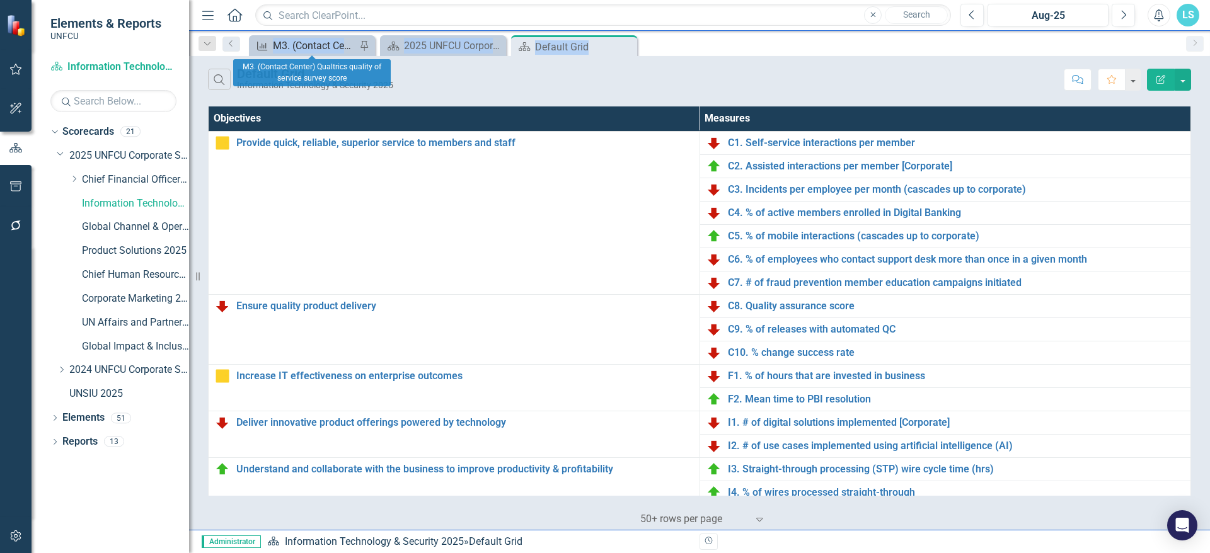
click at [331, 41] on div "M3. (Contact Center) Qualtrics quality of service survey score" at bounding box center [314, 46] width 83 height 16
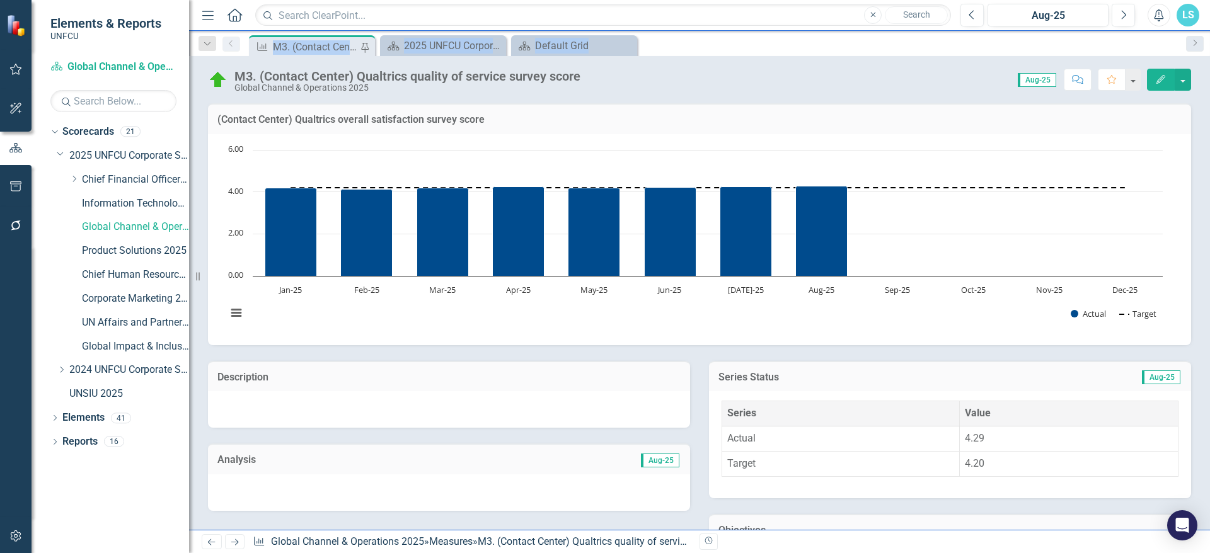
drag, startPoint x: 317, startPoint y: 47, endPoint x: 285, endPoint y: 45, distance: 32.2
click at [285, 45] on div "M3. (Contact Center) Qualtrics quality of service survey score" at bounding box center [316, 47] width 86 height 16
drag, startPoint x: 582, startPoint y: 49, endPoint x: 335, endPoint y: 41, distance: 247.2
click at [300, 43] on div "Measure M3. (Contact Center) Qualtrics quality of service survey score Pin Scor…" at bounding box center [712, 45] width 933 height 20
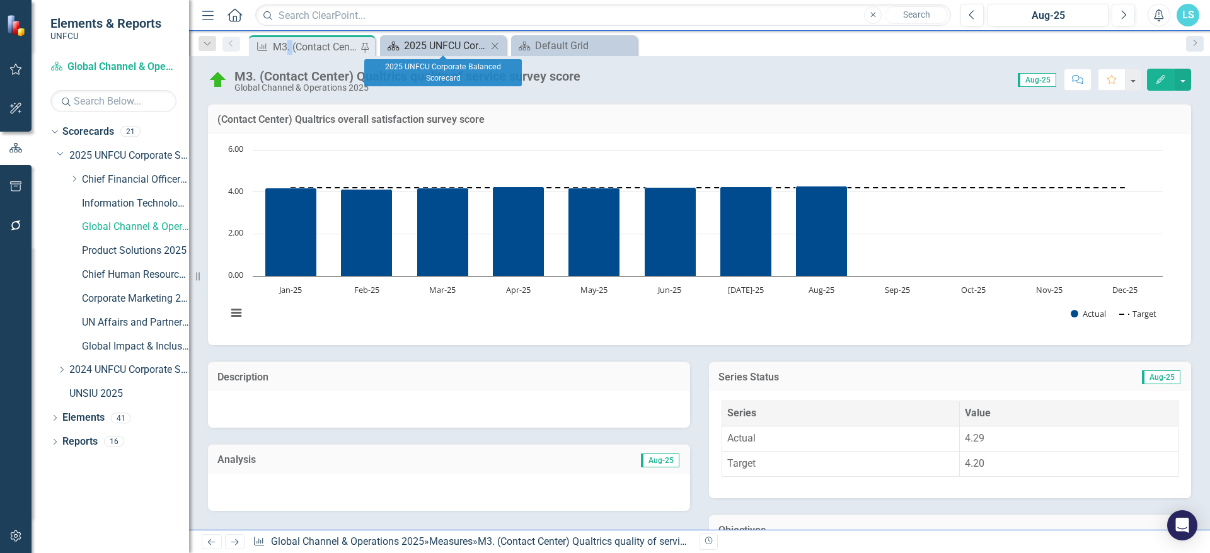
click at [410, 47] on div "2025 UNFCU Corporate Balanced Scorecard" at bounding box center [445, 46] width 83 height 16
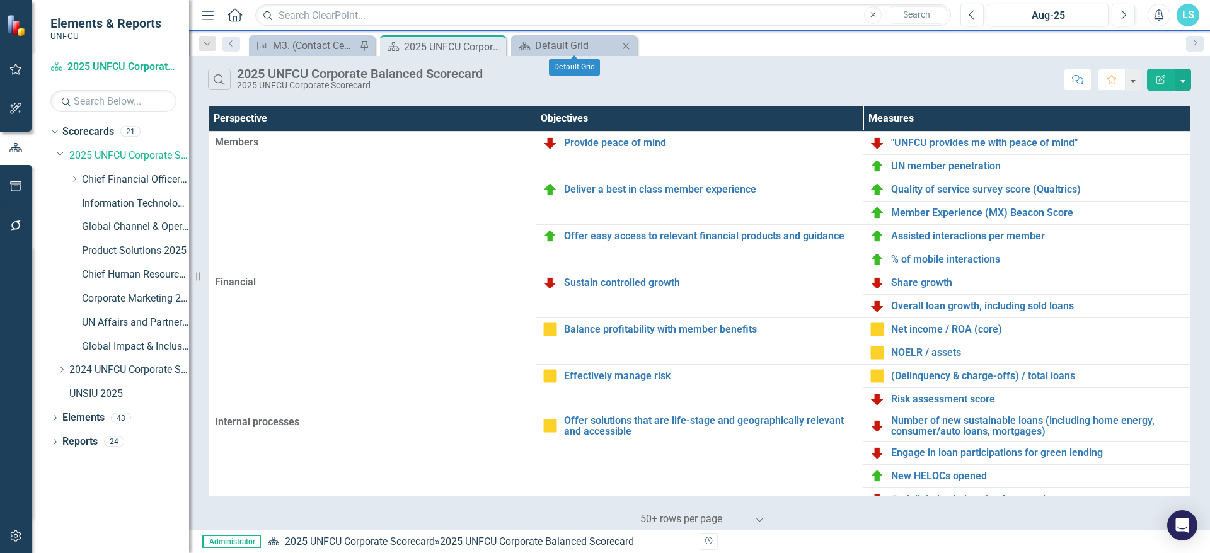
click at [547, 36] on div "Scorecard Default Grid Close" at bounding box center [574, 45] width 126 height 21
click at [573, 47] on div "Default Grid" at bounding box center [576, 46] width 83 height 16
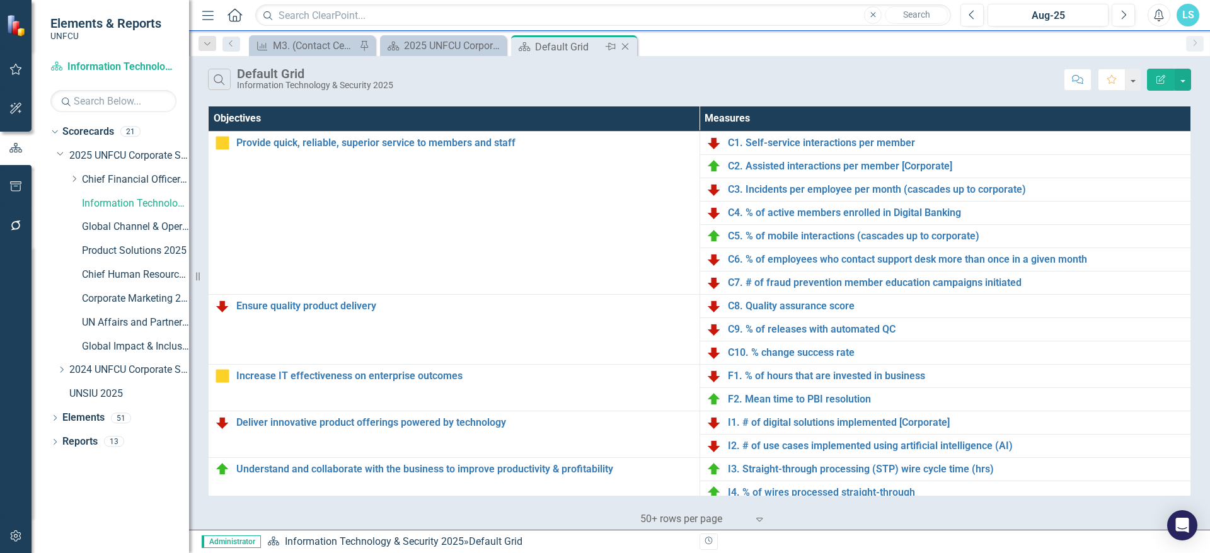
click at [625, 43] on icon "Close" at bounding box center [625, 47] width 13 height 10
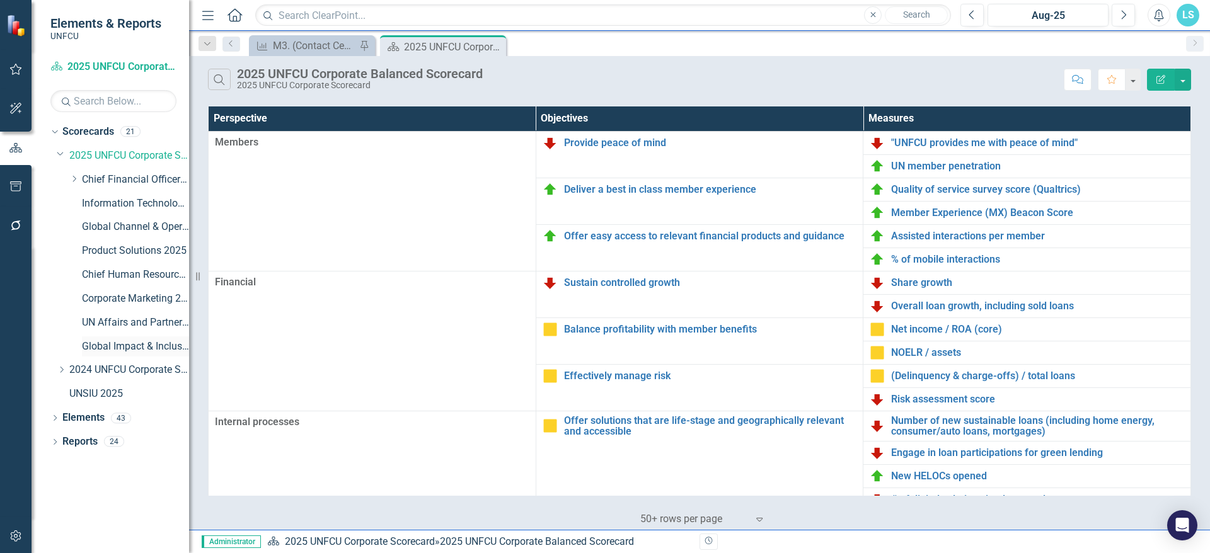
click at [109, 343] on link "Global Impact & Inclusion 2025" at bounding box center [135, 347] width 107 height 14
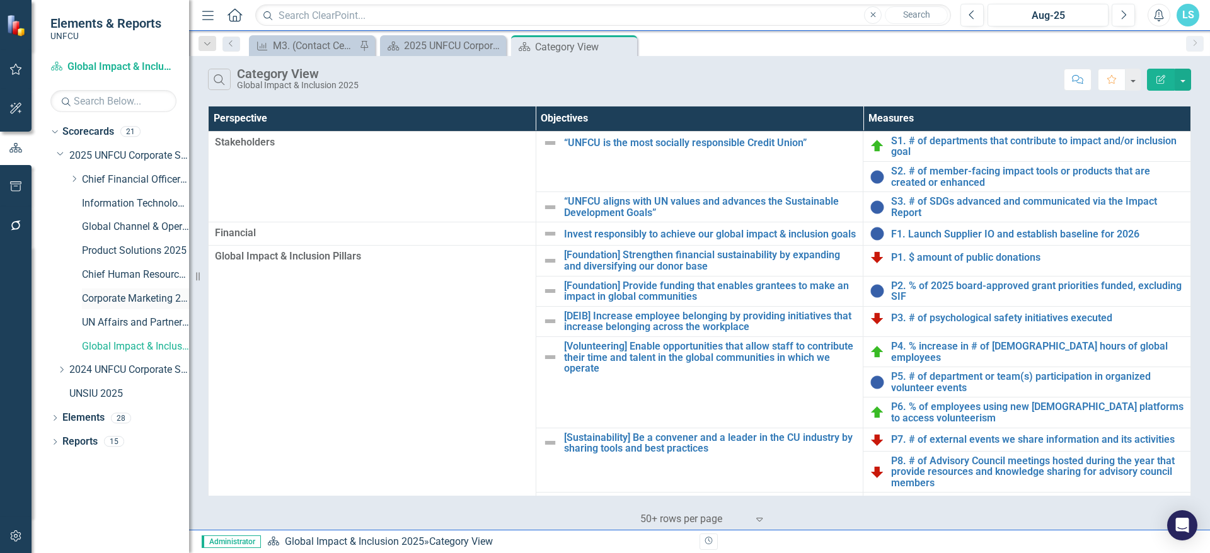
click at [108, 302] on link "Corporate Marketing 2025" at bounding box center [135, 299] width 107 height 14
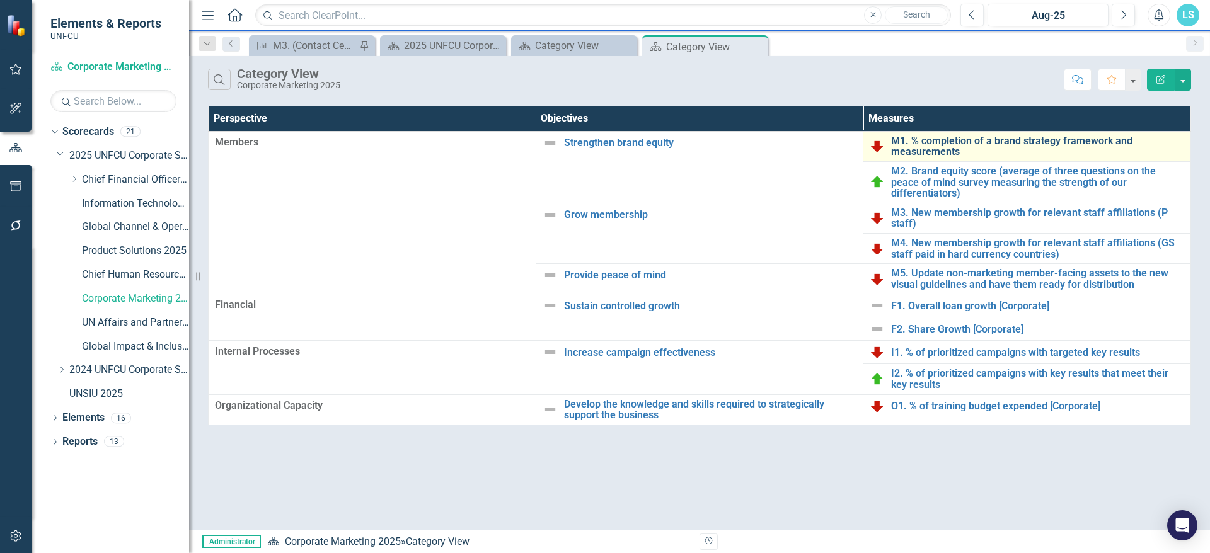
click at [945, 146] on link "M1. % completion of a brand strategy framework and measurements" at bounding box center [1037, 146] width 293 height 22
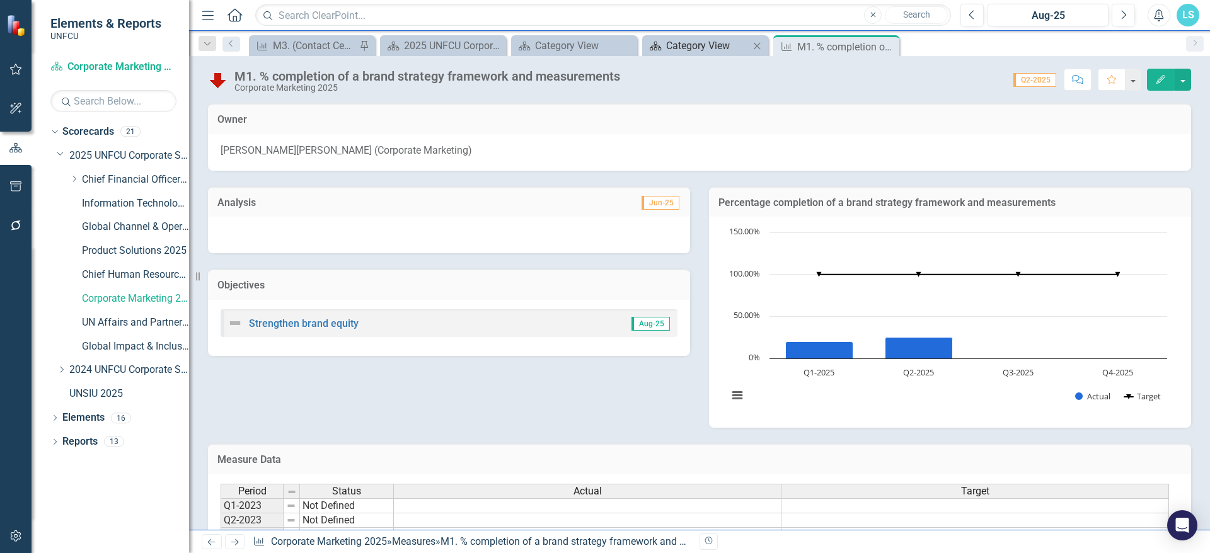
click at [742, 43] on div "Category View" at bounding box center [707, 46] width 83 height 16
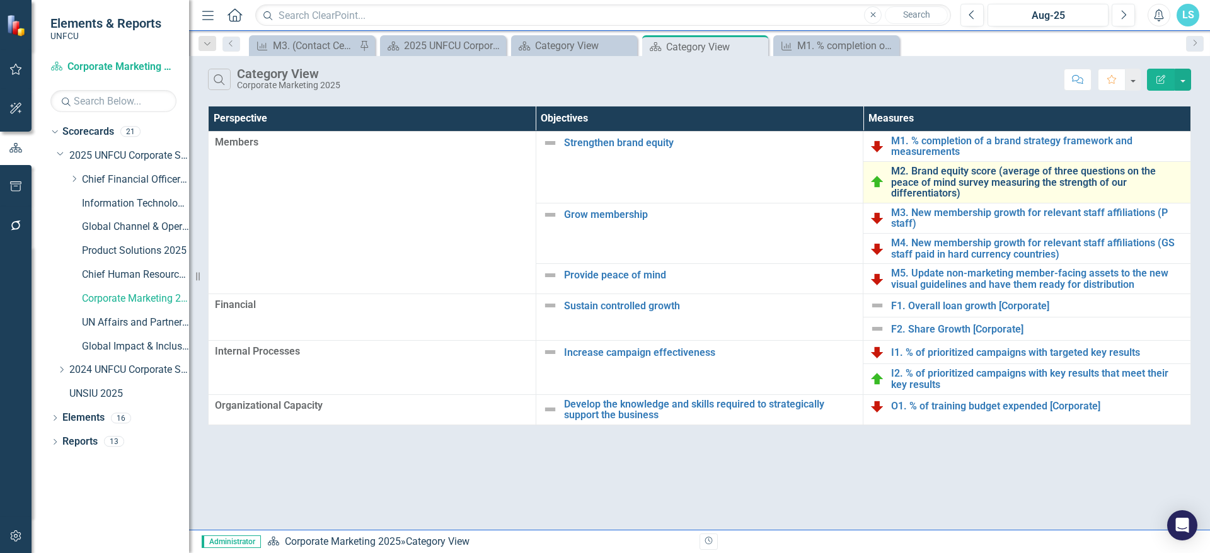
click at [1020, 173] on link "M2. Brand equity score (average of three questions on the peace of mind survey …" at bounding box center [1037, 182] width 293 height 33
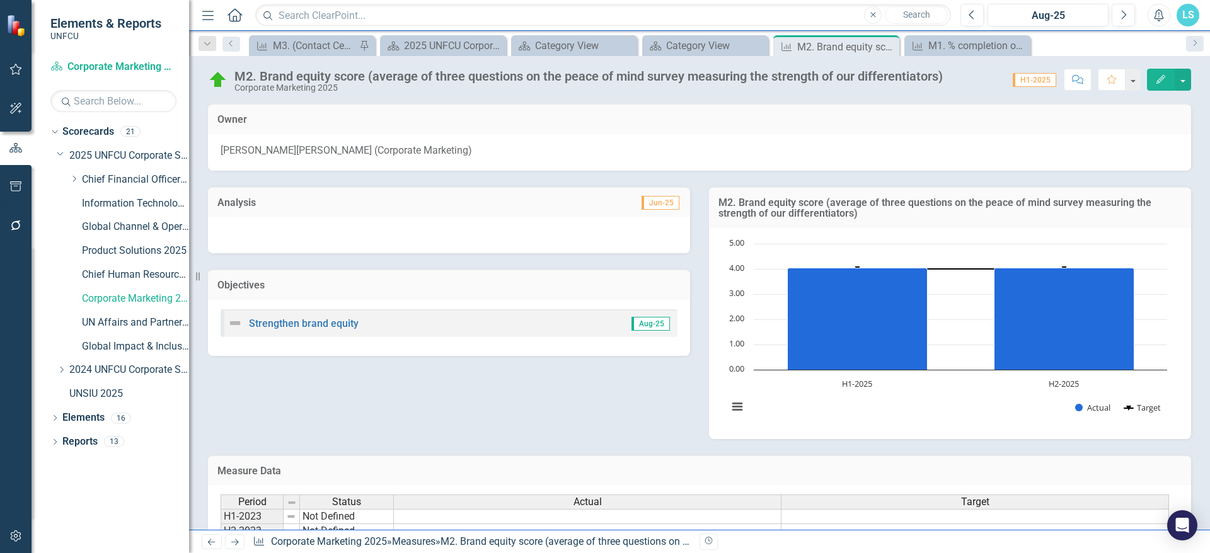
scroll to position [125, 0]
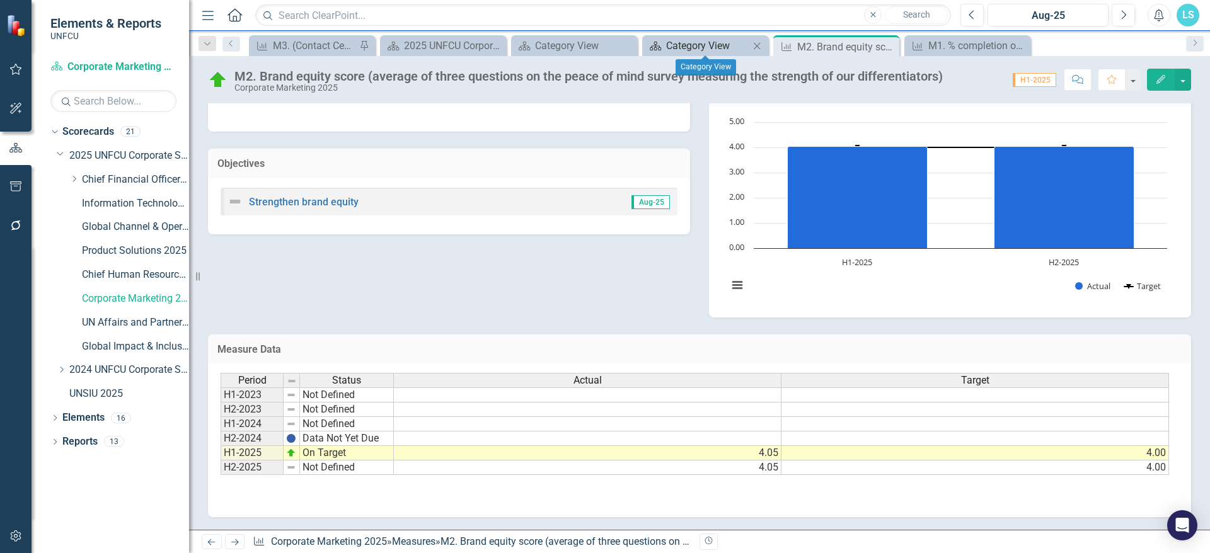
click at [704, 52] on div "Category View" at bounding box center [707, 46] width 83 height 16
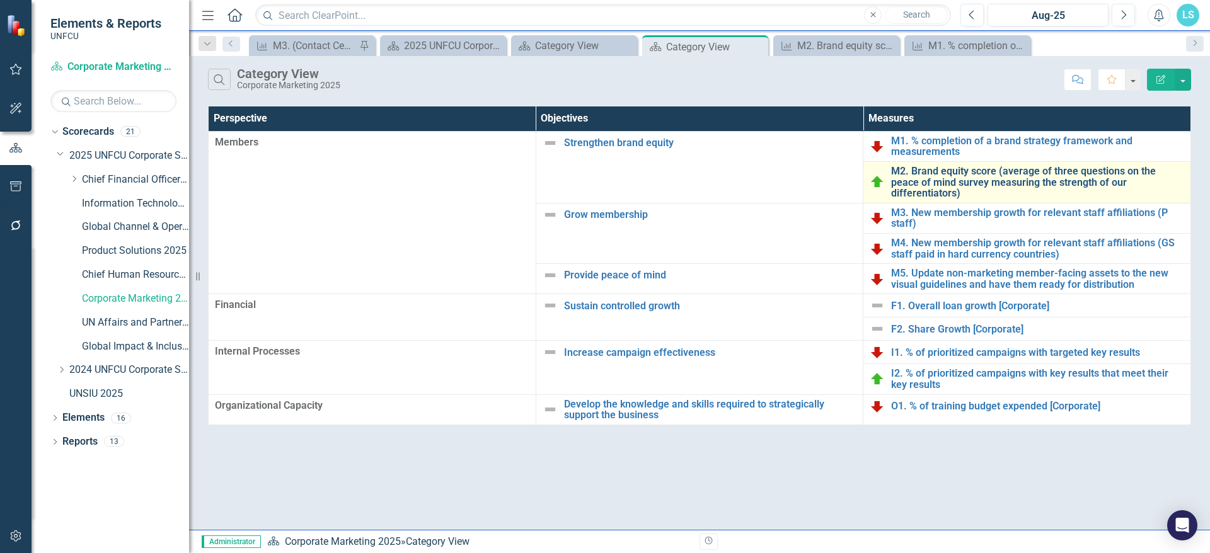
click at [932, 175] on link "M2. Brand equity score (average of three questions on the peace of mind survey …" at bounding box center [1037, 182] width 293 height 33
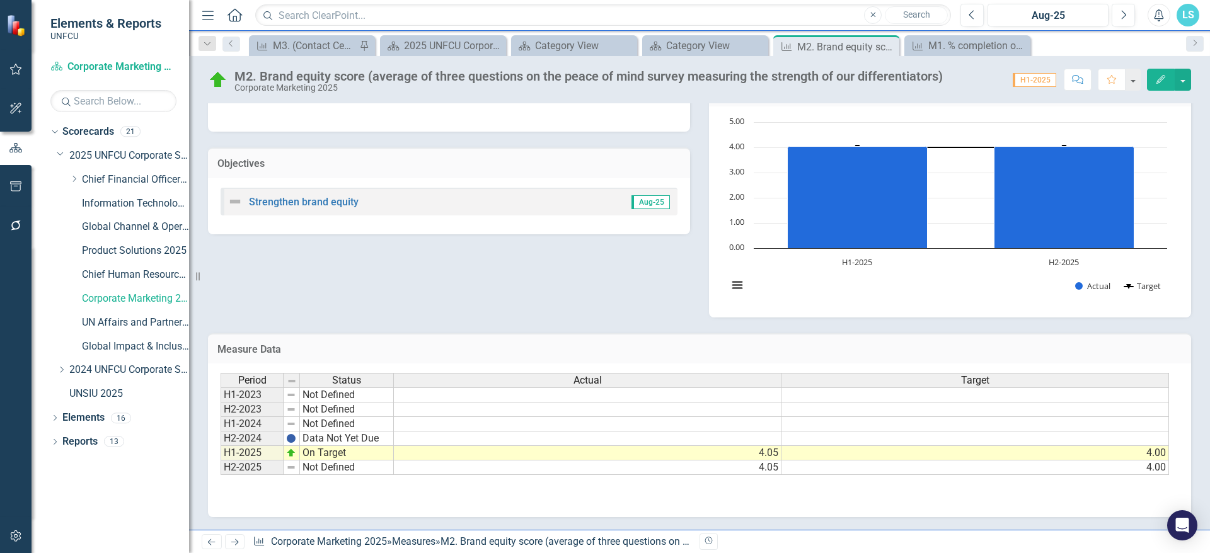
scroll to position [62, 0]
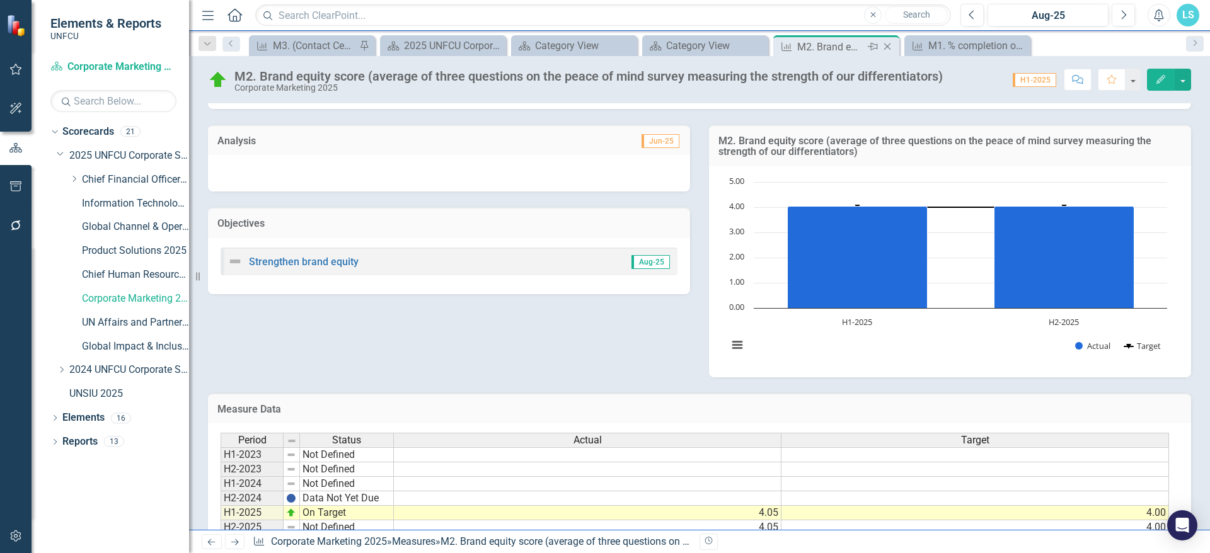
click at [887, 49] on icon "Close" at bounding box center [887, 47] width 13 height 10
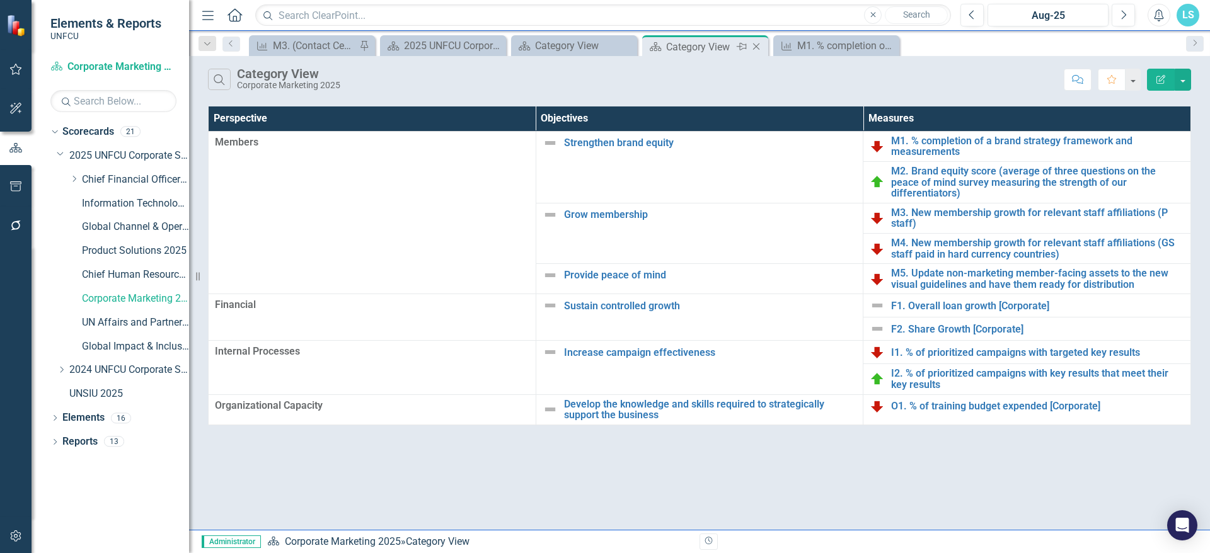
click at [715, 43] on div "Category View" at bounding box center [699, 47] width 67 height 16
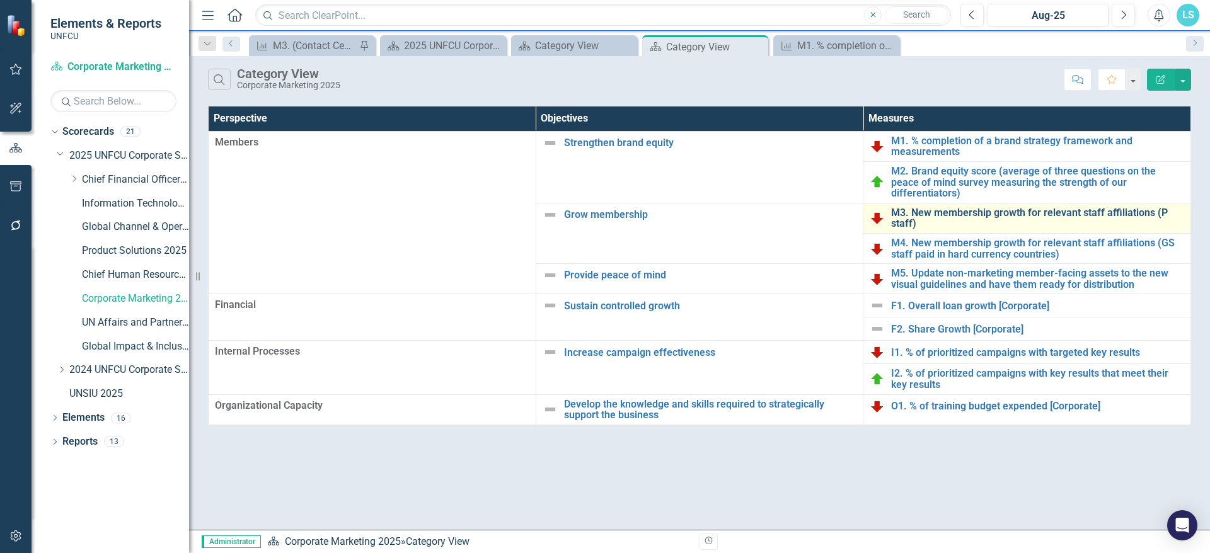
click at [1002, 207] on link "M3. New membership growth for relevant staff affiliations (P staff)" at bounding box center [1037, 218] width 293 height 22
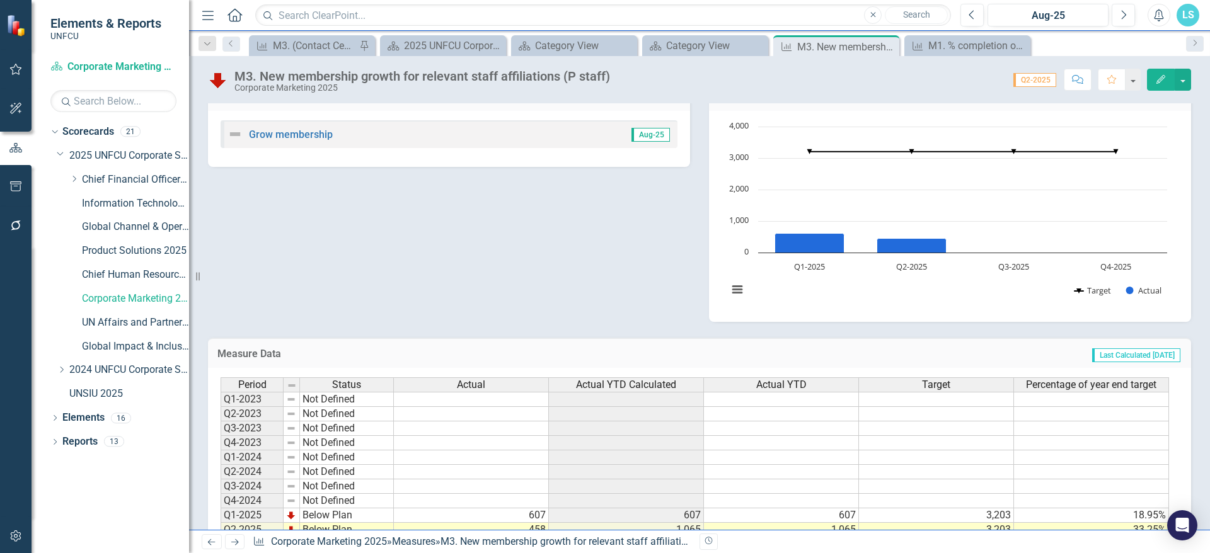
scroll to position [260, 0]
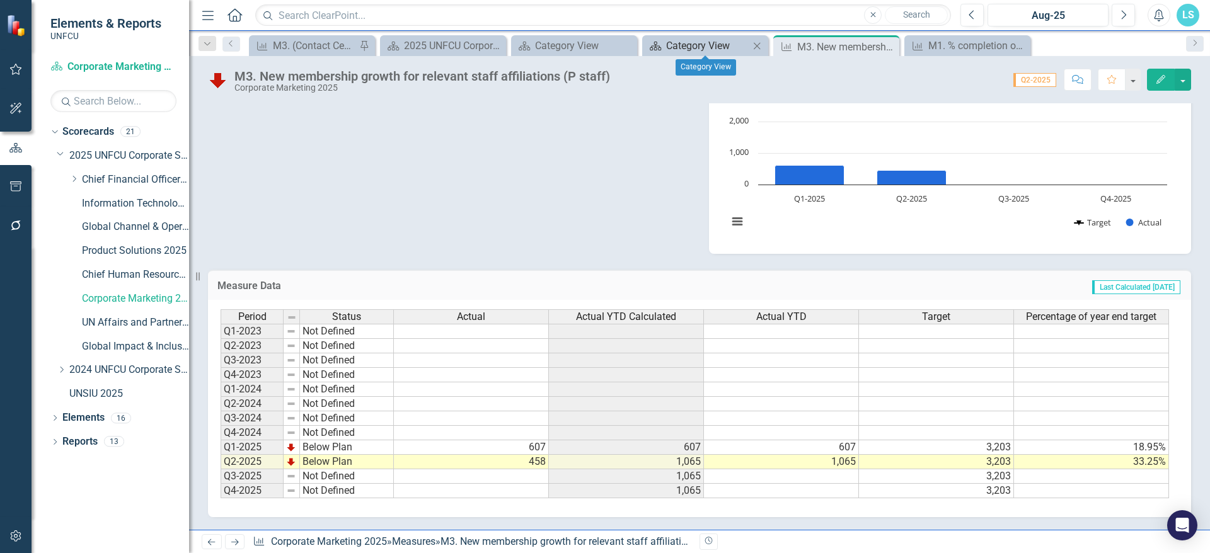
click at [712, 49] on div "Category View" at bounding box center [707, 46] width 83 height 16
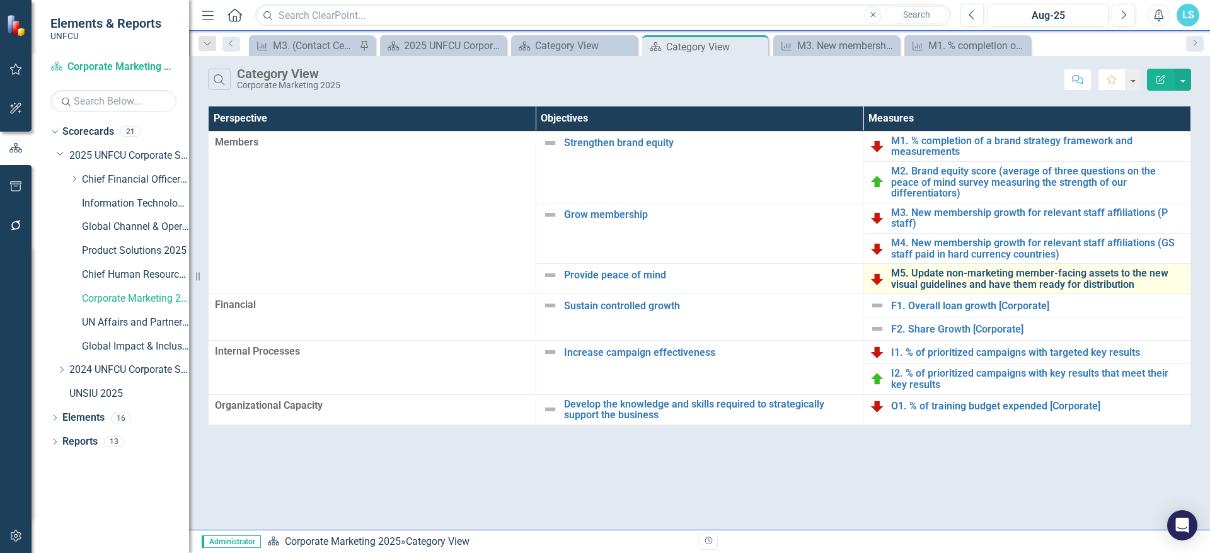
click at [967, 268] on link "M5. Update non-marketing member-facing assets to the new visual guidelines and …" at bounding box center [1037, 279] width 293 height 22
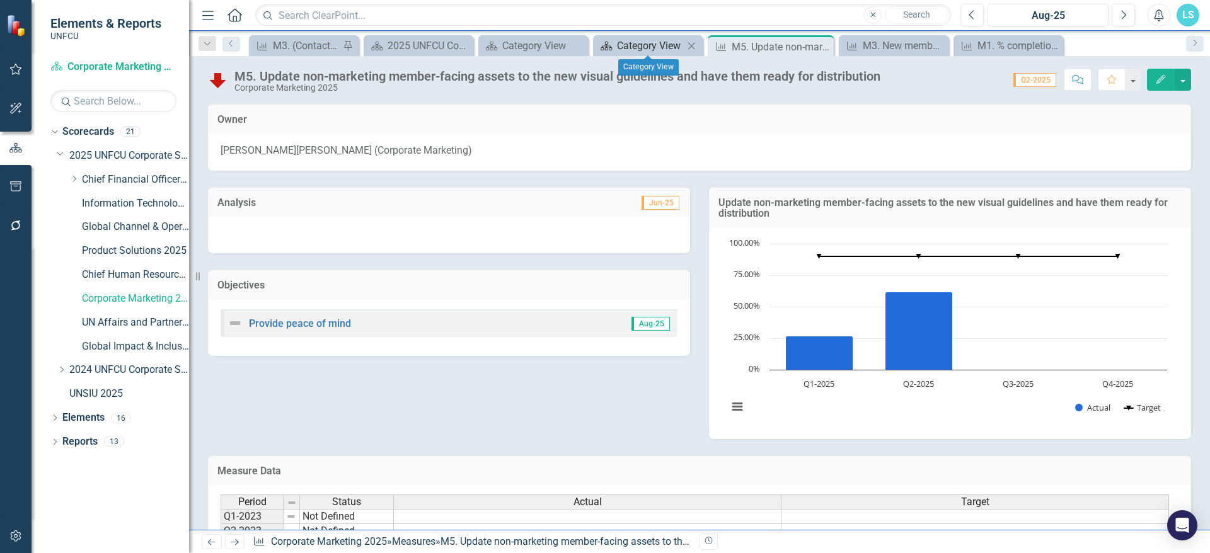
click at [629, 38] on div "Category View" at bounding box center [650, 46] width 67 height 16
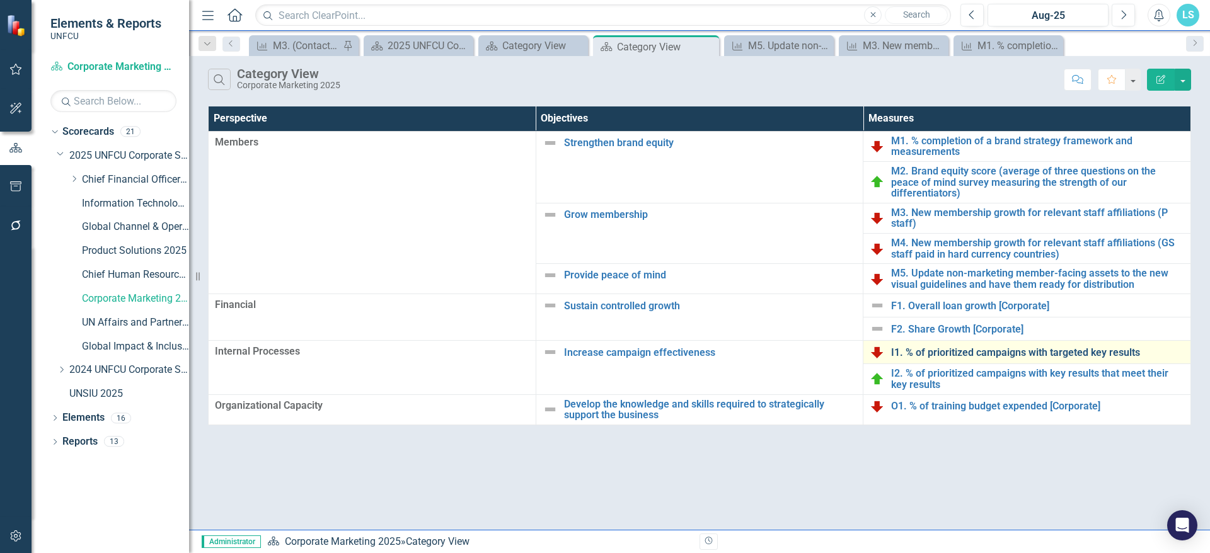
click at [1005, 347] on link "I1. % of prioritized campaigns with targeted key results" at bounding box center [1037, 352] width 293 height 11
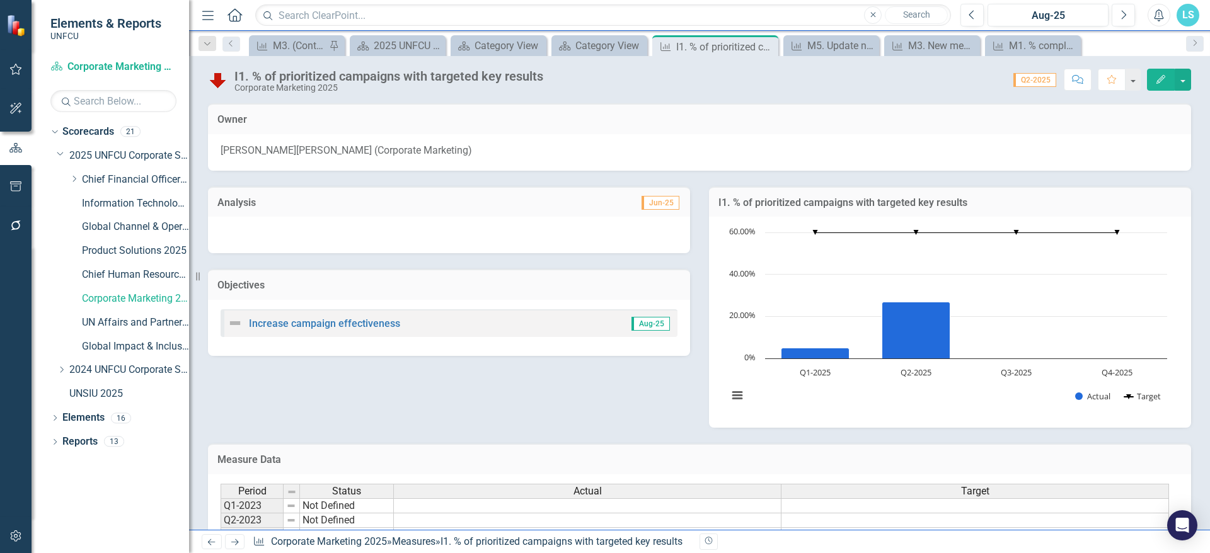
scroll to position [178, 0]
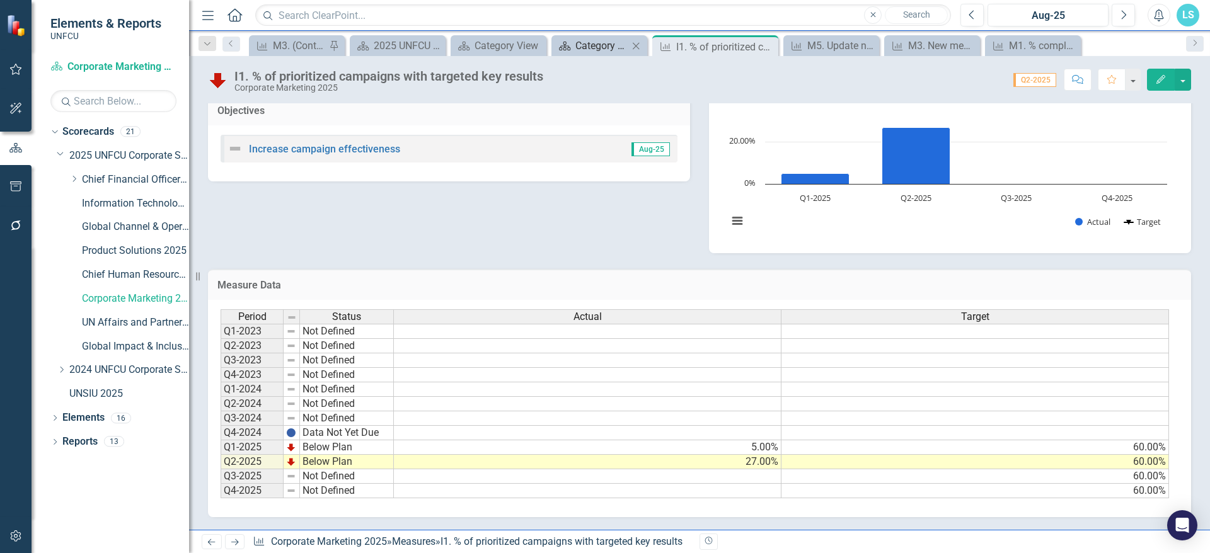
click at [587, 49] on div "Category View" at bounding box center [601, 46] width 53 height 16
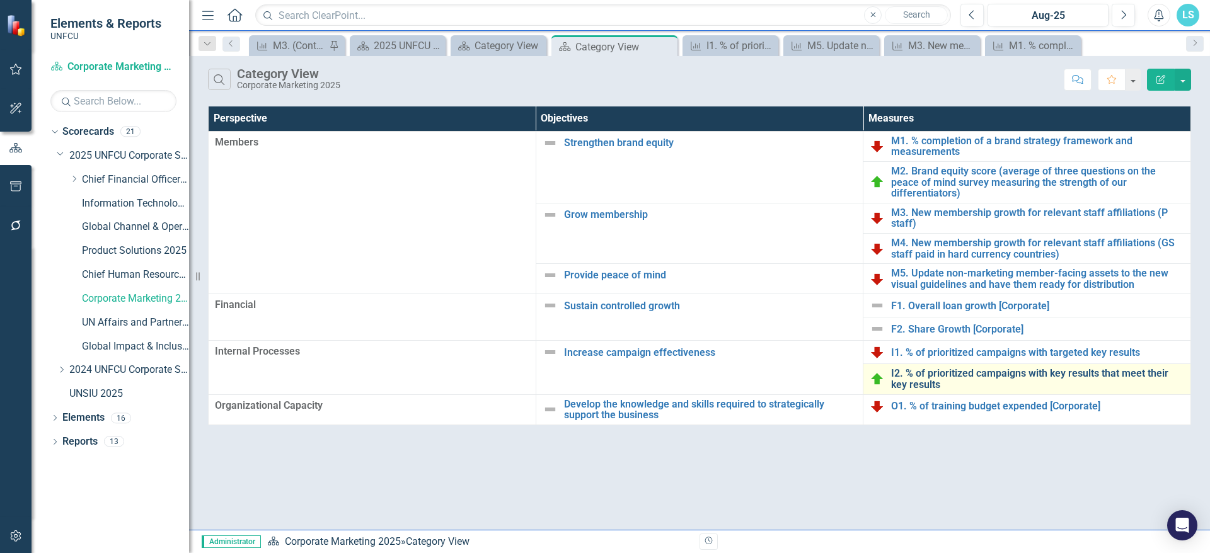
click at [919, 369] on link "I2. % of prioritized campaigns with key results that meet their key results" at bounding box center [1037, 379] width 293 height 22
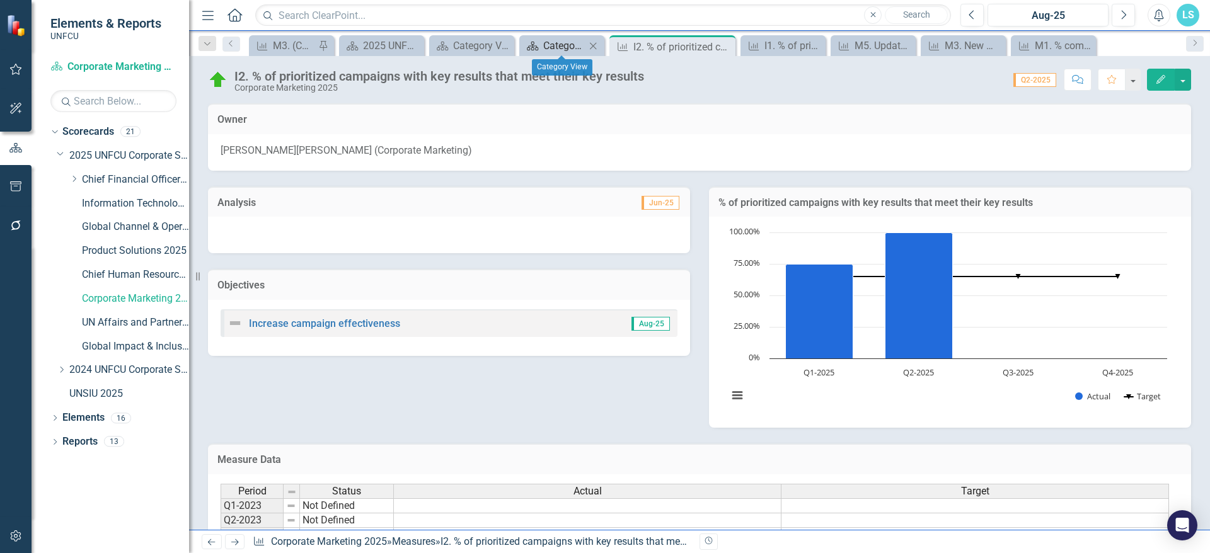
click at [547, 47] on div "Category View" at bounding box center [564, 46] width 42 height 16
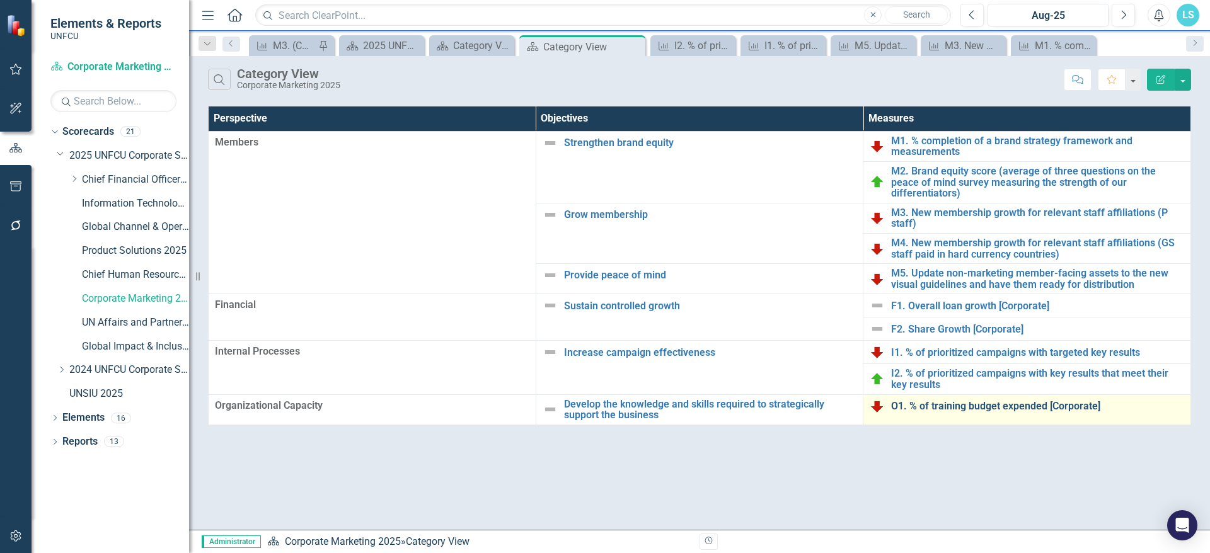
click at [935, 401] on link "O1. % of training budget expended [Corporate]" at bounding box center [1037, 406] width 293 height 11
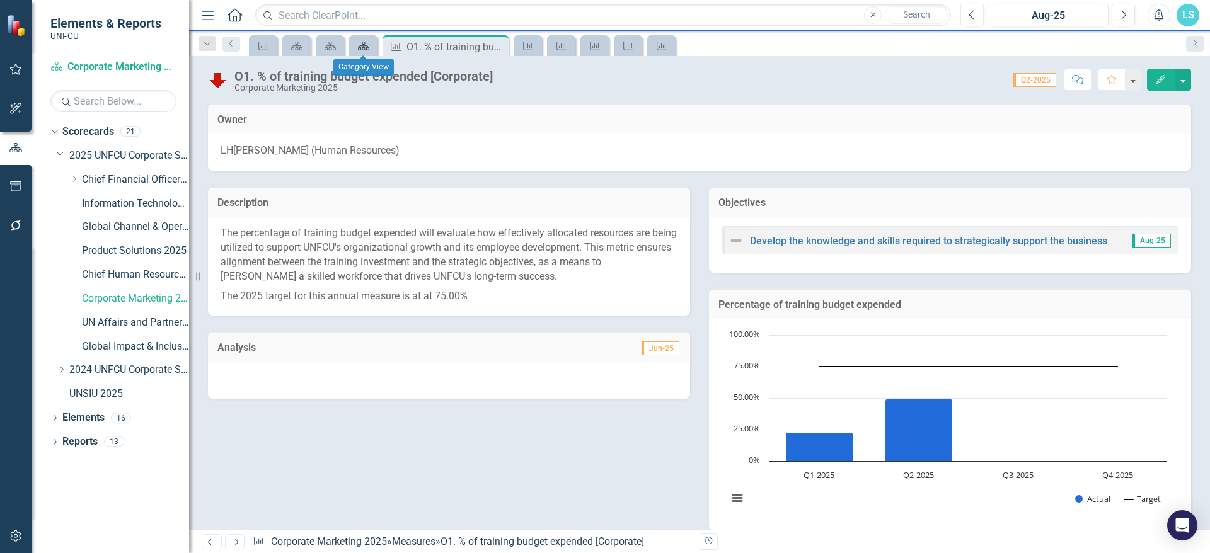
click at [359, 44] on icon "Scorecard" at bounding box center [363, 46] width 13 height 10
